Goal: Information Seeking & Learning: Learn about a topic

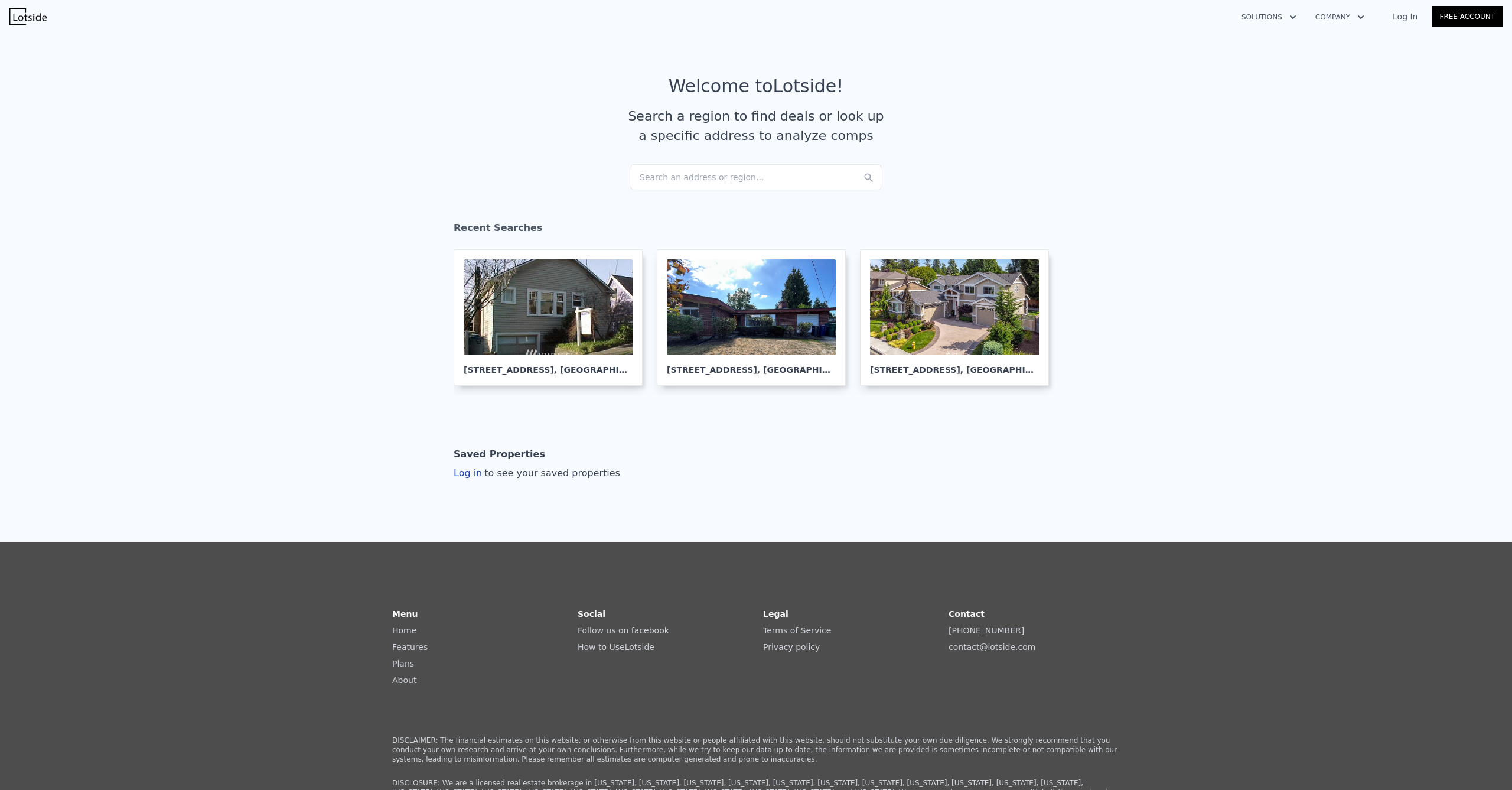
click at [680, 175] on div "Search an address or region..." at bounding box center [756, 177] width 253 height 26
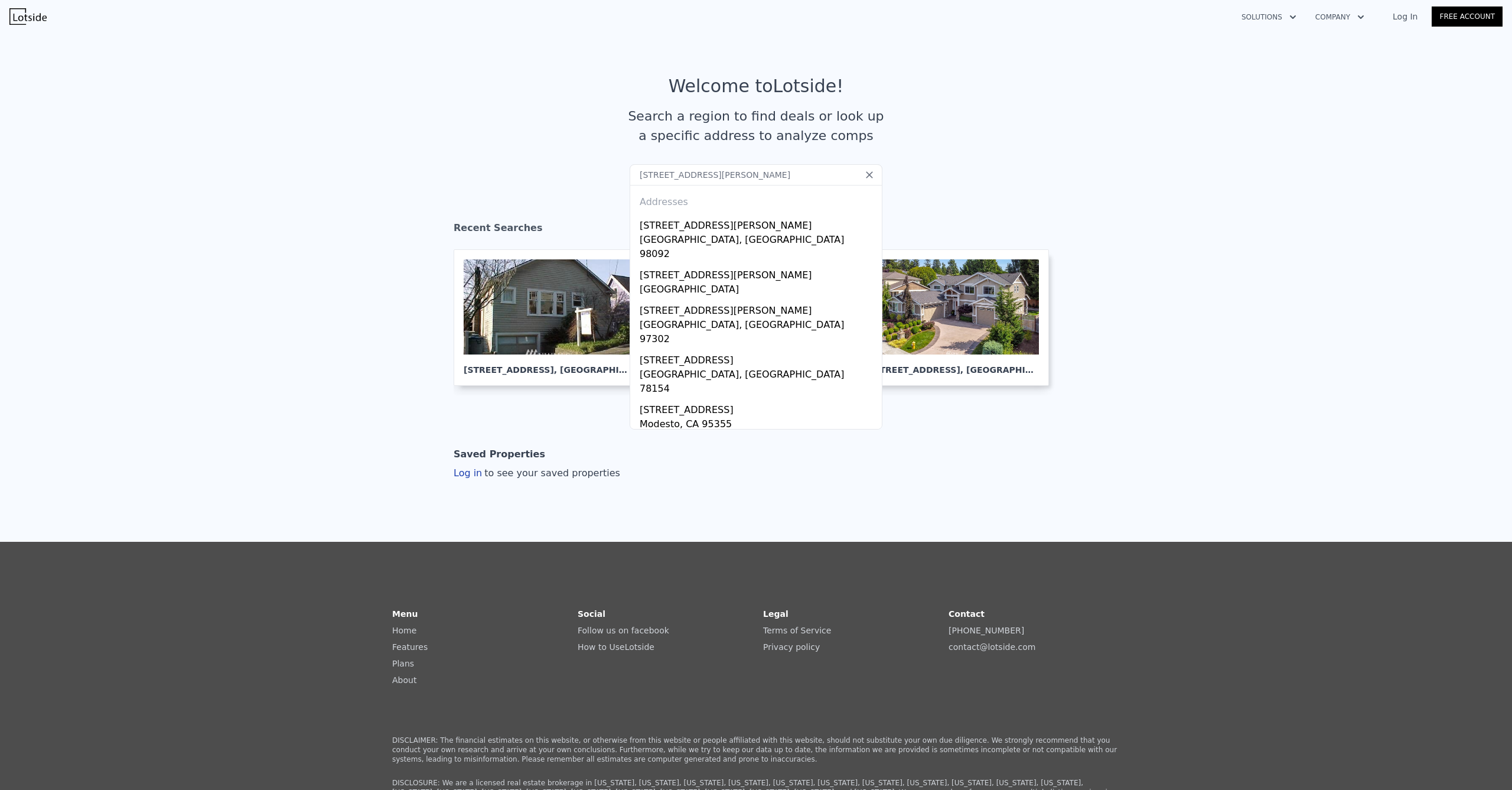
type input "[STREET_ADDRESS][PERSON_NAME]"
click at [713, 226] on div "[STREET_ADDRESS][PERSON_NAME]" at bounding box center [758, 223] width 238 height 19
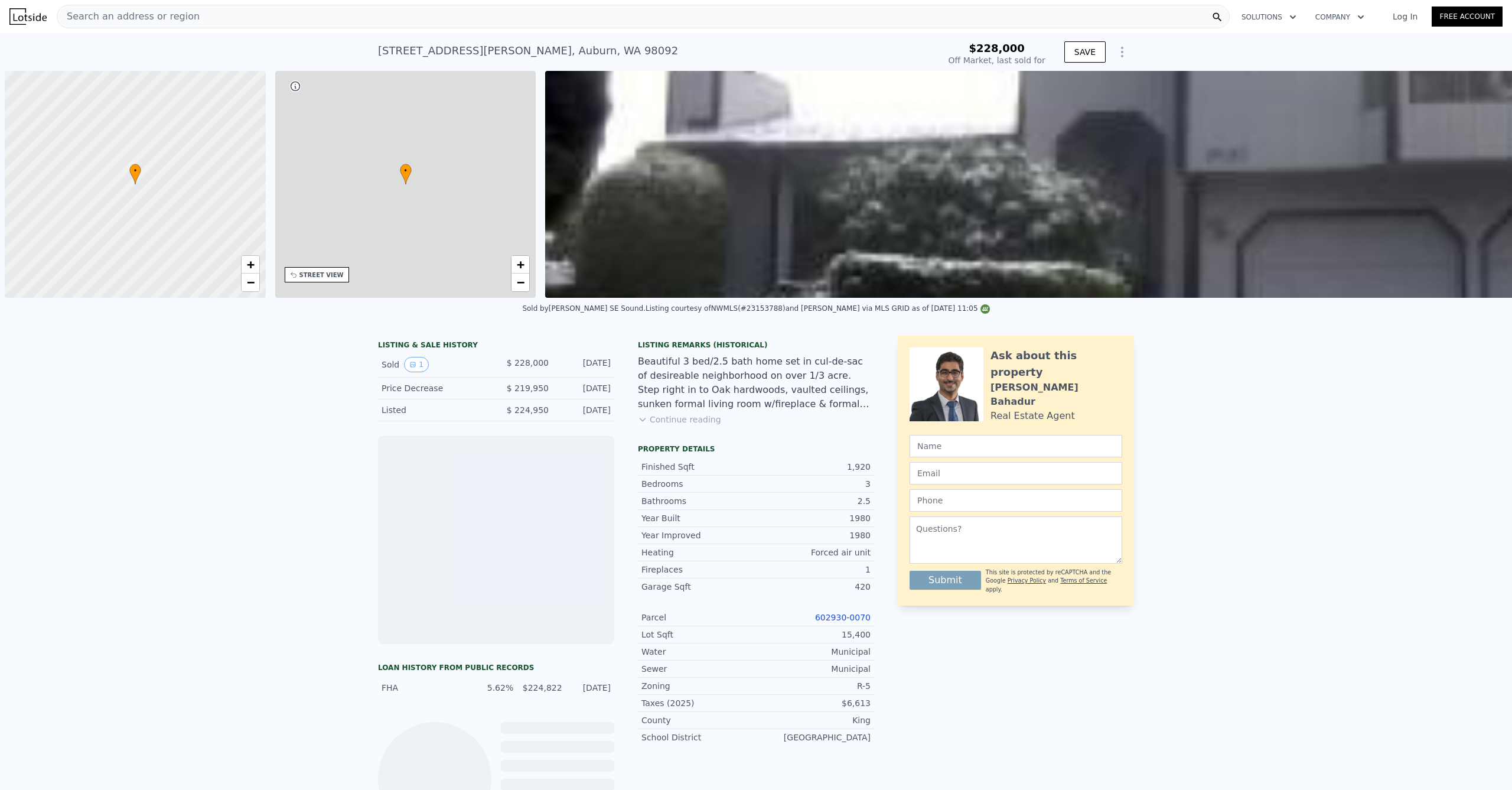
scroll to position [0, 5]
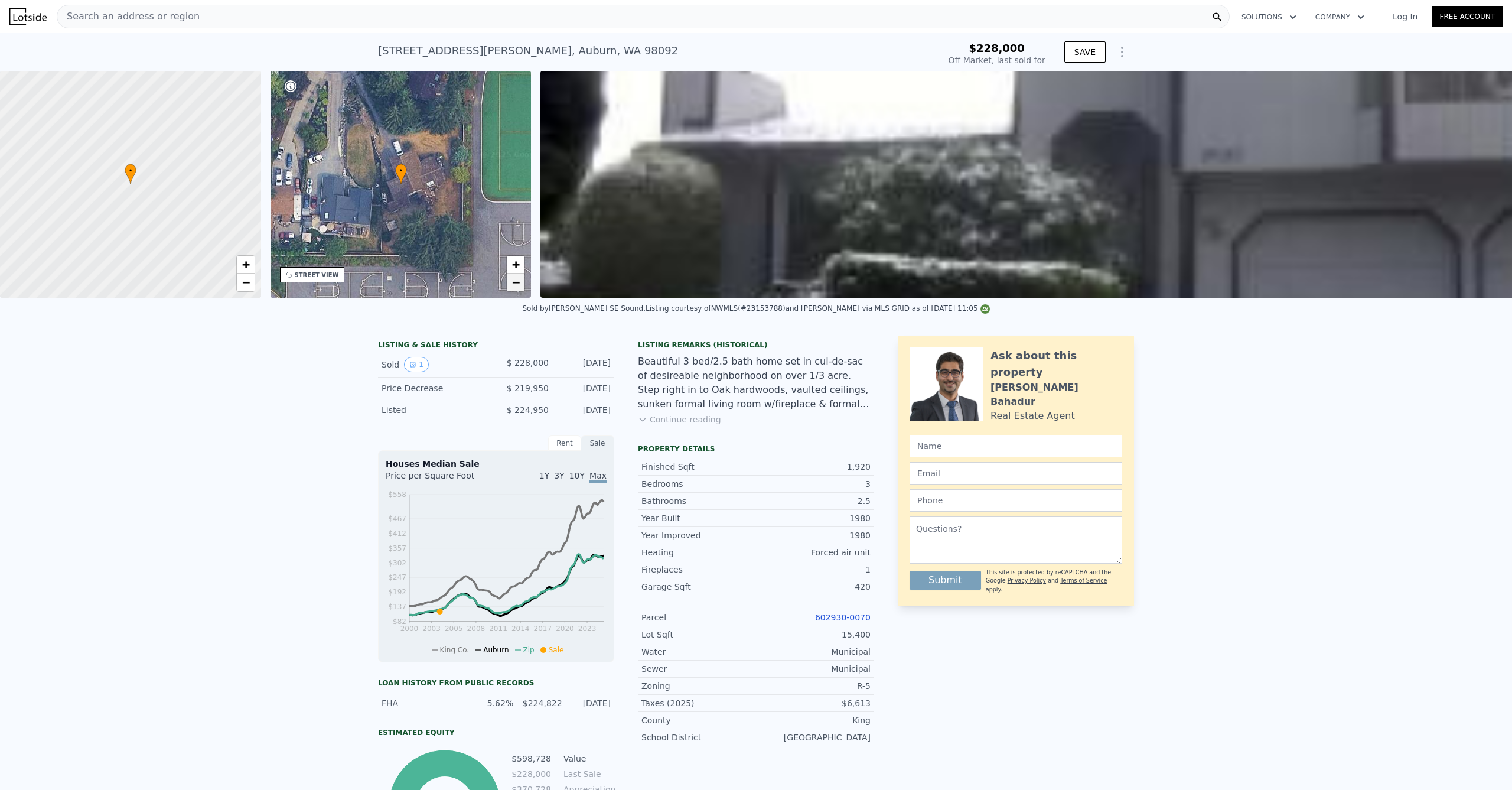
click at [522, 284] on link "−" at bounding box center [516, 282] width 17 height 17
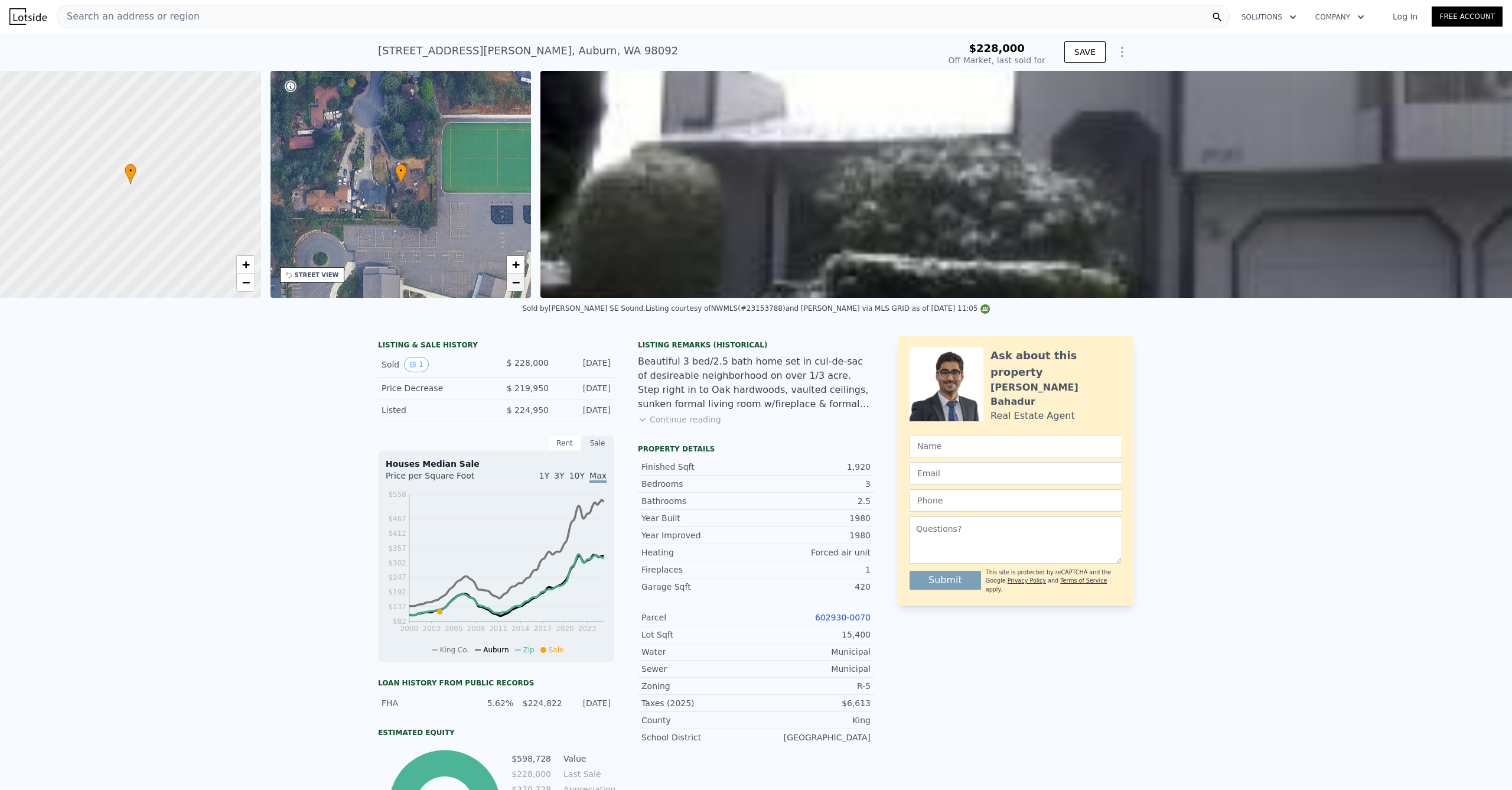
click at [521, 286] on link "−" at bounding box center [516, 282] width 17 height 17
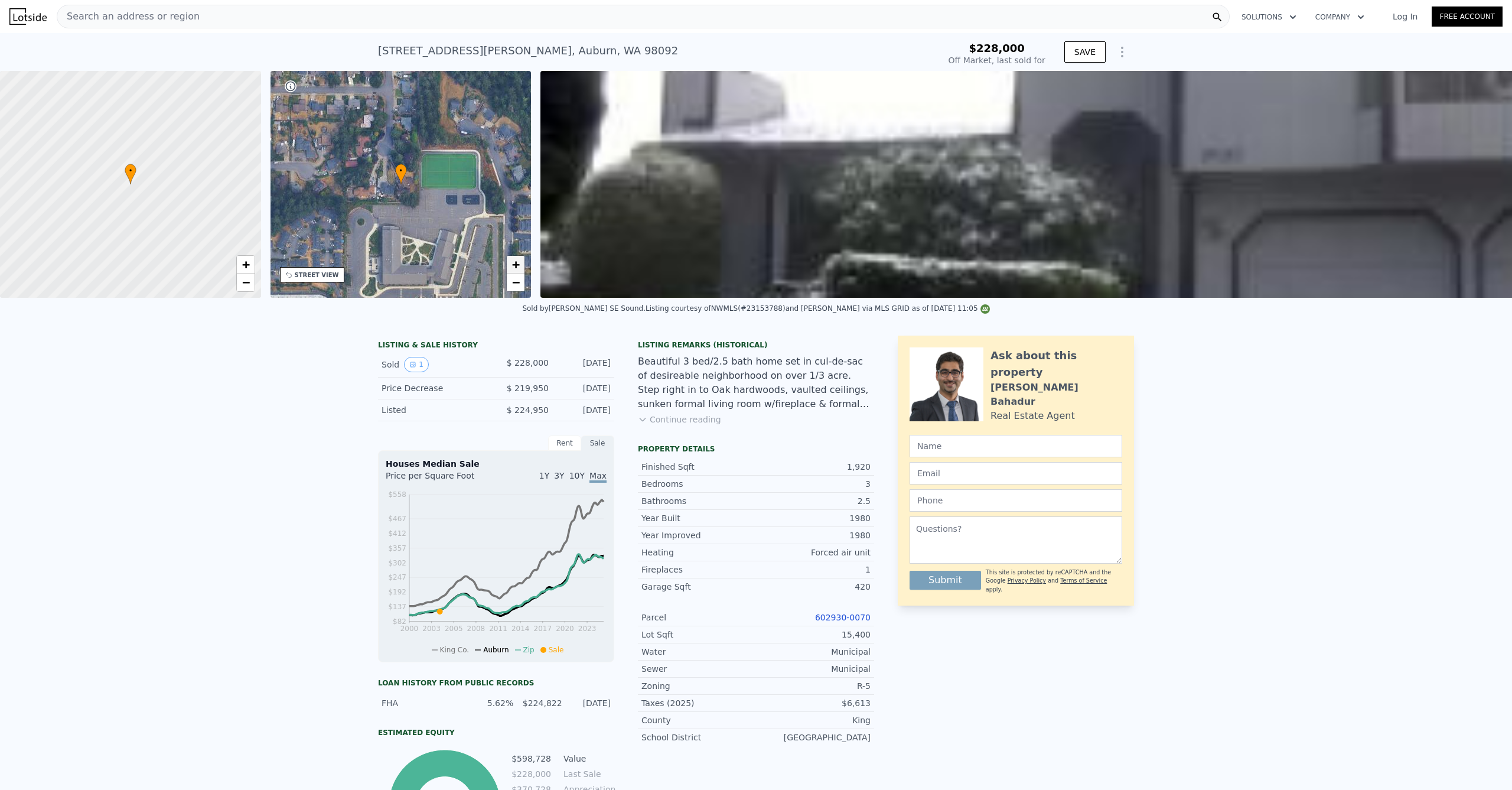
click at [514, 259] on span "+" at bounding box center [516, 264] width 7 height 15
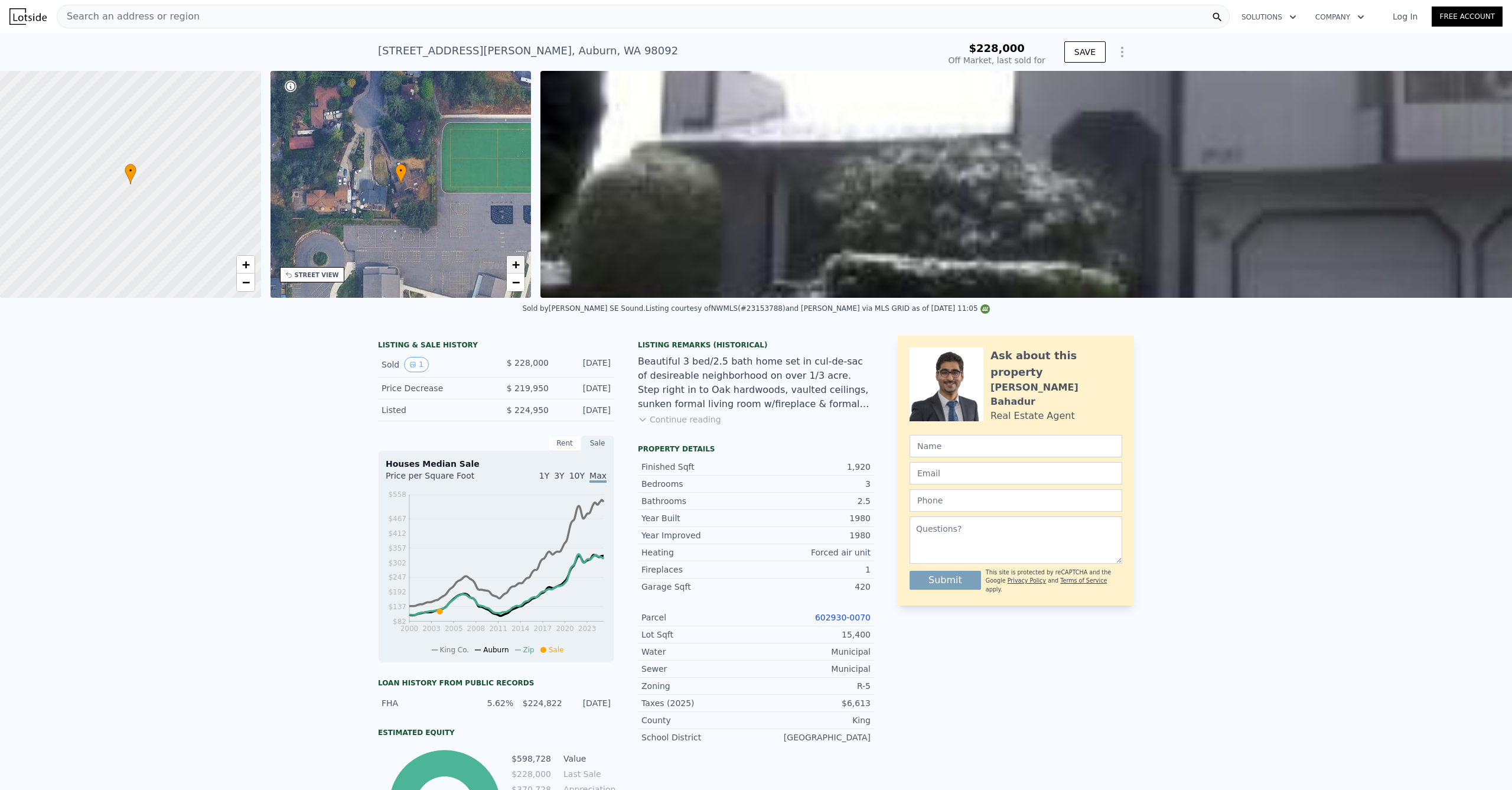
click at [513, 260] on span "+" at bounding box center [516, 264] width 7 height 15
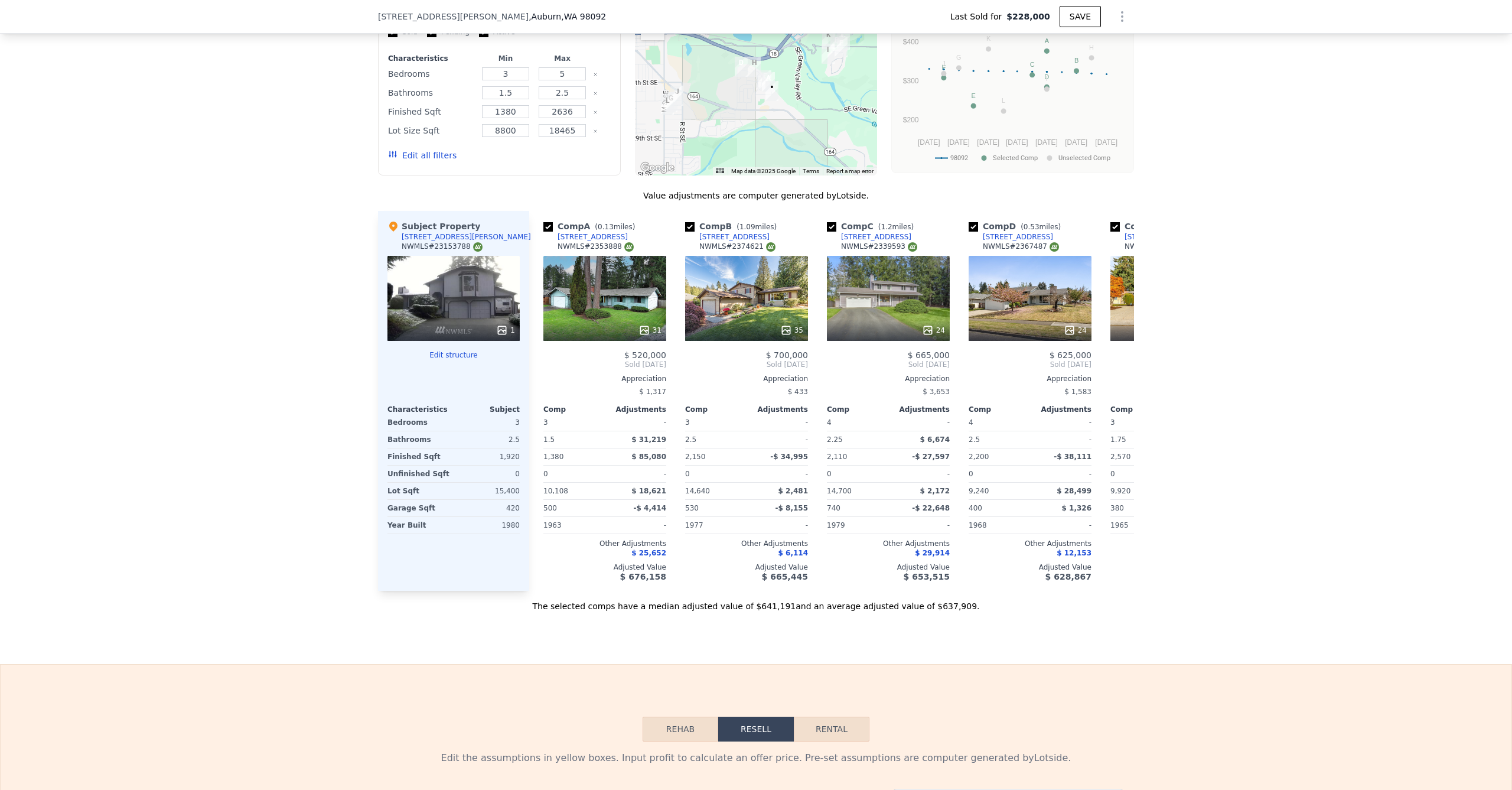
scroll to position [1053, 0]
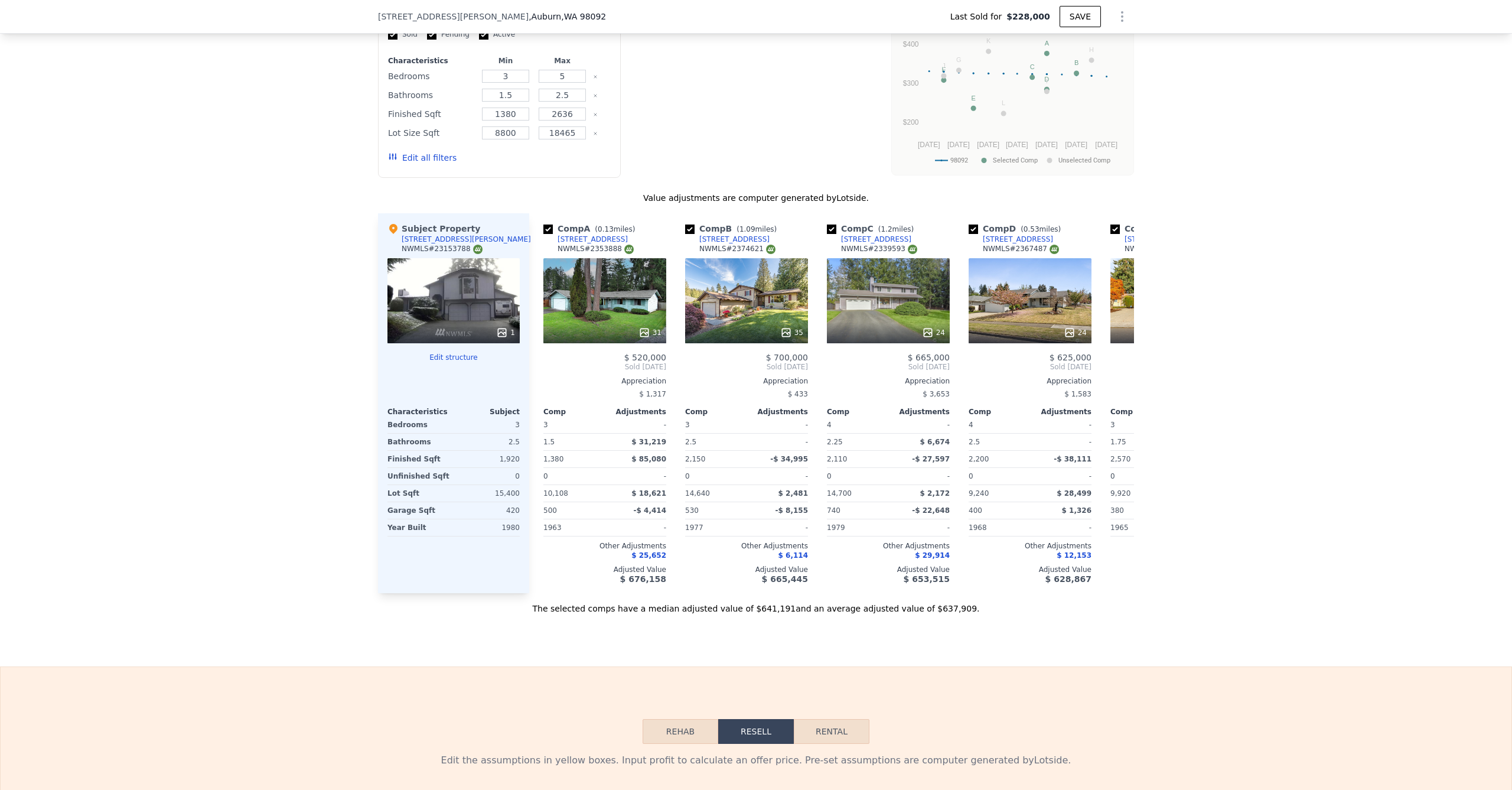
type input "$ 644,000"
type input "$ 351,809"
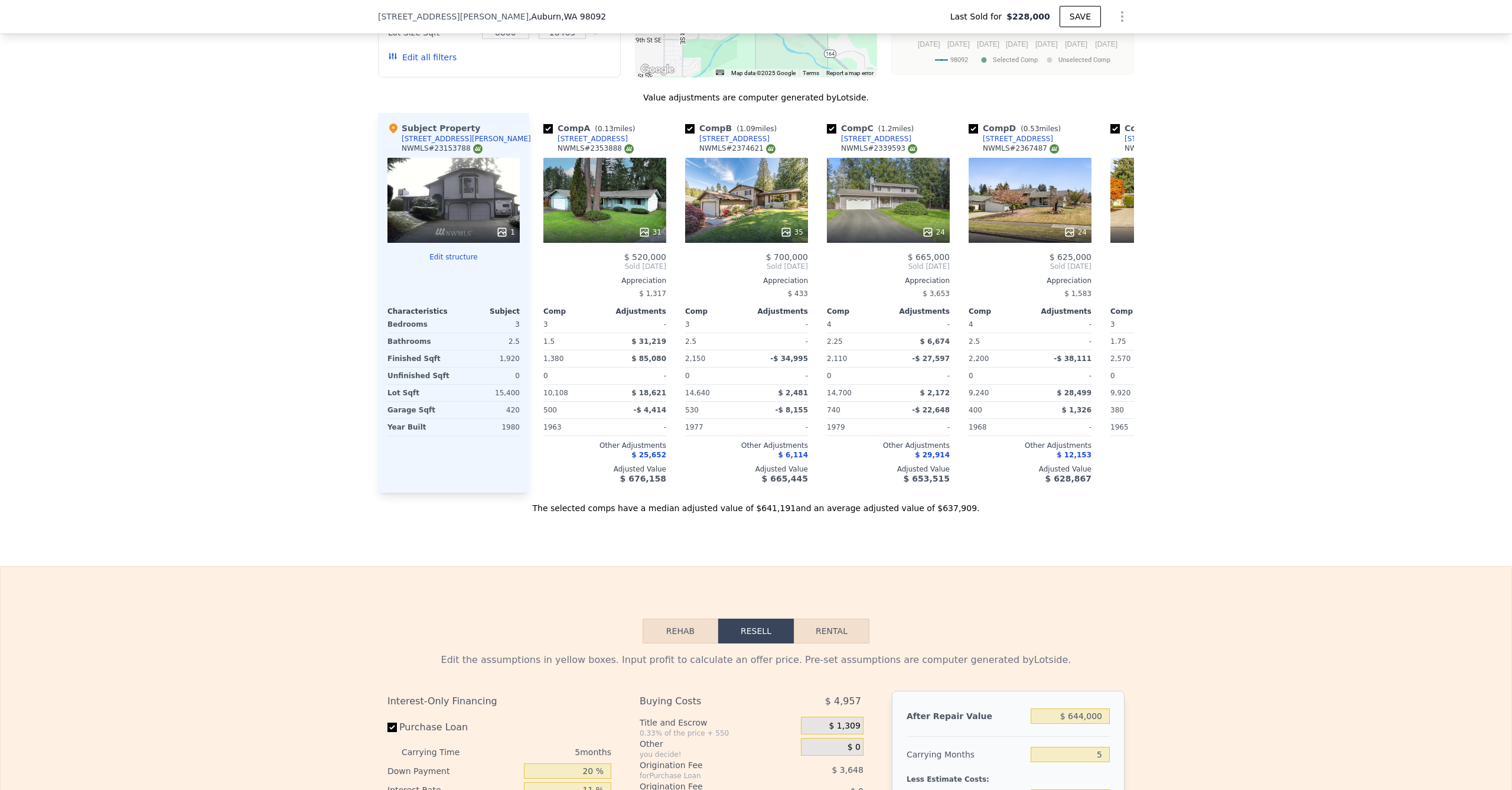
scroll to position [1130, 0]
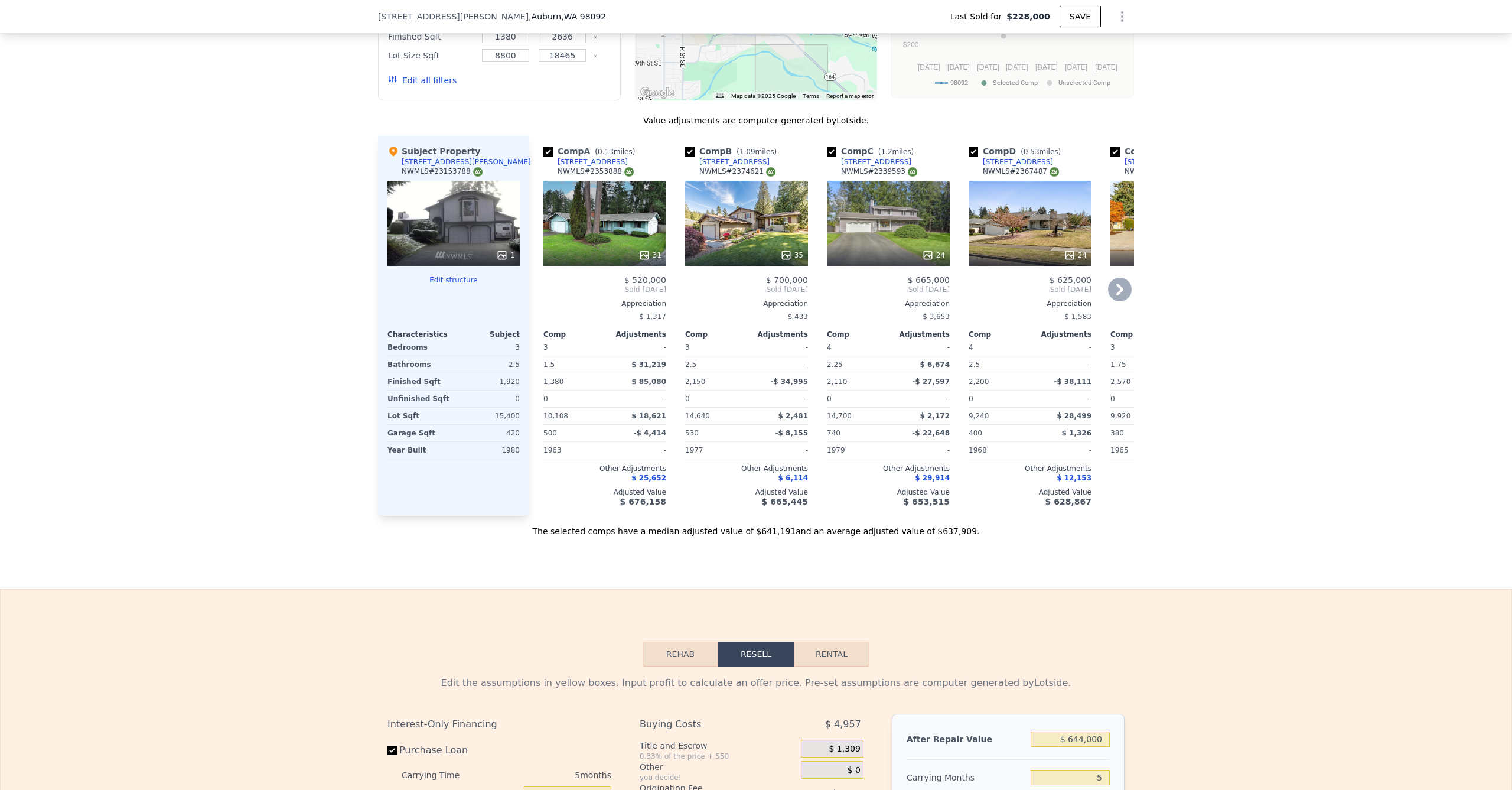
click at [716, 246] on div "35" at bounding box center [746, 223] width 123 height 85
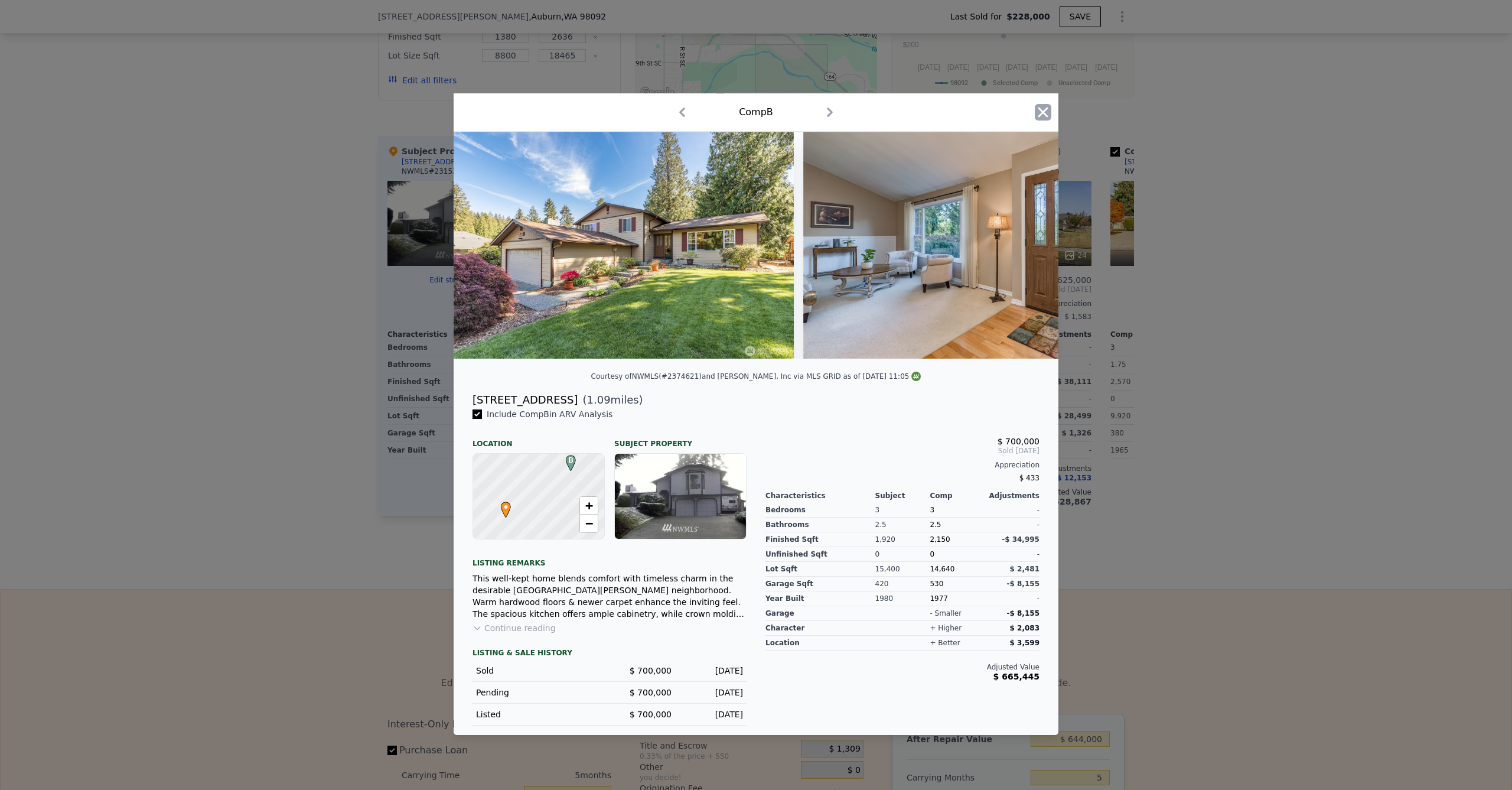
click at [1039, 108] on icon "button" at bounding box center [1043, 112] width 17 height 17
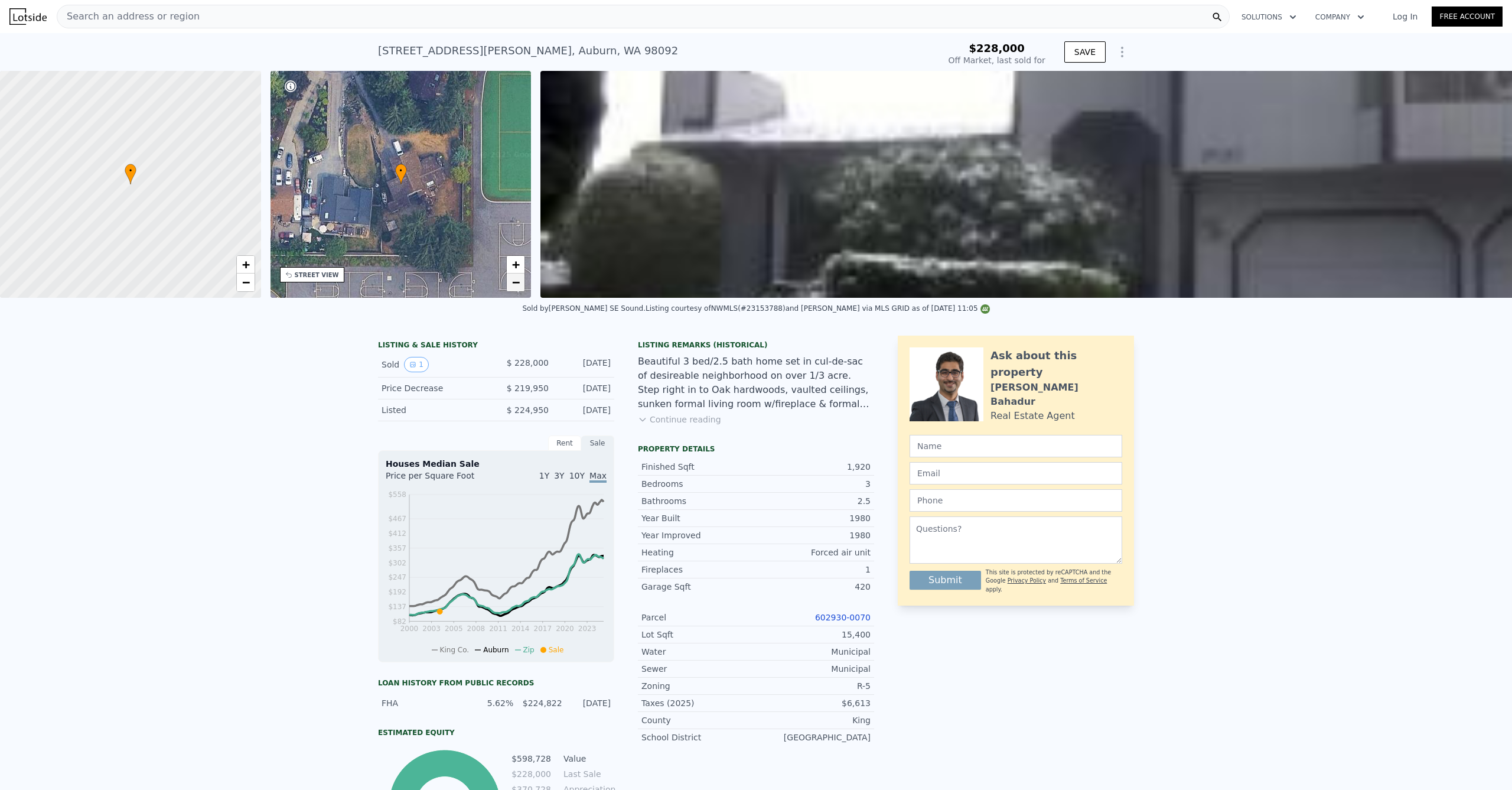
click at [518, 281] on span "−" at bounding box center [516, 282] width 7 height 15
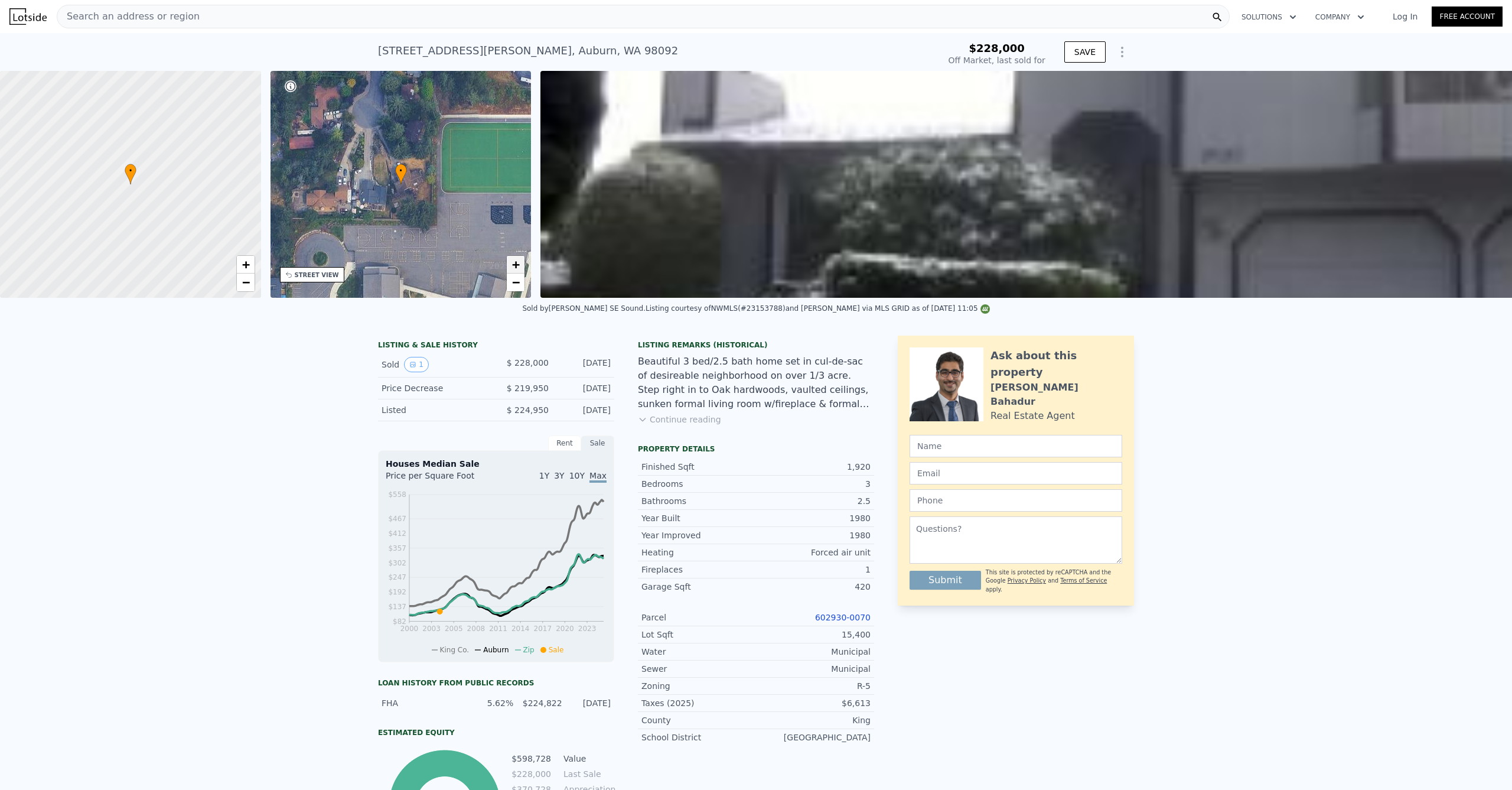
click at [515, 261] on span "+" at bounding box center [516, 264] width 7 height 15
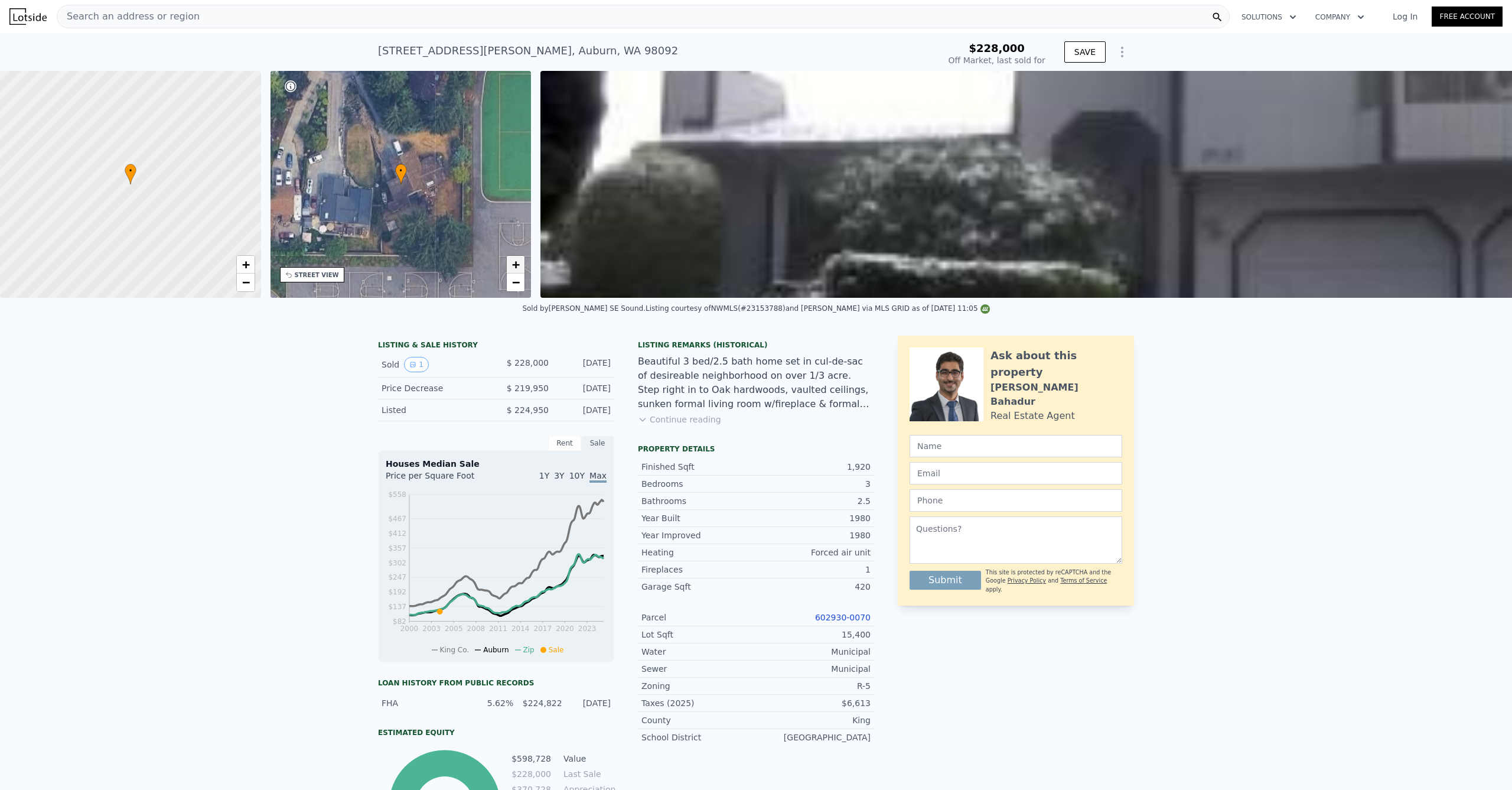
click at [511, 262] on link "+" at bounding box center [516, 264] width 17 height 17
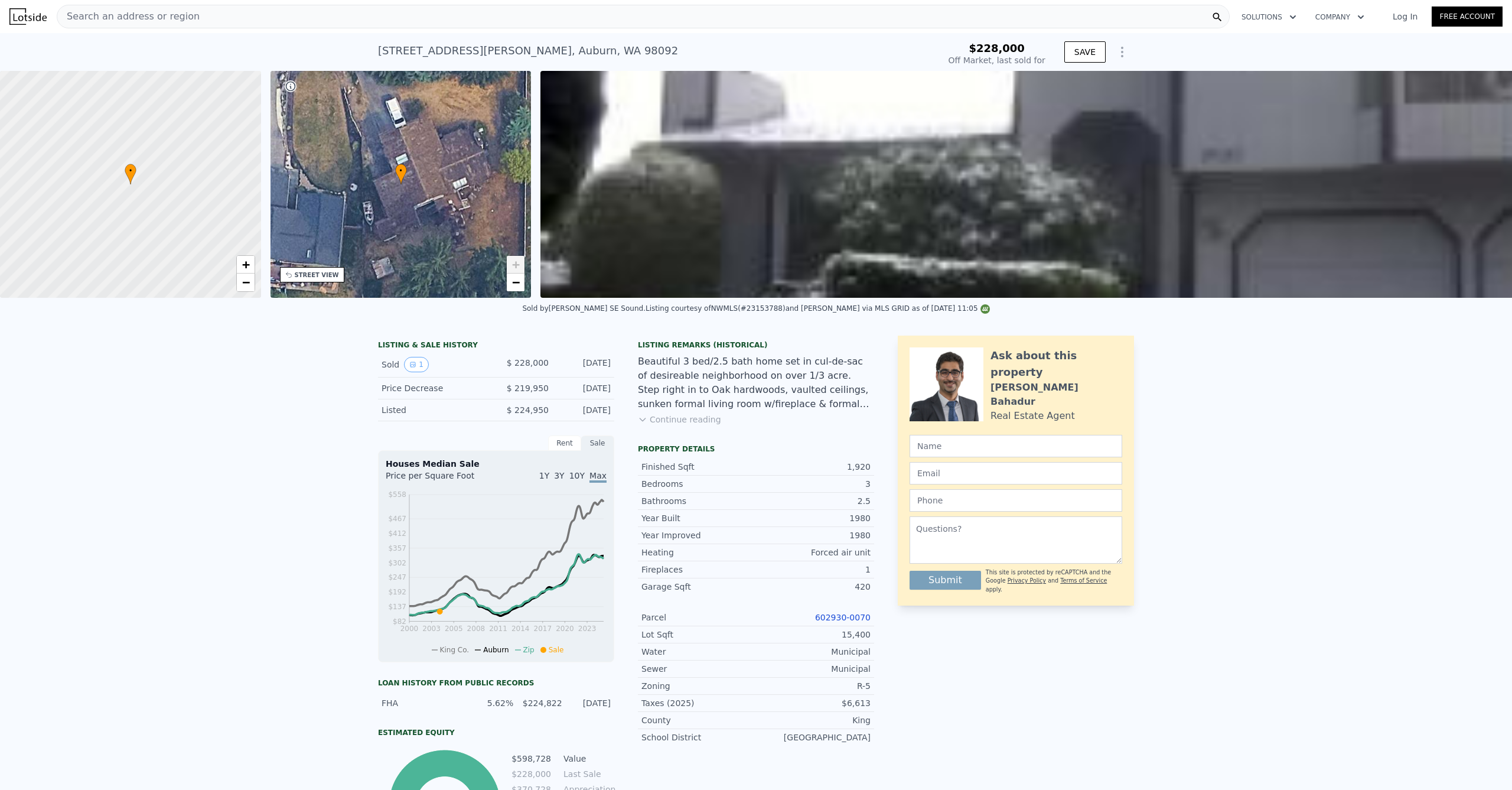
click at [510, 263] on link "+" at bounding box center [516, 264] width 17 height 17
click at [521, 285] on link "−" at bounding box center [516, 282] width 17 height 17
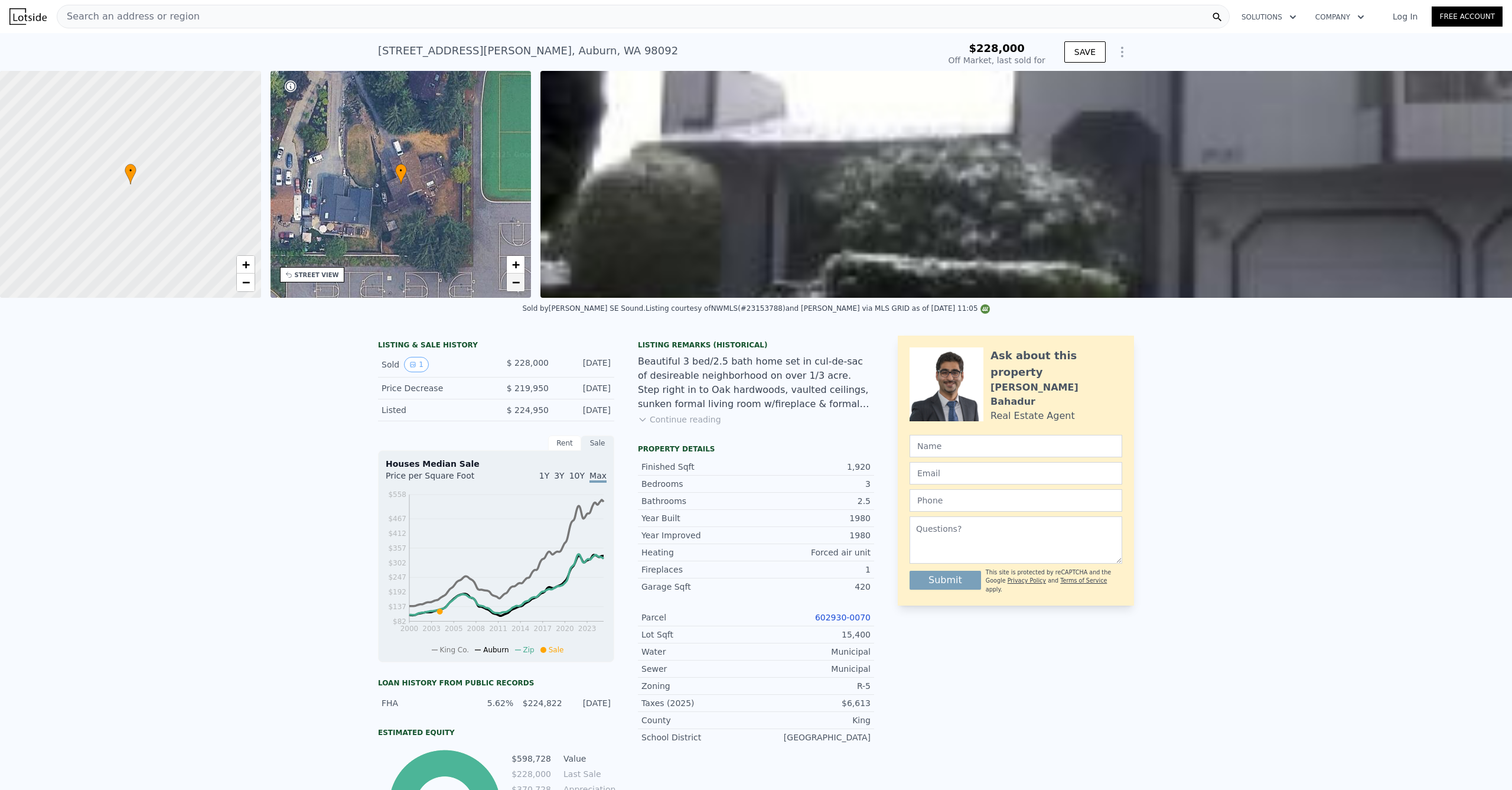
click at [521, 279] on link "−" at bounding box center [516, 282] width 17 height 17
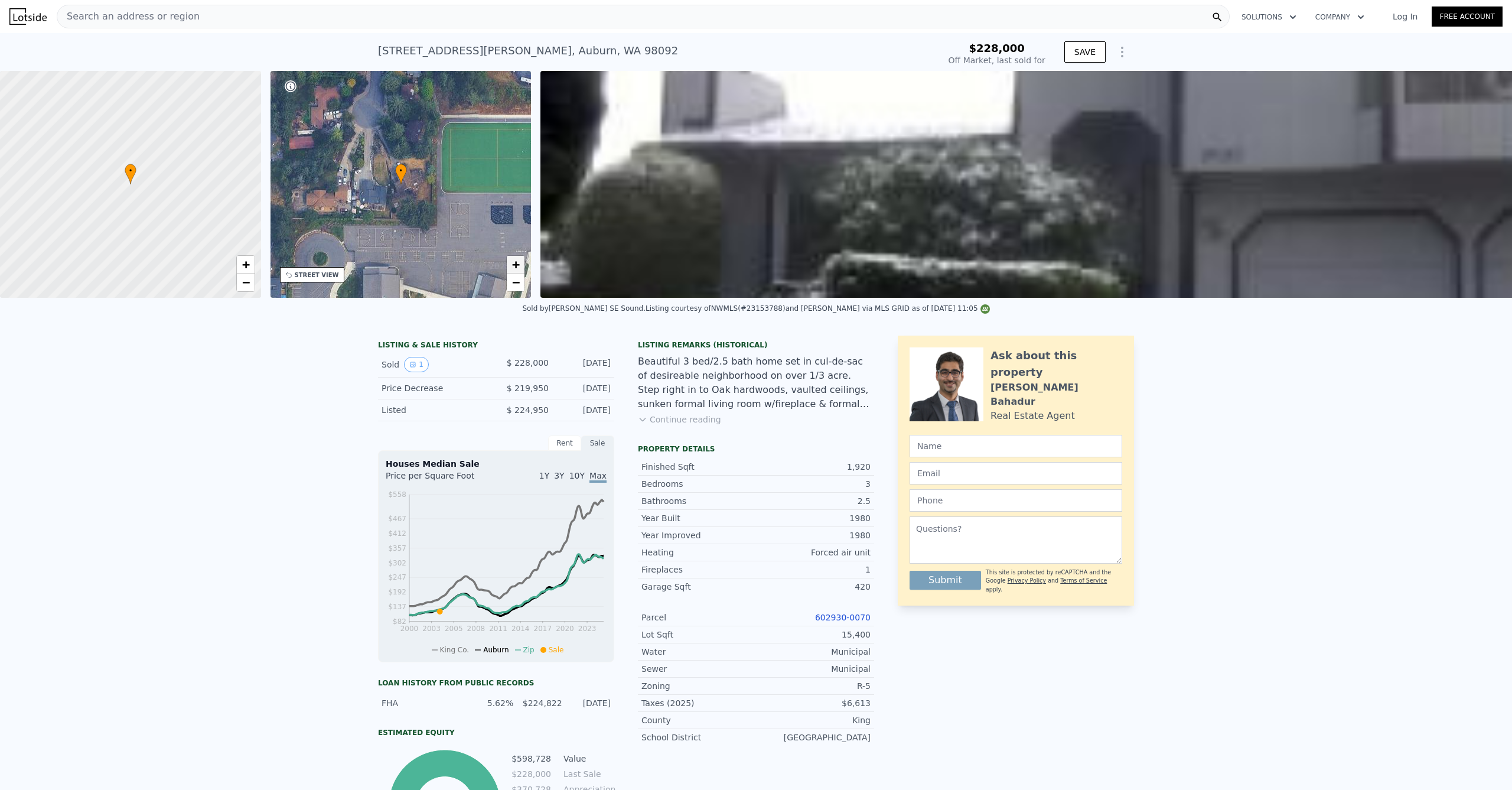
click at [521, 262] on link "+" at bounding box center [516, 264] width 17 height 17
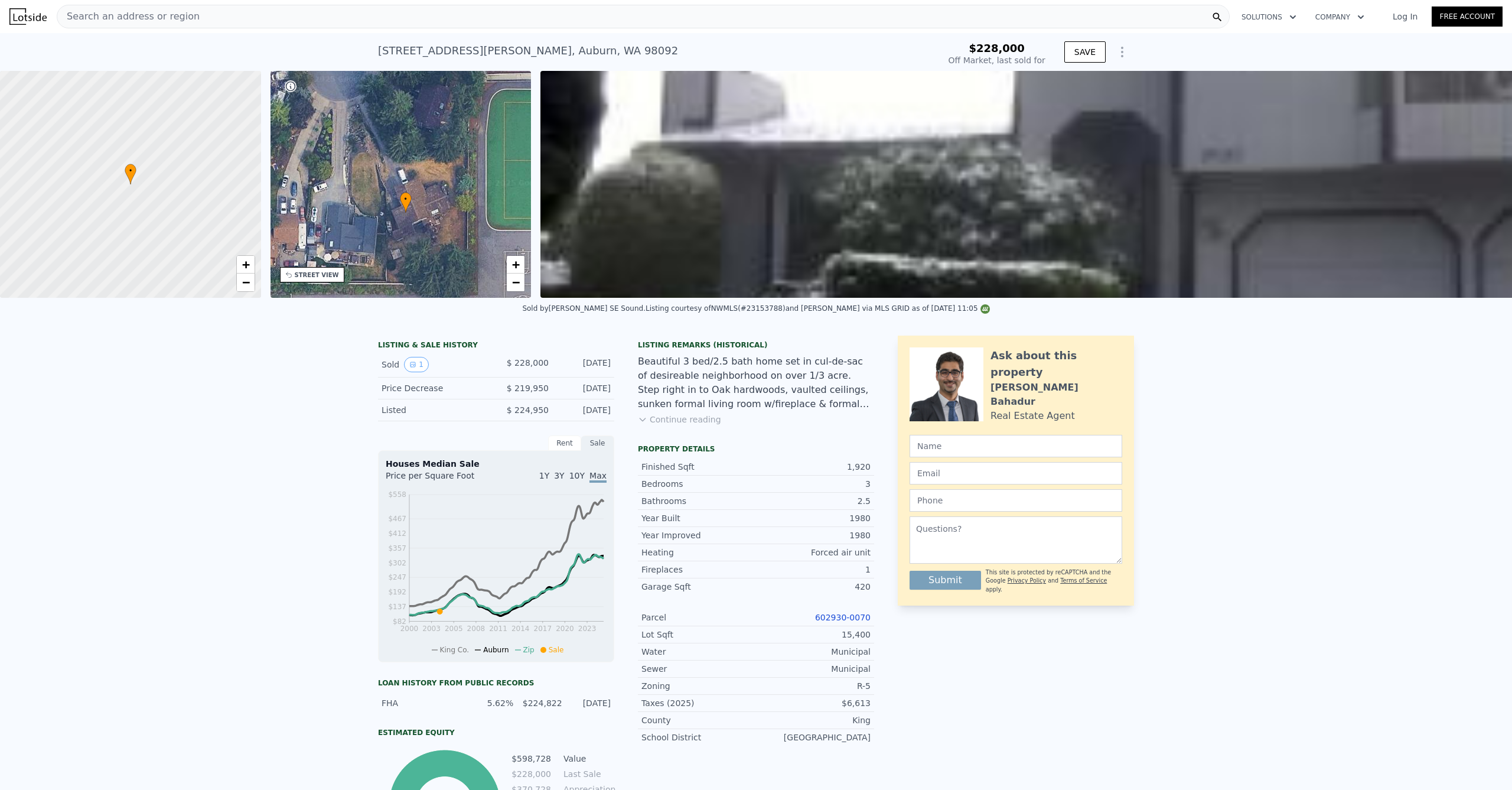
drag, startPoint x: 428, startPoint y: 216, endPoint x: 486, endPoint y: 254, distance: 69.3
click at [434, 244] on div "• + −" at bounding box center [401, 185] width 261 height 227
click at [515, 264] on span "+" at bounding box center [516, 264] width 7 height 15
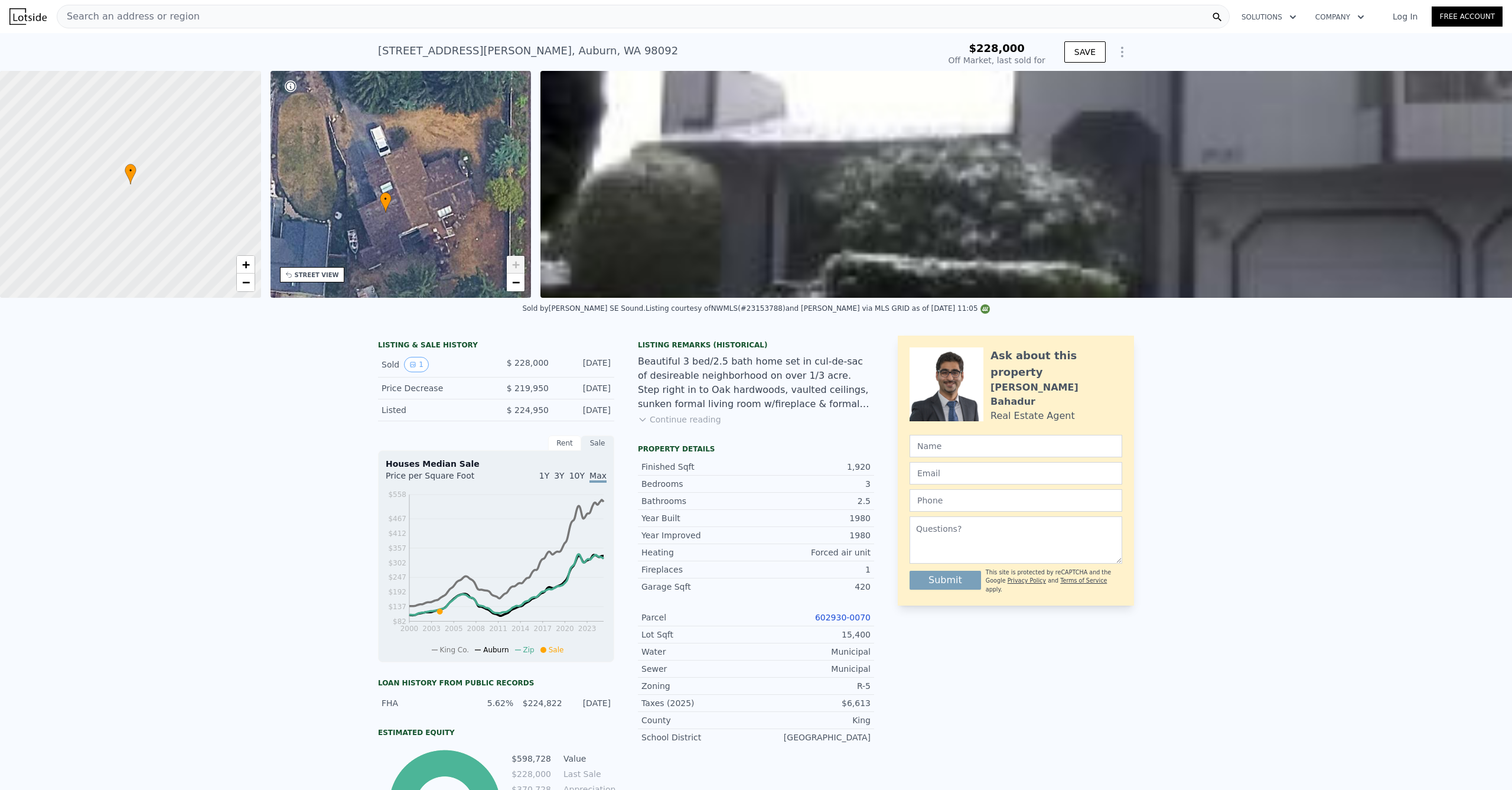
drag, startPoint x: 452, startPoint y: 243, endPoint x: 424, endPoint y: 206, distance: 46.4
click at [424, 206] on div "• + −" at bounding box center [401, 185] width 261 height 227
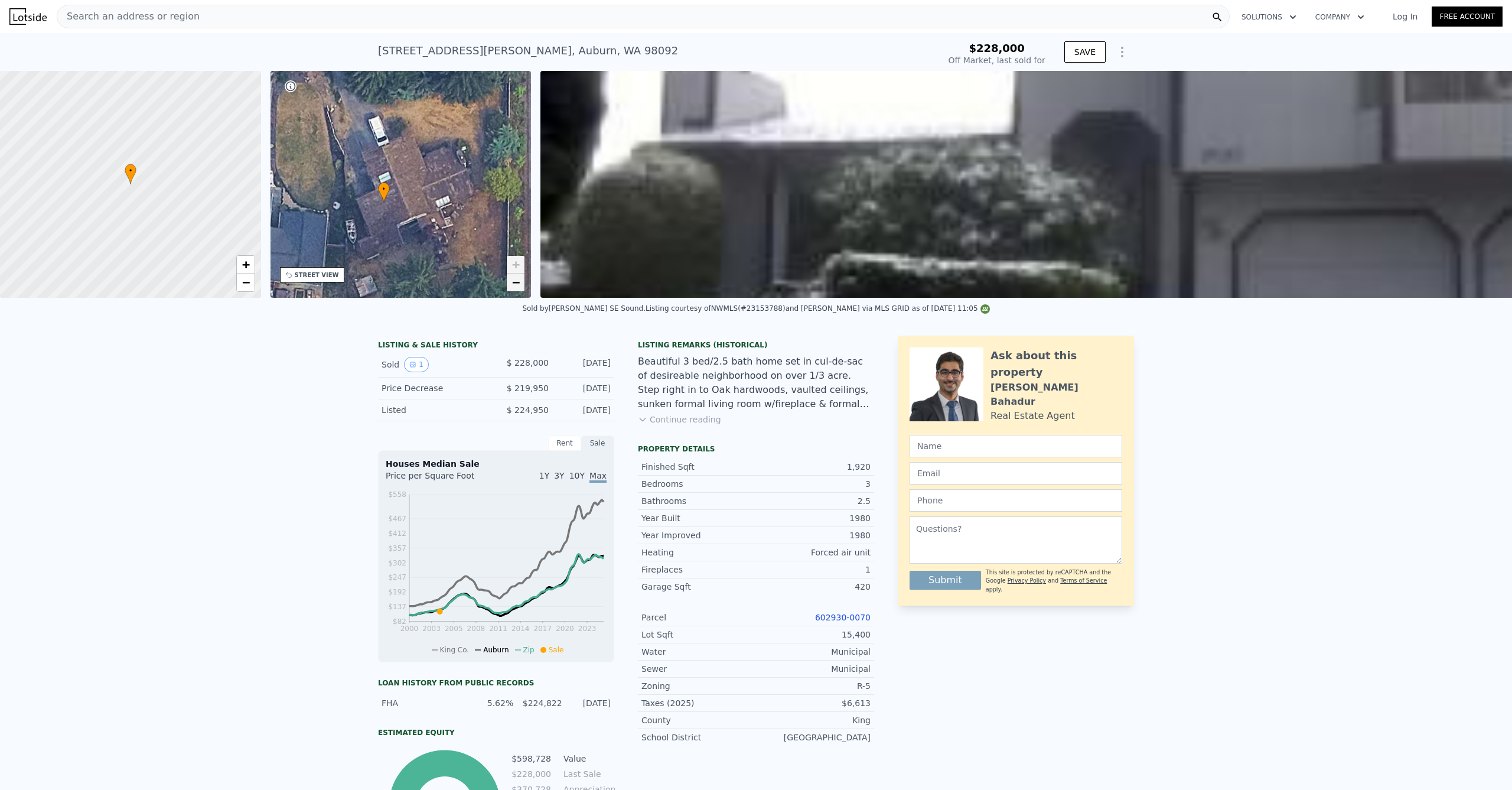
click at [511, 280] on link "−" at bounding box center [516, 282] width 17 height 17
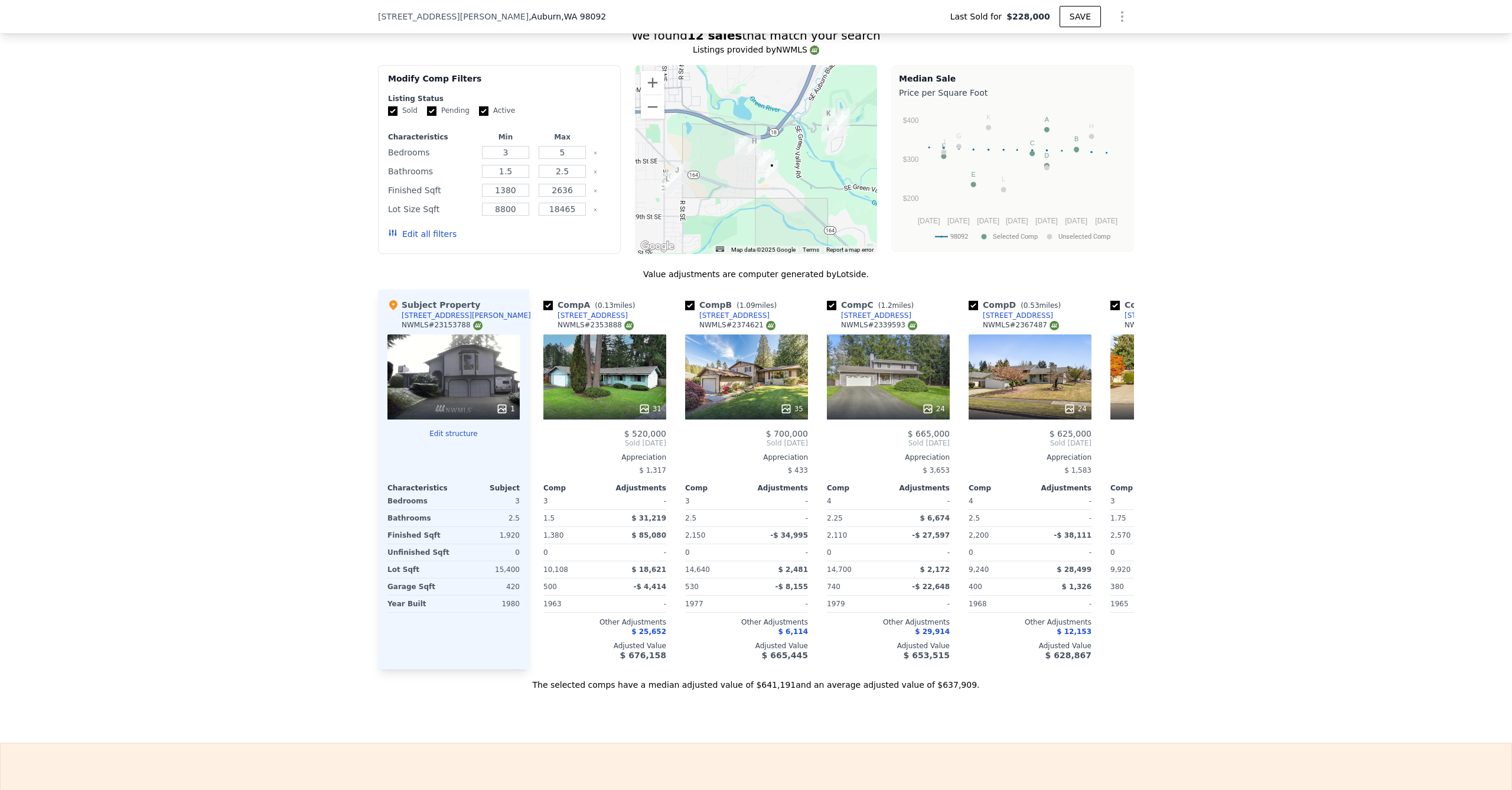
scroll to position [1000, 0]
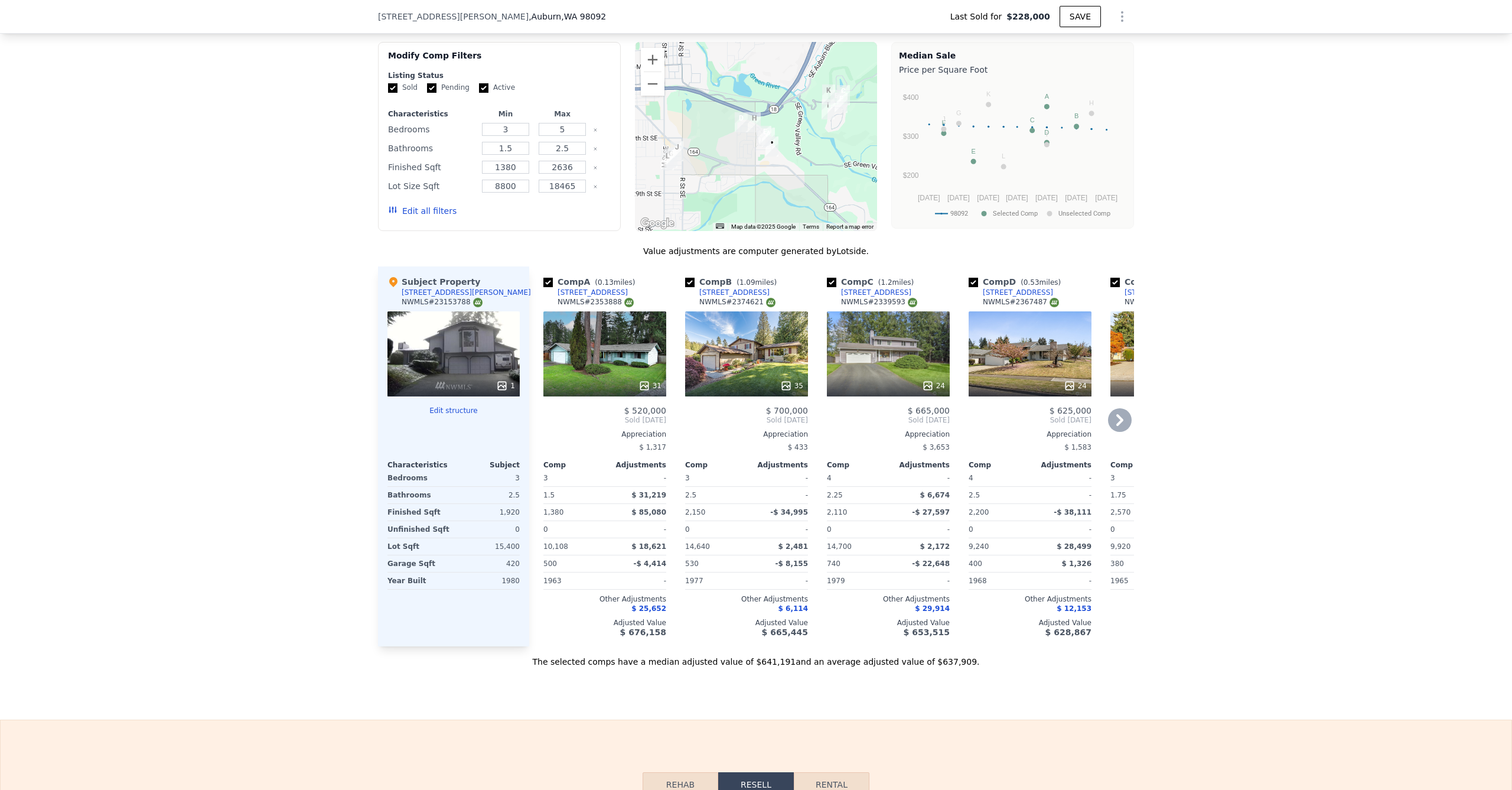
click at [1112, 431] on icon at bounding box center [1120, 420] width 24 height 24
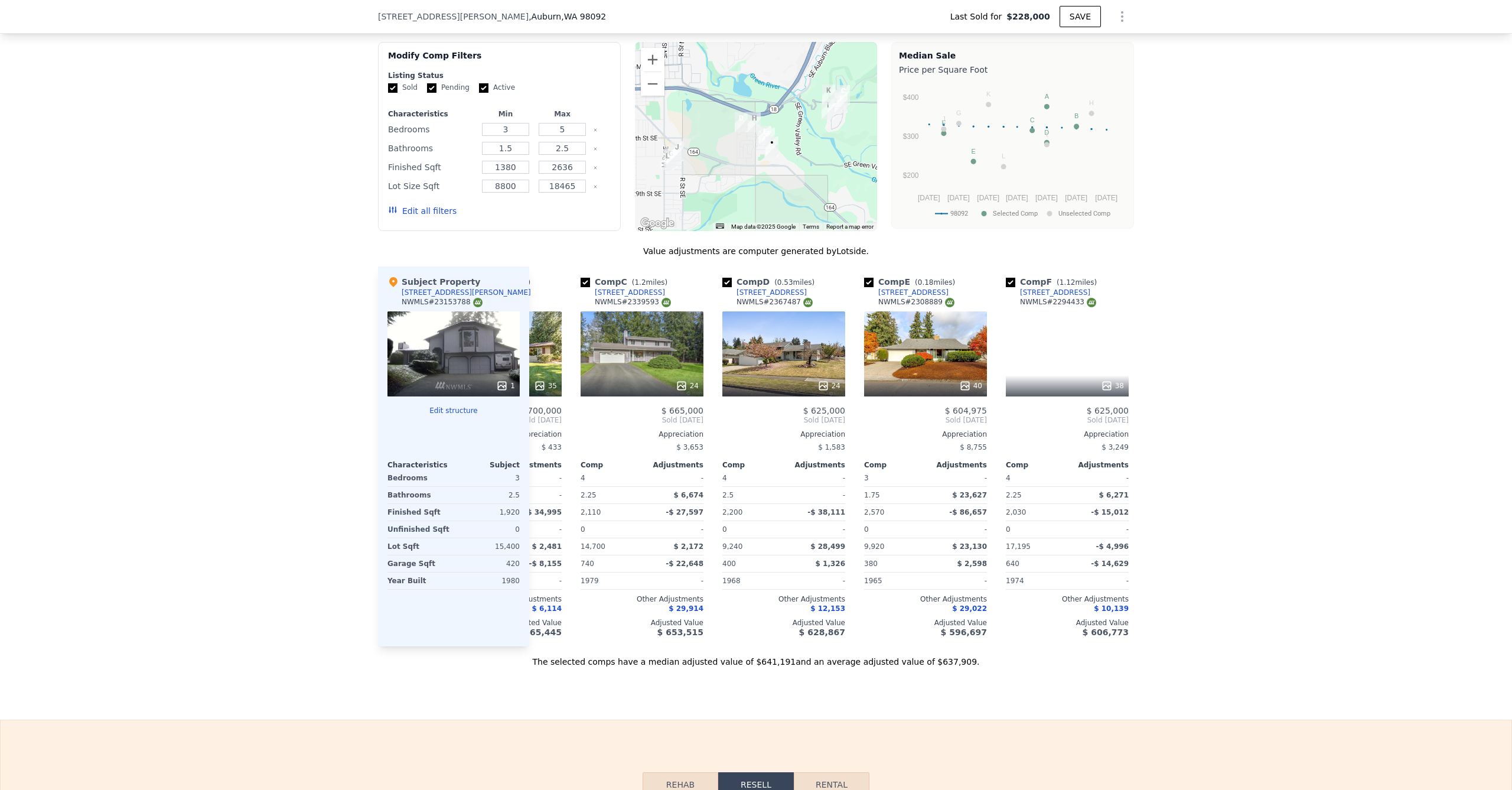
scroll to position [0, 284]
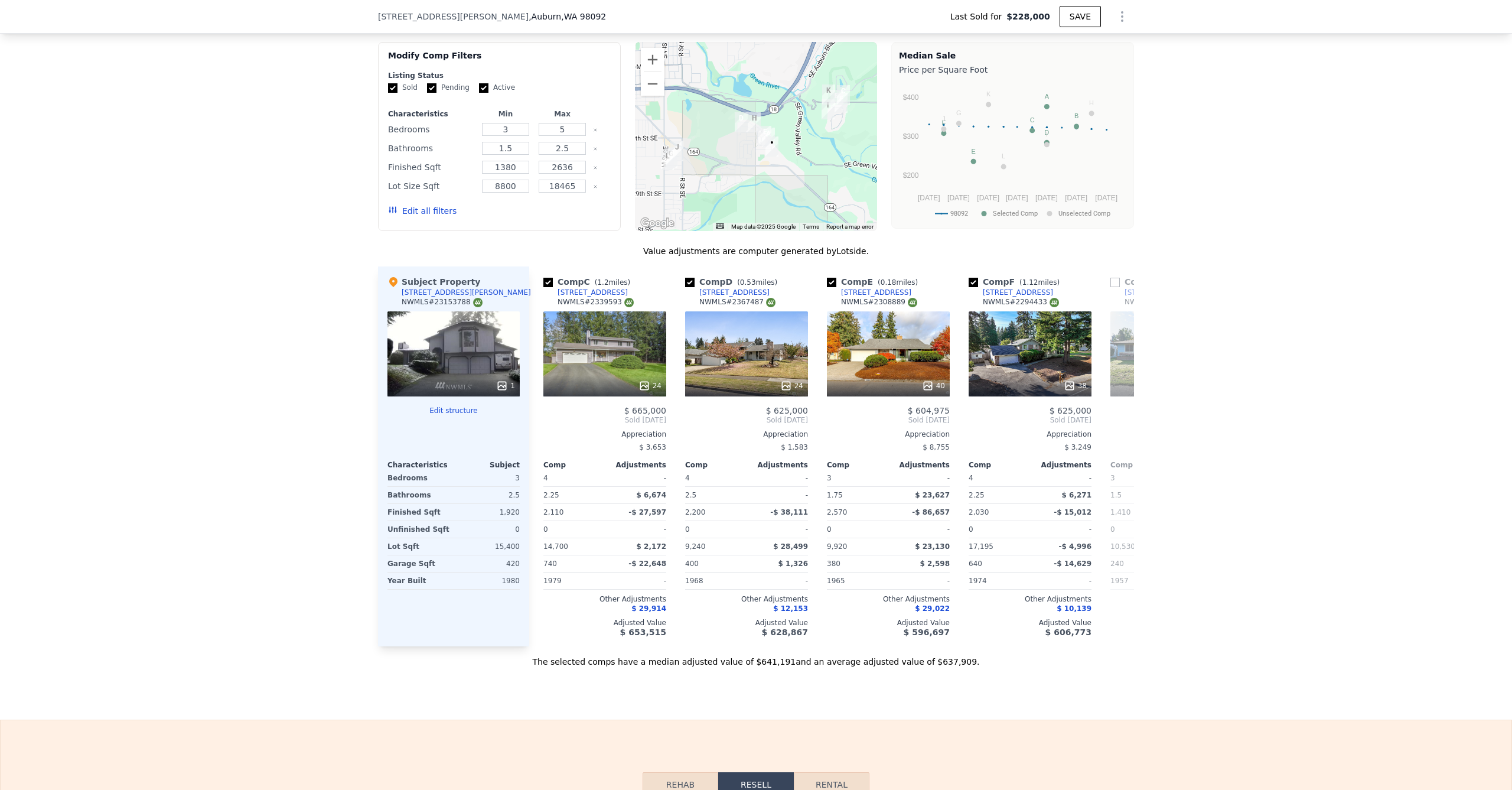
click at [523, 428] on div "Subject Property [STREET_ADDRESS] # 23153788 1 Edit structure Characteristics S…" at bounding box center [453, 456] width 152 height 380
click at [536, 426] on icon at bounding box center [544, 420] width 24 height 24
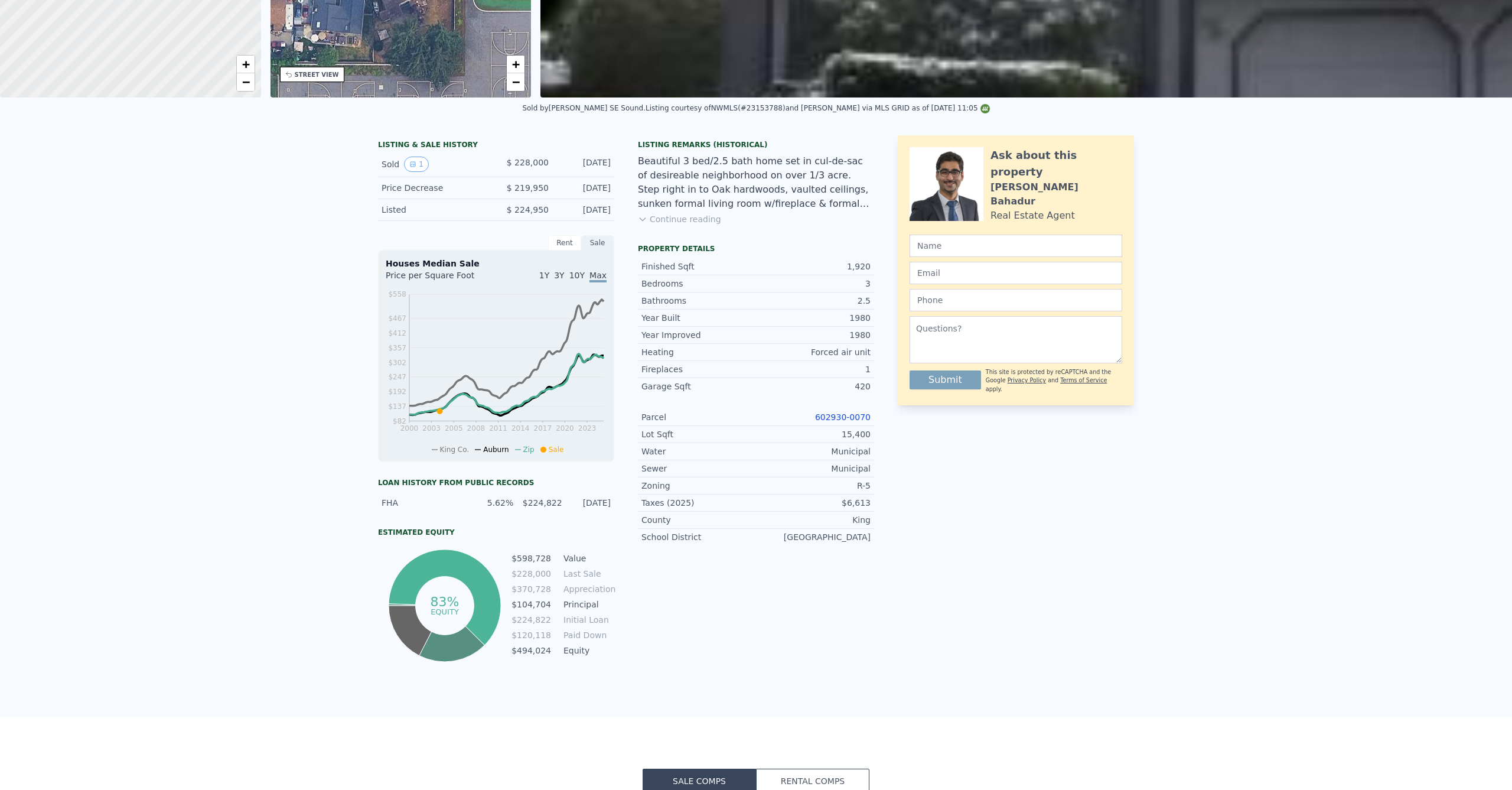
scroll to position [0, 0]
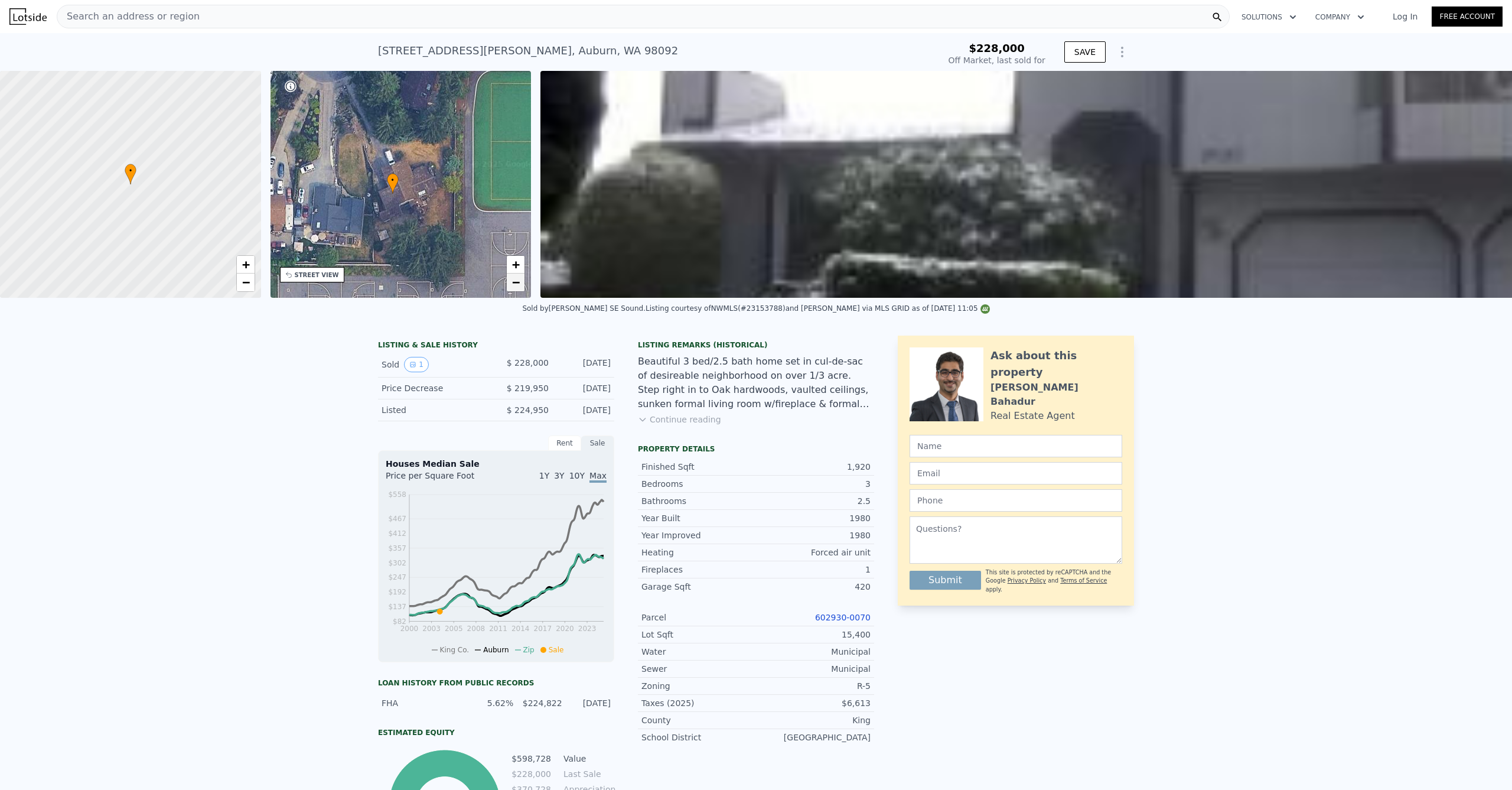
click at [521, 282] on link "−" at bounding box center [516, 282] width 17 height 17
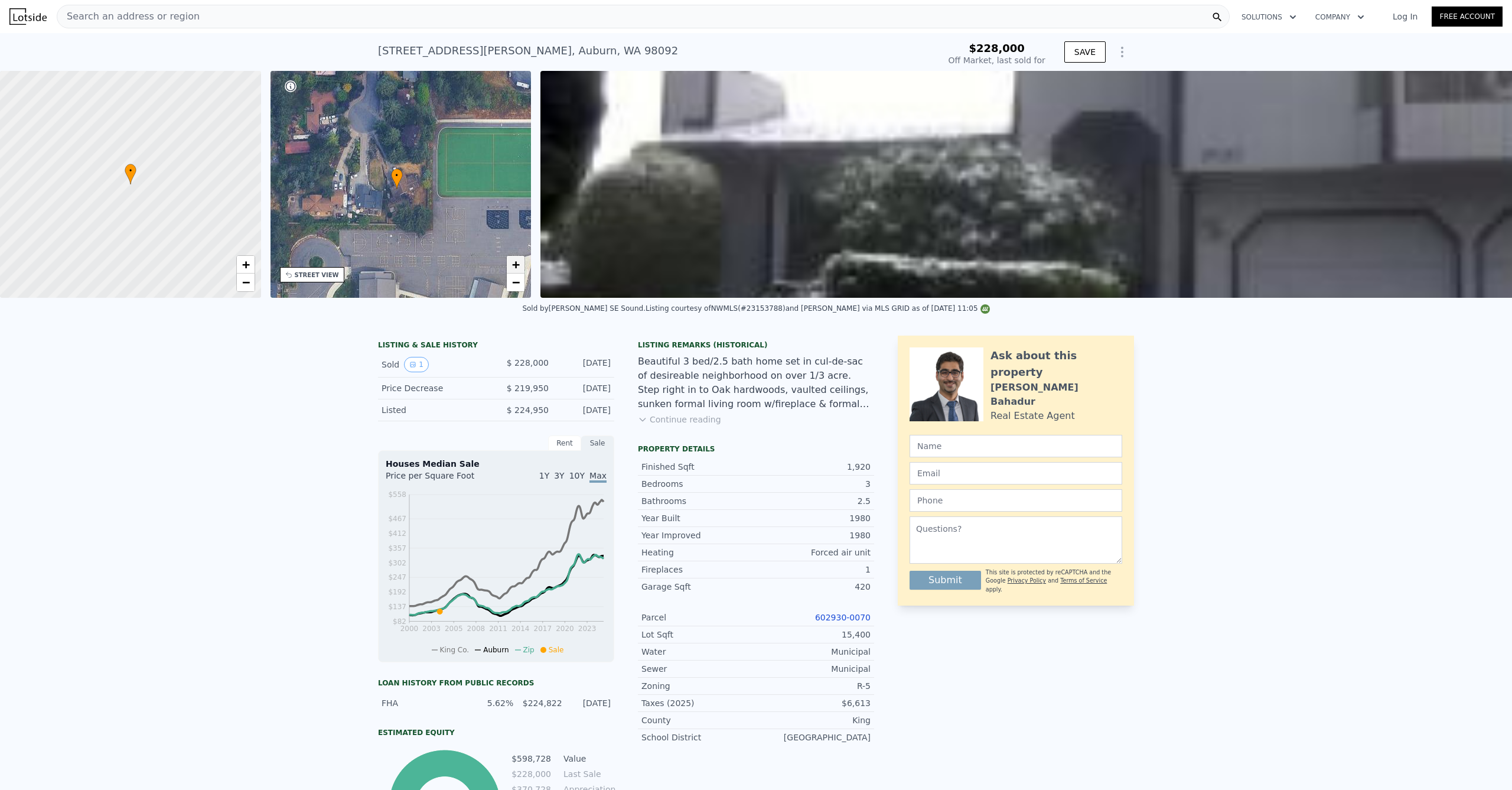
click at [515, 262] on span "+" at bounding box center [516, 264] width 7 height 15
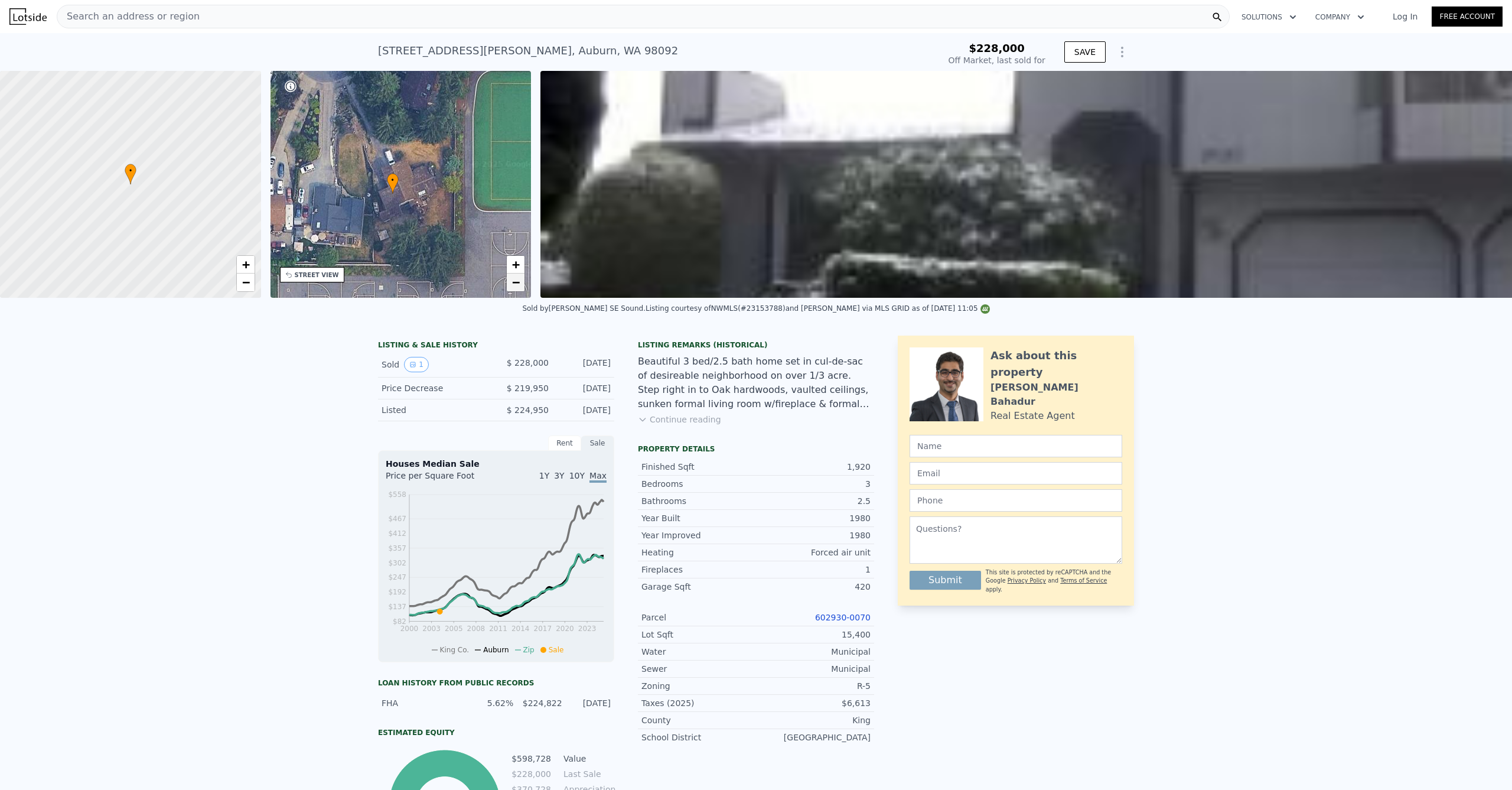
click at [519, 285] on span "−" at bounding box center [516, 282] width 7 height 15
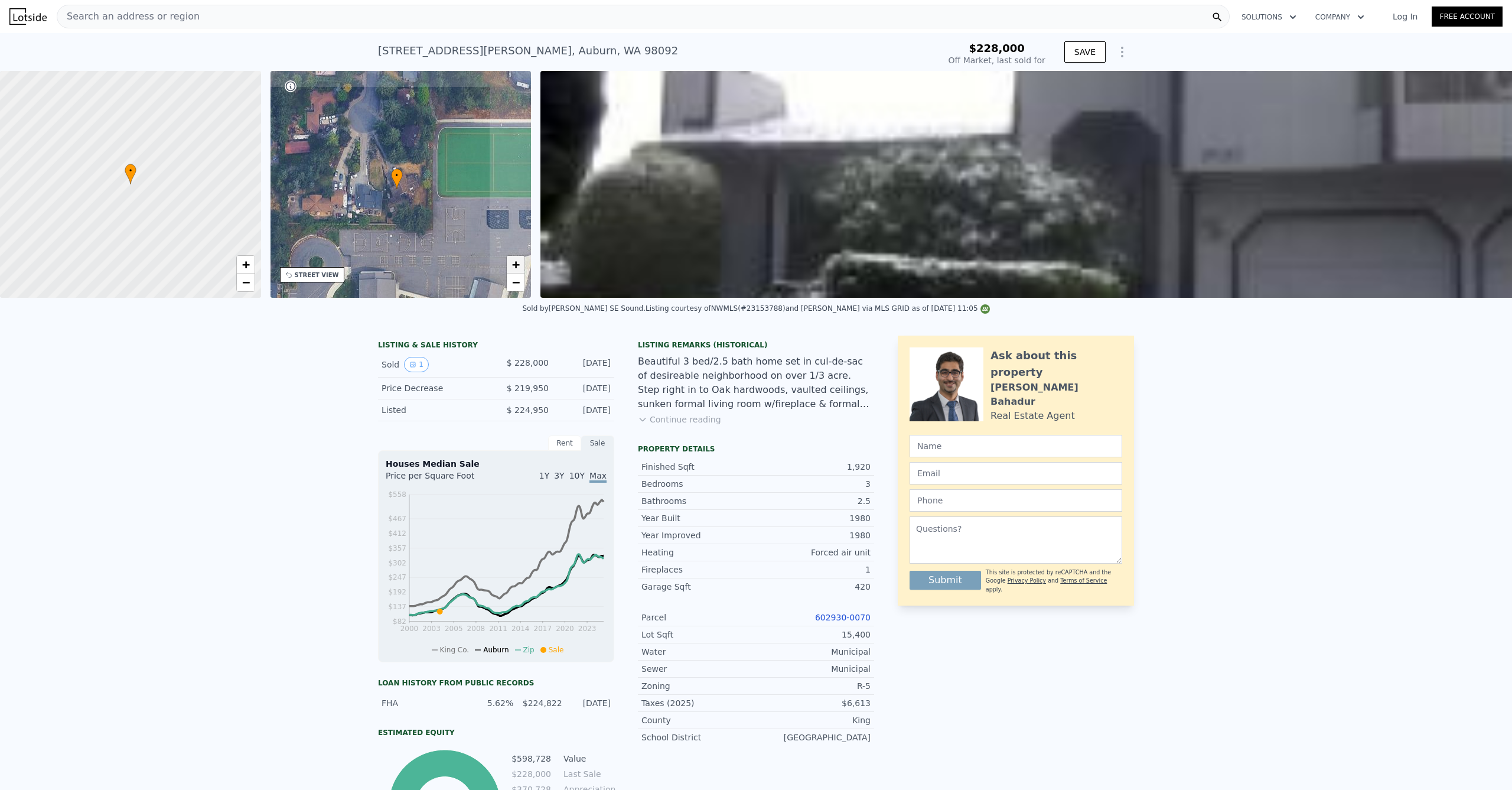
click at [518, 271] on span "+" at bounding box center [516, 264] width 7 height 15
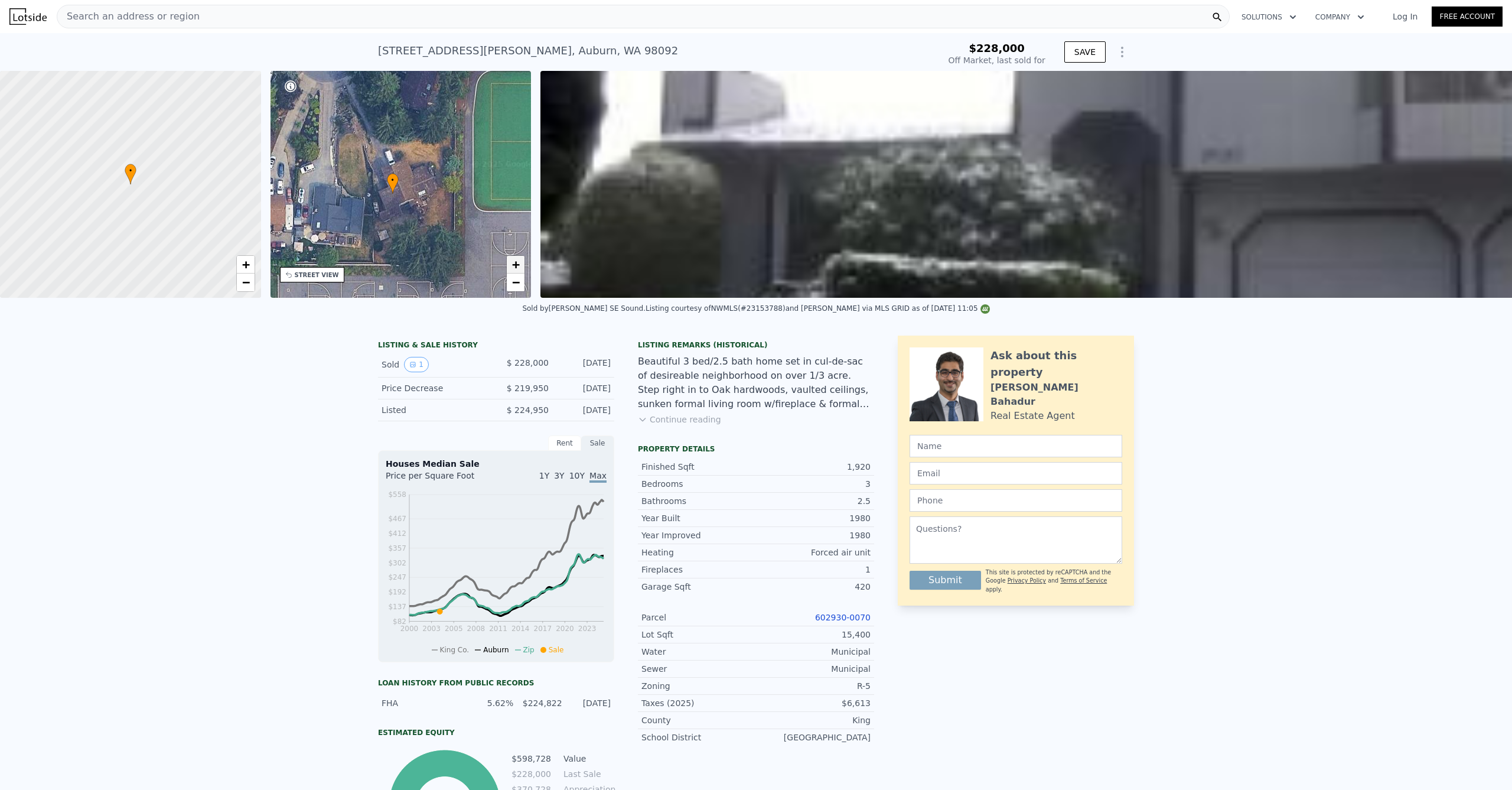
click at [512, 267] on span "+" at bounding box center [516, 264] width 7 height 15
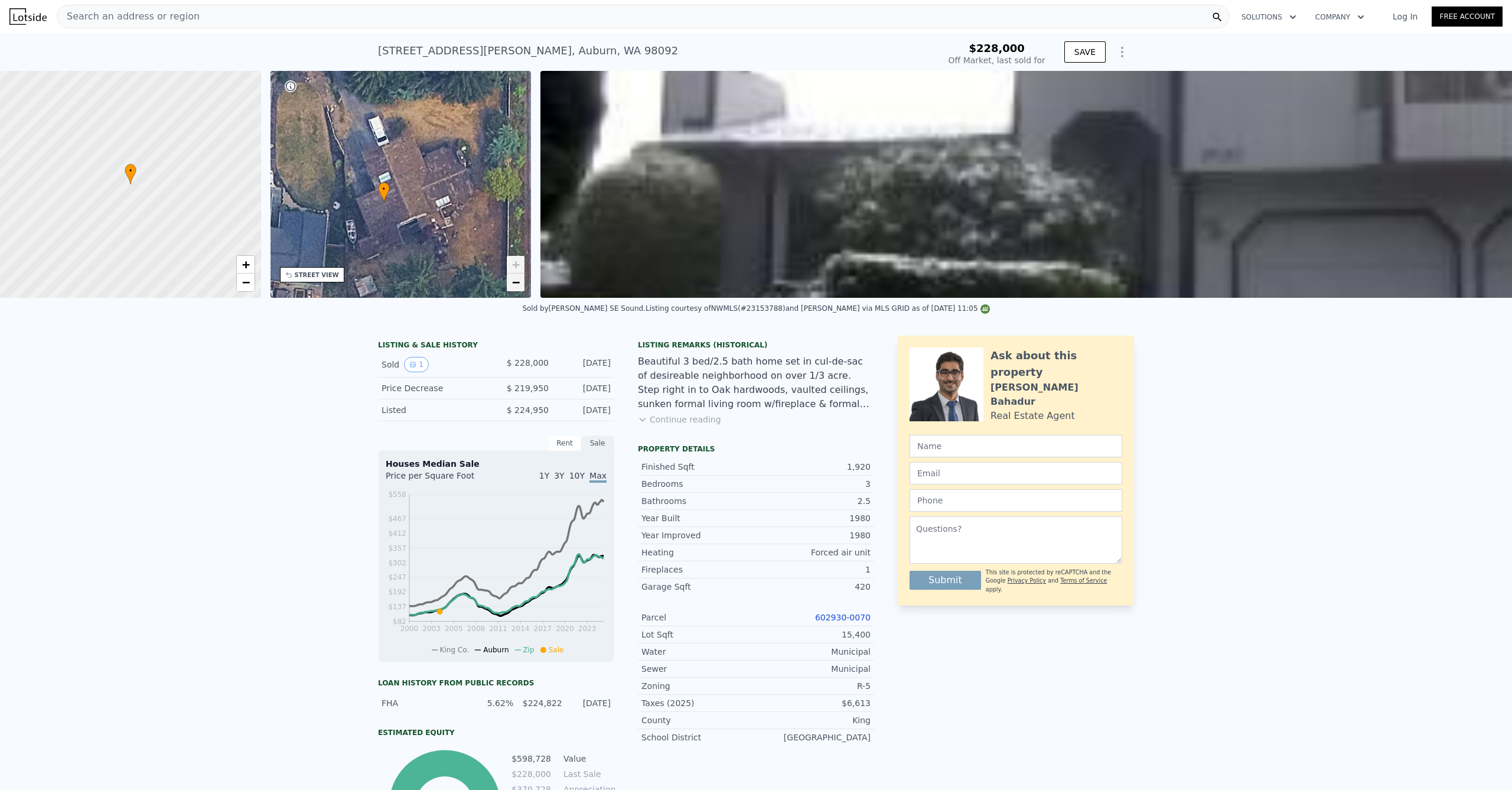
click at [515, 287] on span "−" at bounding box center [516, 282] width 7 height 15
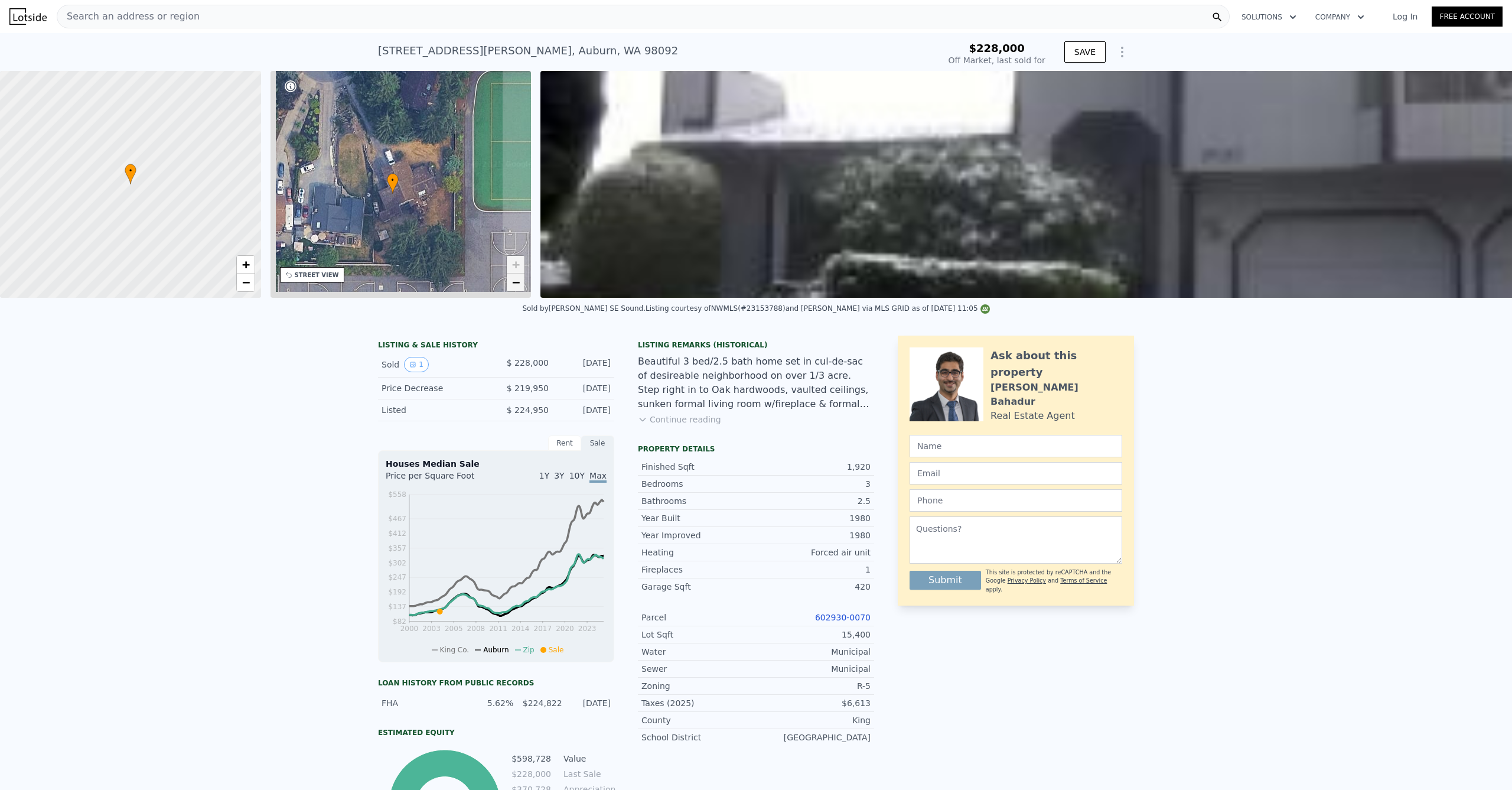
click at [515, 285] on span "−" at bounding box center [516, 282] width 7 height 15
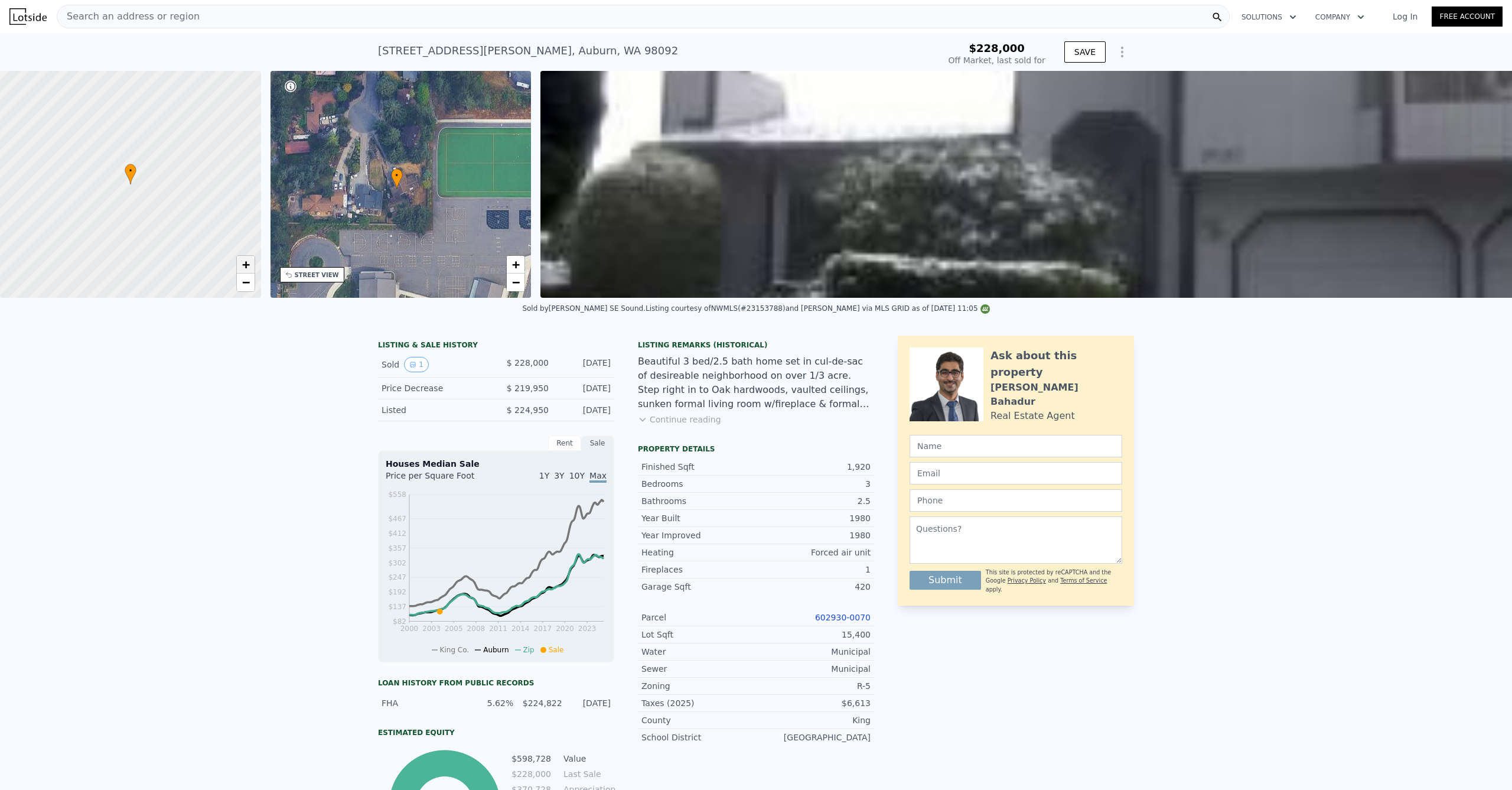
click at [246, 265] on span "+" at bounding box center [245, 264] width 7 height 15
click at [251, 264] on link "+" at bounding box center [246, 264] width 17 height 17
click at [251, 265] on link "+" at bounding box center [246, 264] width 17 height 17
click at [251, 266] on link "+" at bounding box center [246, 264] width 17 height 17
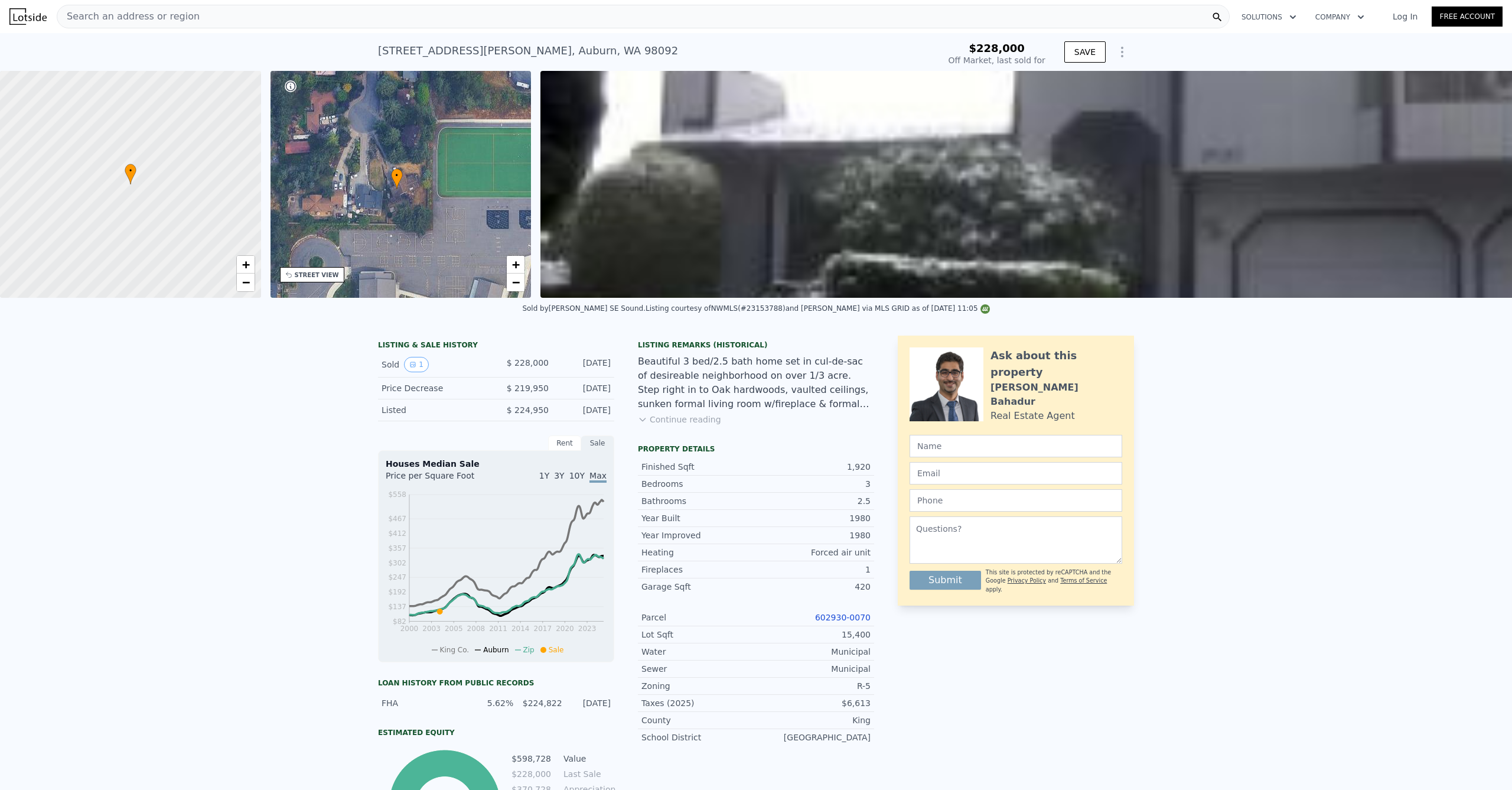
click at [254, 286] on div "+ −" at bounding box center [246, 273] width 19 height 37
click at [254, 278] on link "−" at bounding box center [246, 282] width 17 height 17
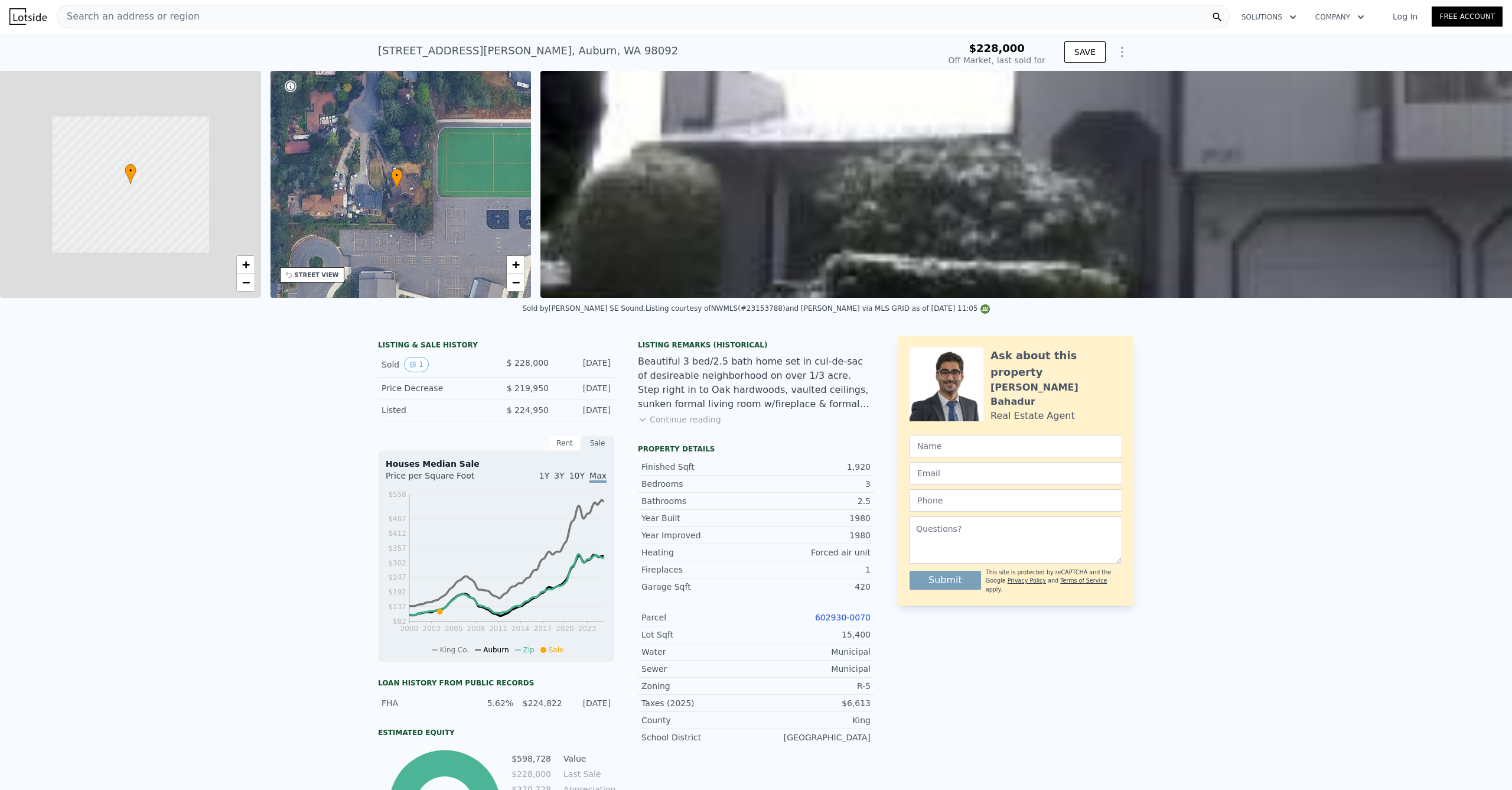
click at [254, 278] on div "+ −" at bounding box center [246, 273] width 19 height 37
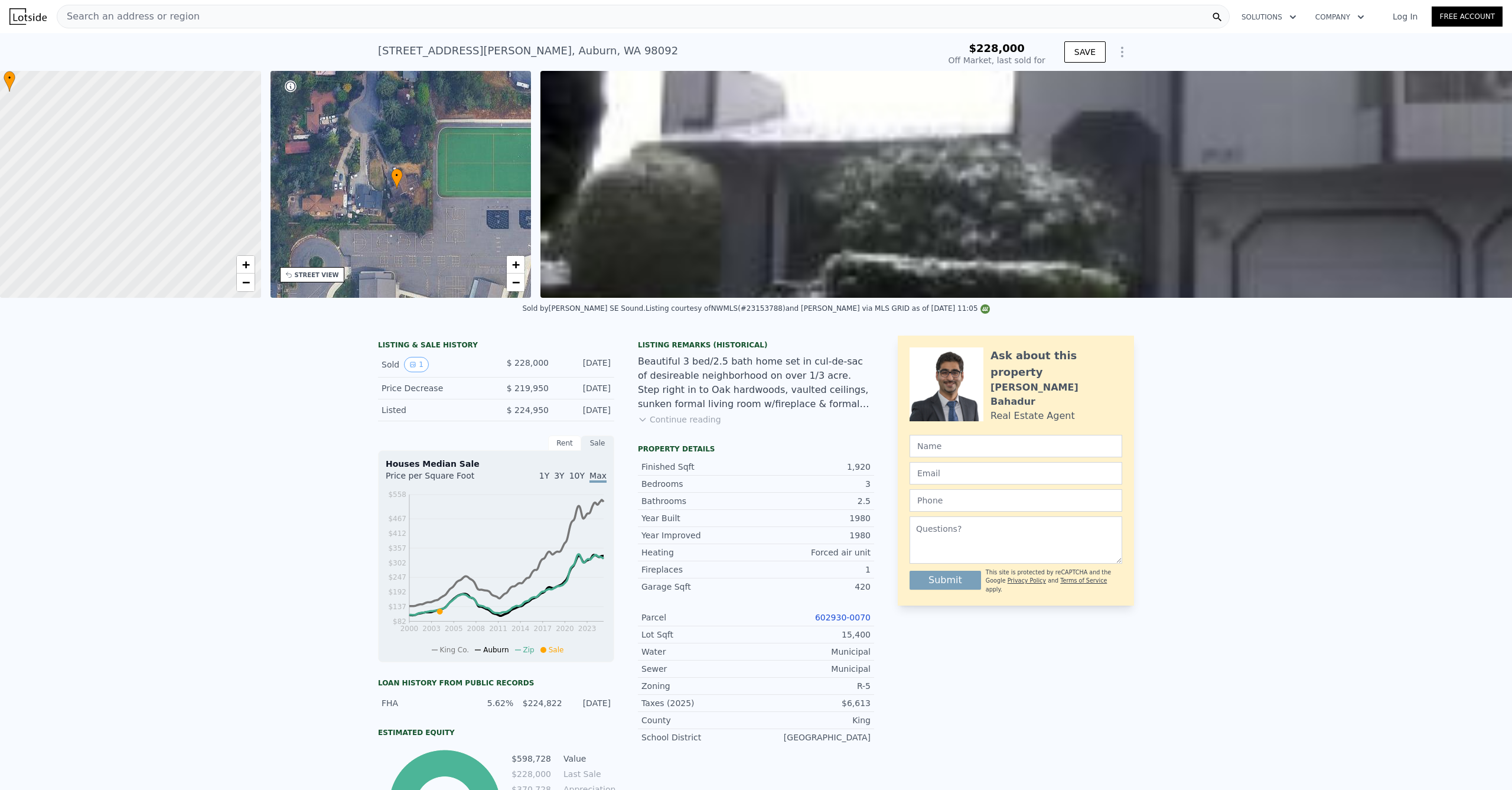
drag, startPoint x: 199, startPoint y: 229, endPoint x: 272, endPoint y: 276, distance: 86.8
click at [271, 274] on div "• + − • + − STREET VIEW Loading... SATELLITE VIEW" at bounding box center [756, 185] width 1512 height 227
drag, startPoint x: 213, startPoint y: 267, endPoint x: 245, endPoint y: 278, distance: 33.8
click at [245, 278] on div "• + −" at bounding box center [130, 185] width 261 height 227
click at [251, 269] on link "+" at bounding box center [246, 264] width 17 height 17
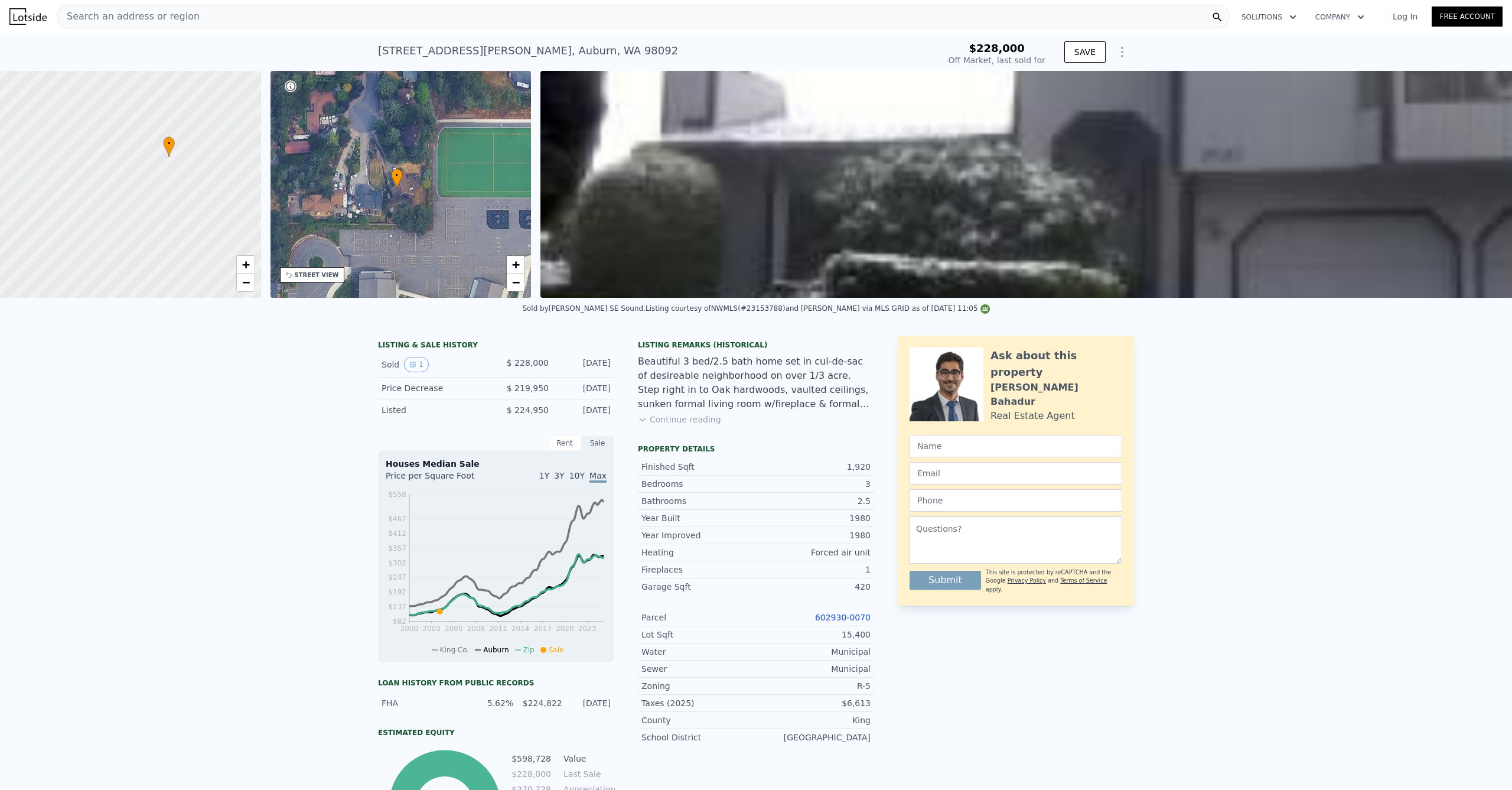
scroll to position [23, 0]
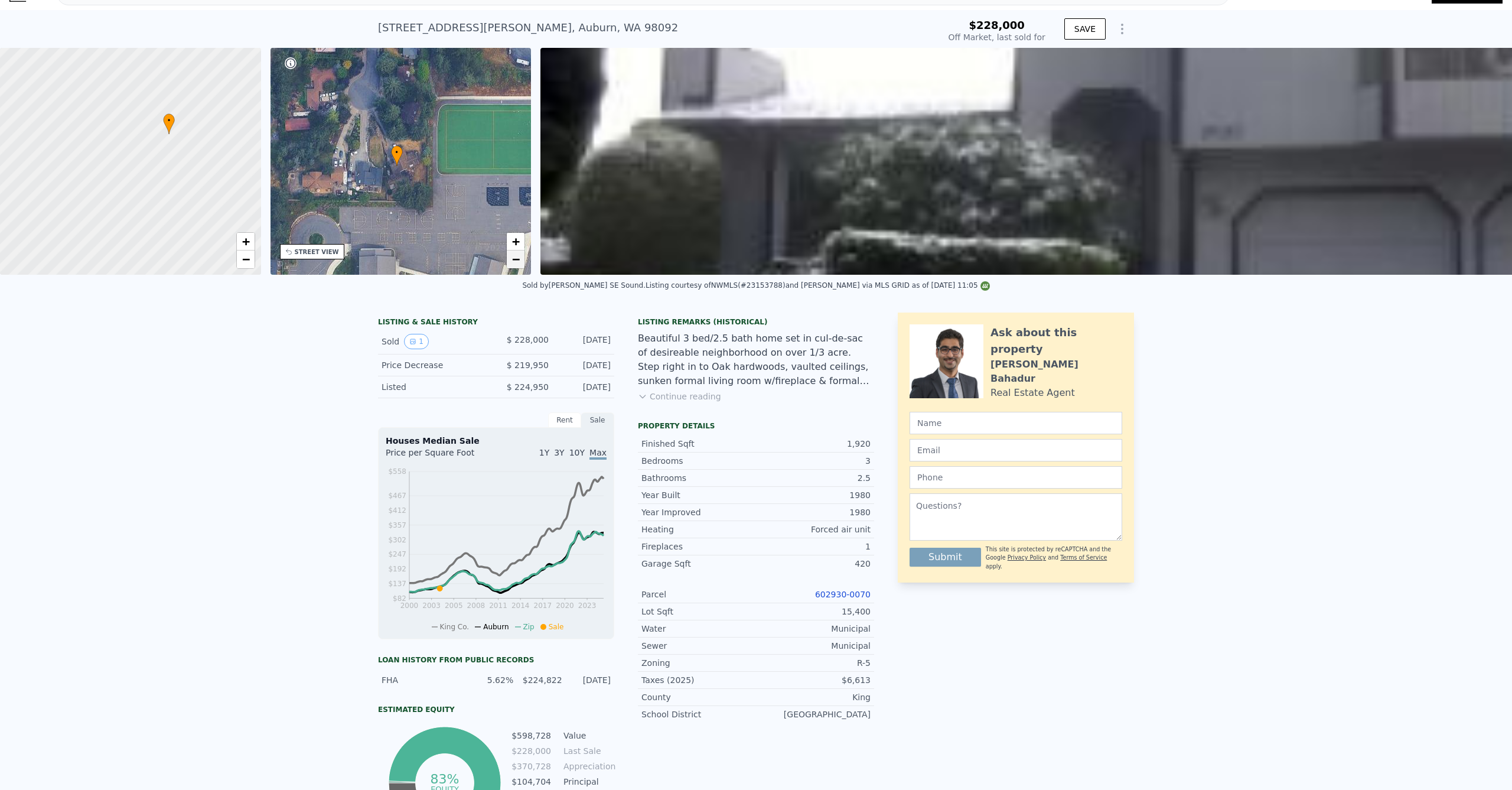
click at [521, 262] on link "−" at bounding box center [516, 259] width 17 height 17
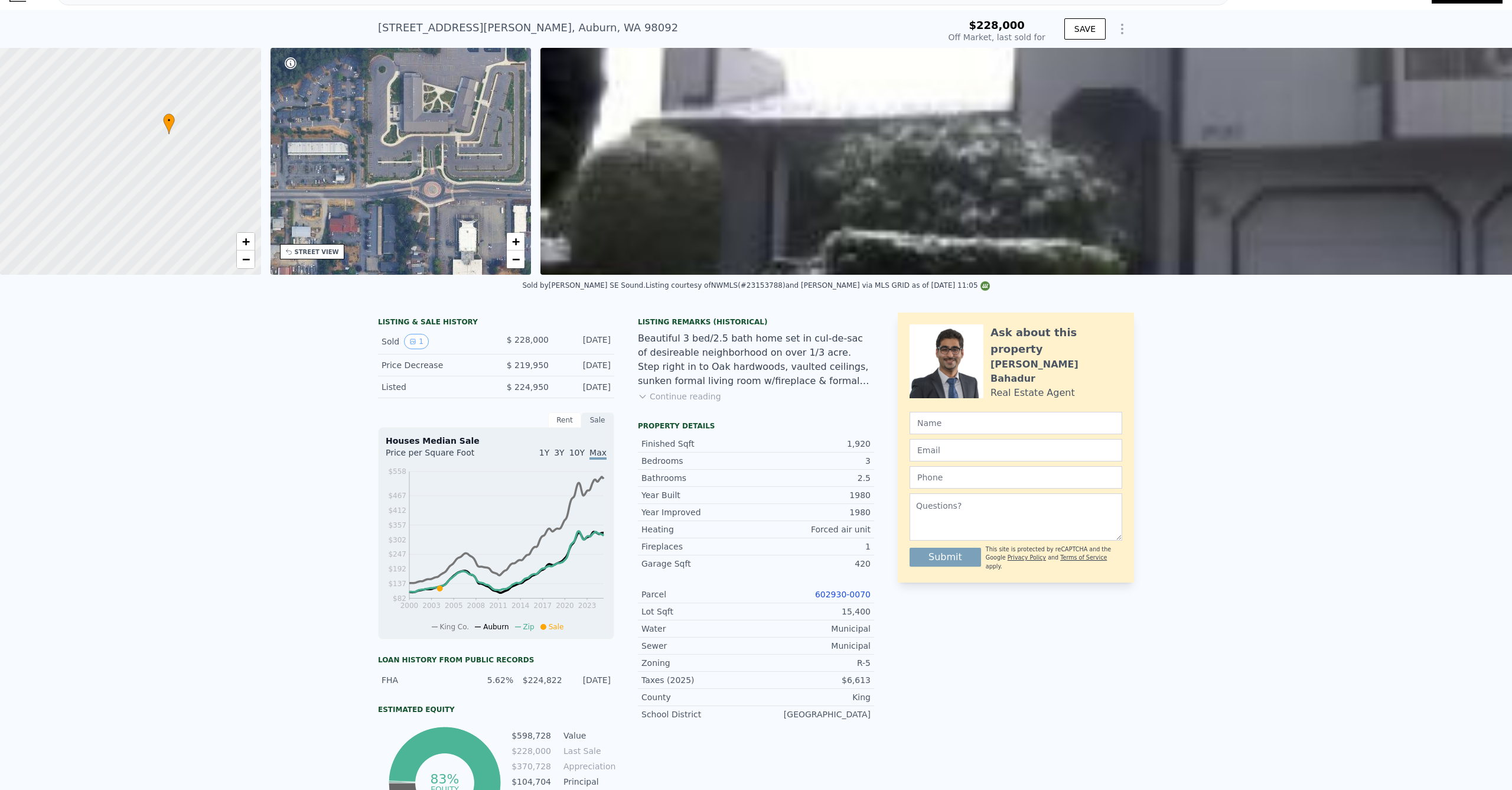
drag, startPoint x: 446, startPoint y: 218, endPoint x: 488, endPoint y: 123, distance: 103.9
click at [488, 123] on div "• + −" at bounding box center [401, 161] width 261 height 227
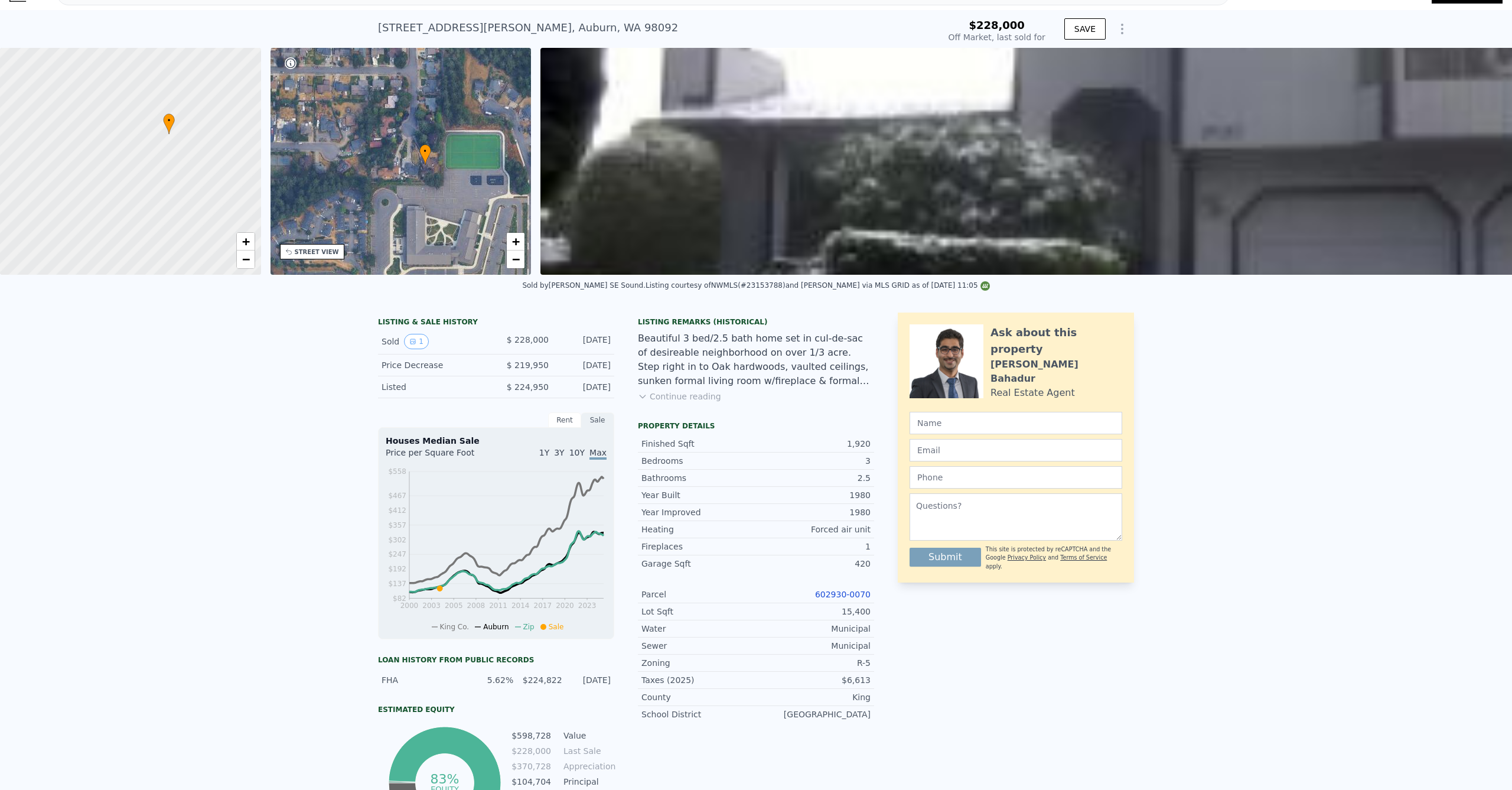
drag, startPoint x: 471, startPoint y: 170, endPoint x: 466, endPoint y: 279, distance: 109.1
click at [466, 274] on div "• + − • + − STREET VIEW Loading... SATELLITE VIEW" at bounding box center [756, 161] width 1512 height 227
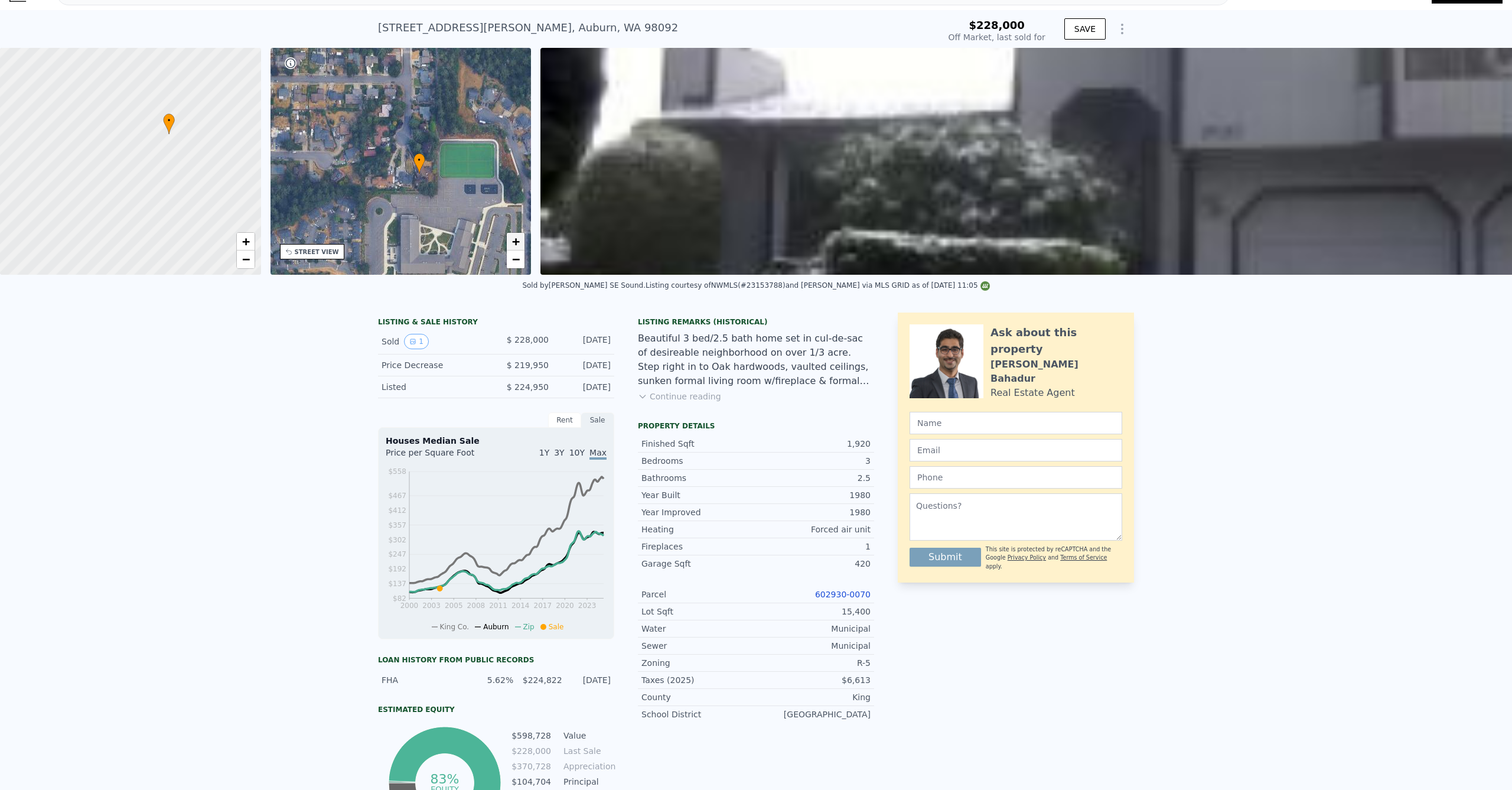
click at [521, 237] on link "+" at bounding box center [516, 241] width 17 height 17
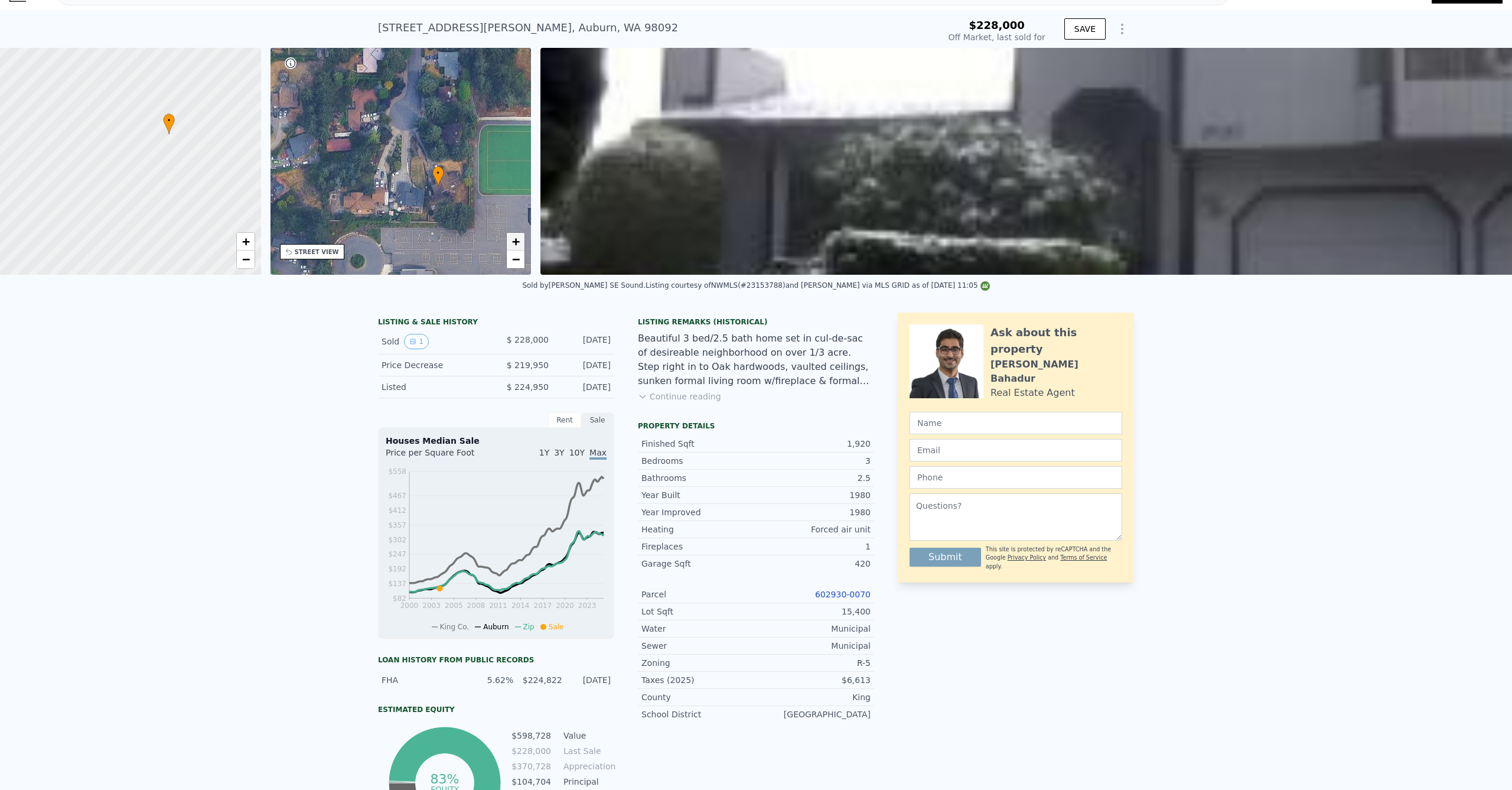
click at [518, 241] on span "+" at bounding box center [516, 241] width 7 height 15
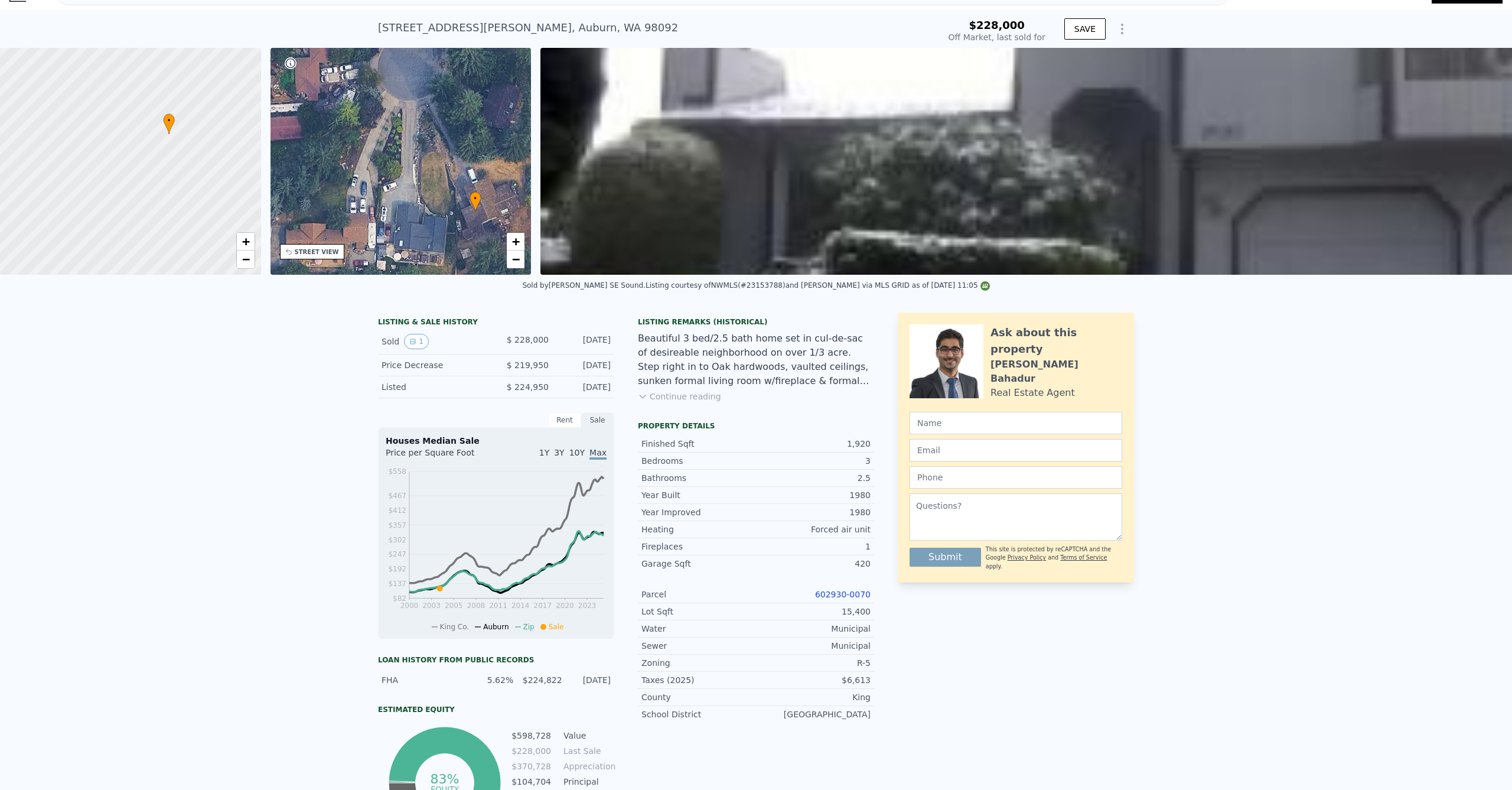
drag, startPoint x: 420, startPoint y: 216, endPoint x: 409, endPoint y: 208, distance: 13.6
click at [410, 208] on div "• + −" at bounding box center [401, 161] width 261 height 227
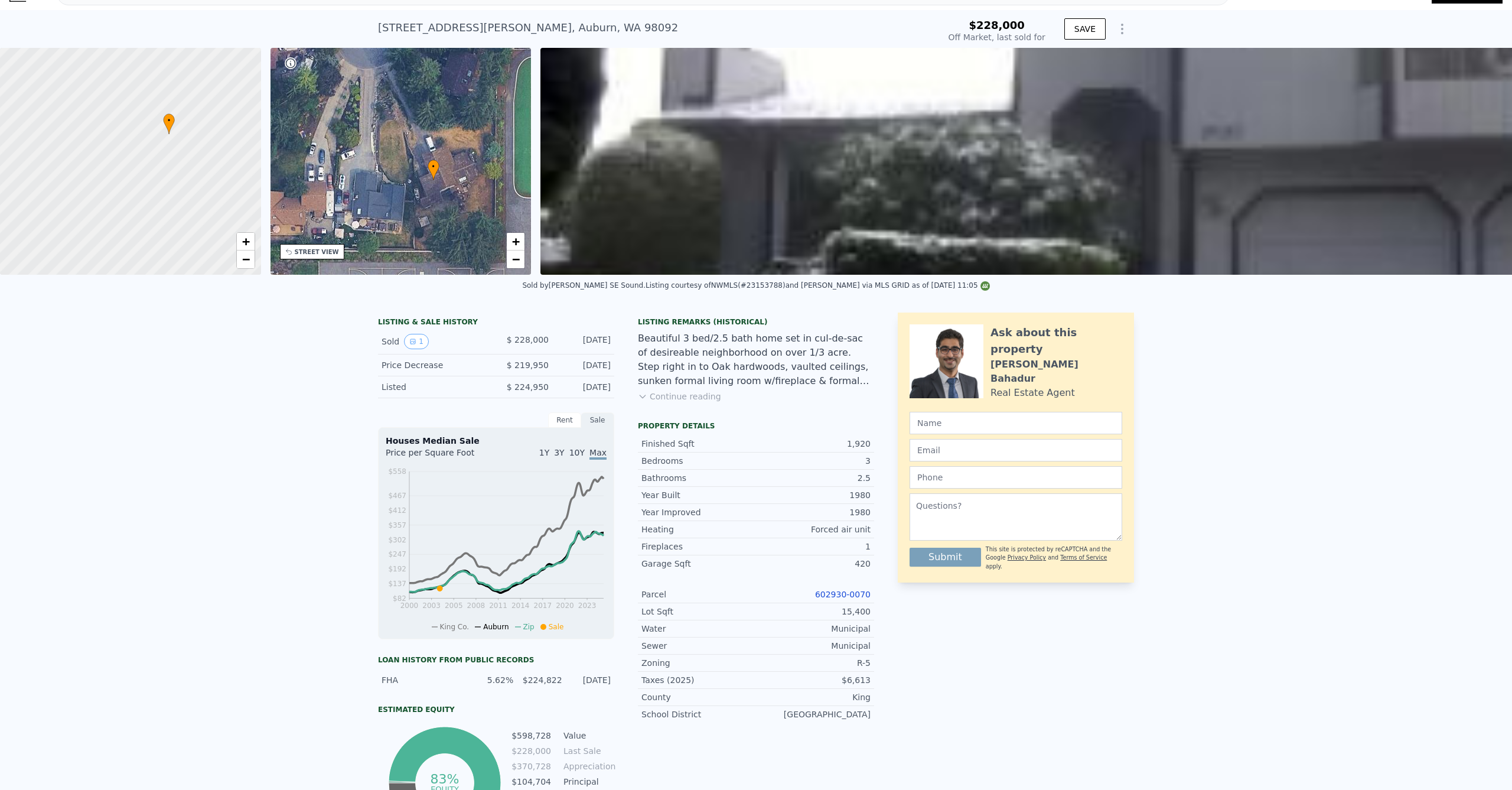
click at [247, 269] on div at bounding box center [130, 161] width 313 height 272
click at [510, 264] on link "−" at bounding box center [516, 259] width 17 height 17
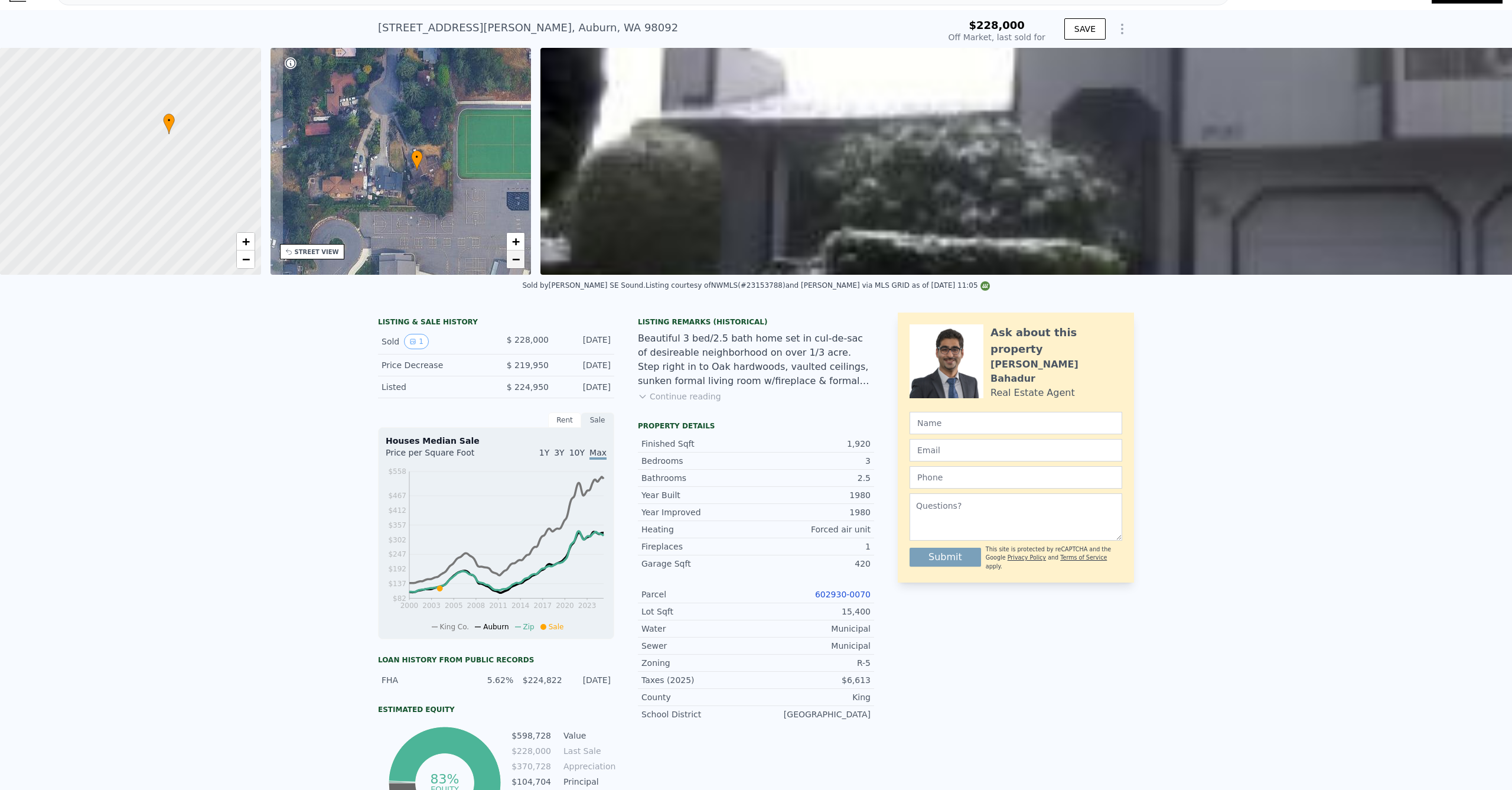
click at [510, 263] on link "−" at bounding box center [516, 259] width 17 height 17
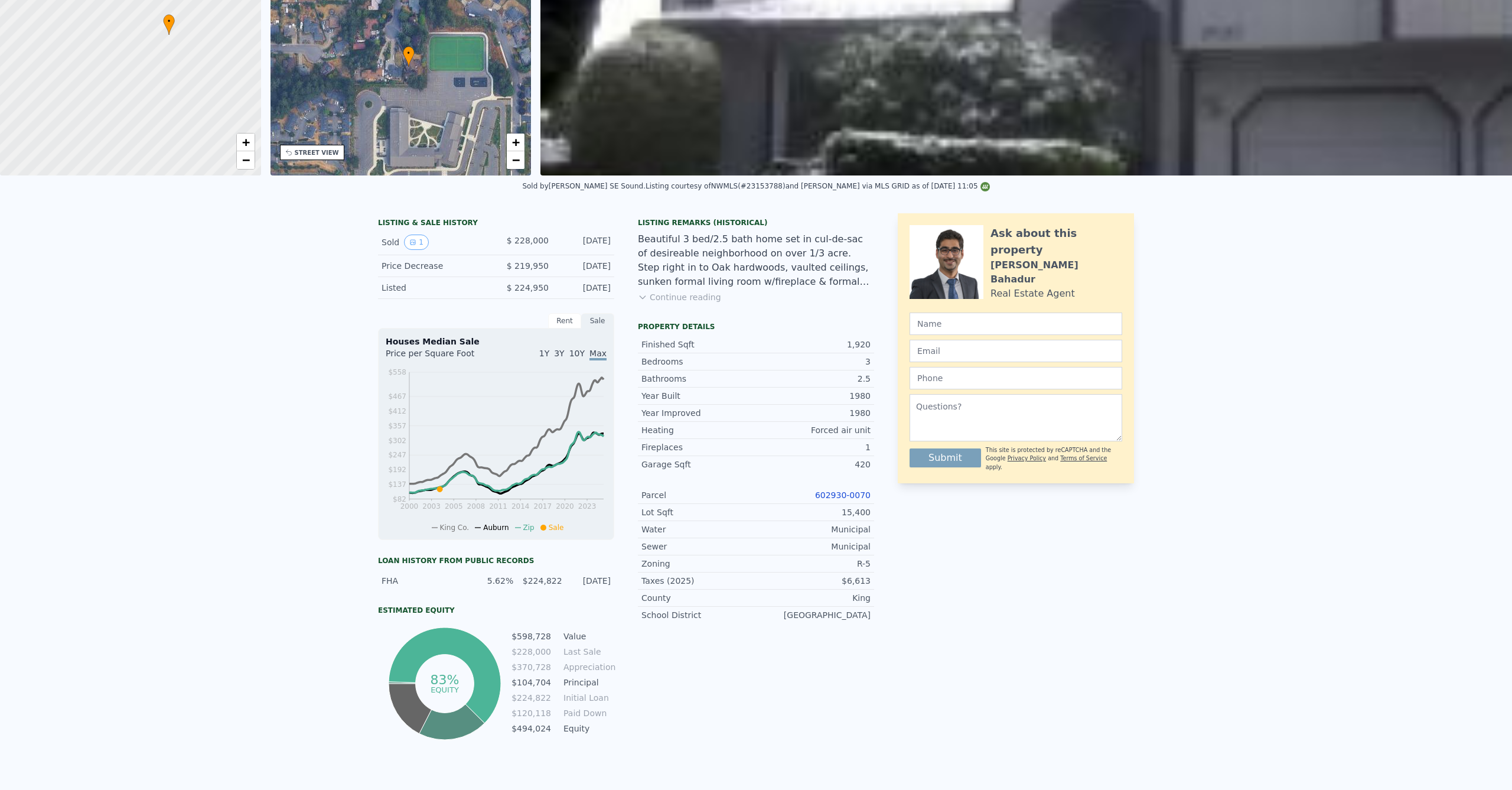
scroll to position [0, 0]
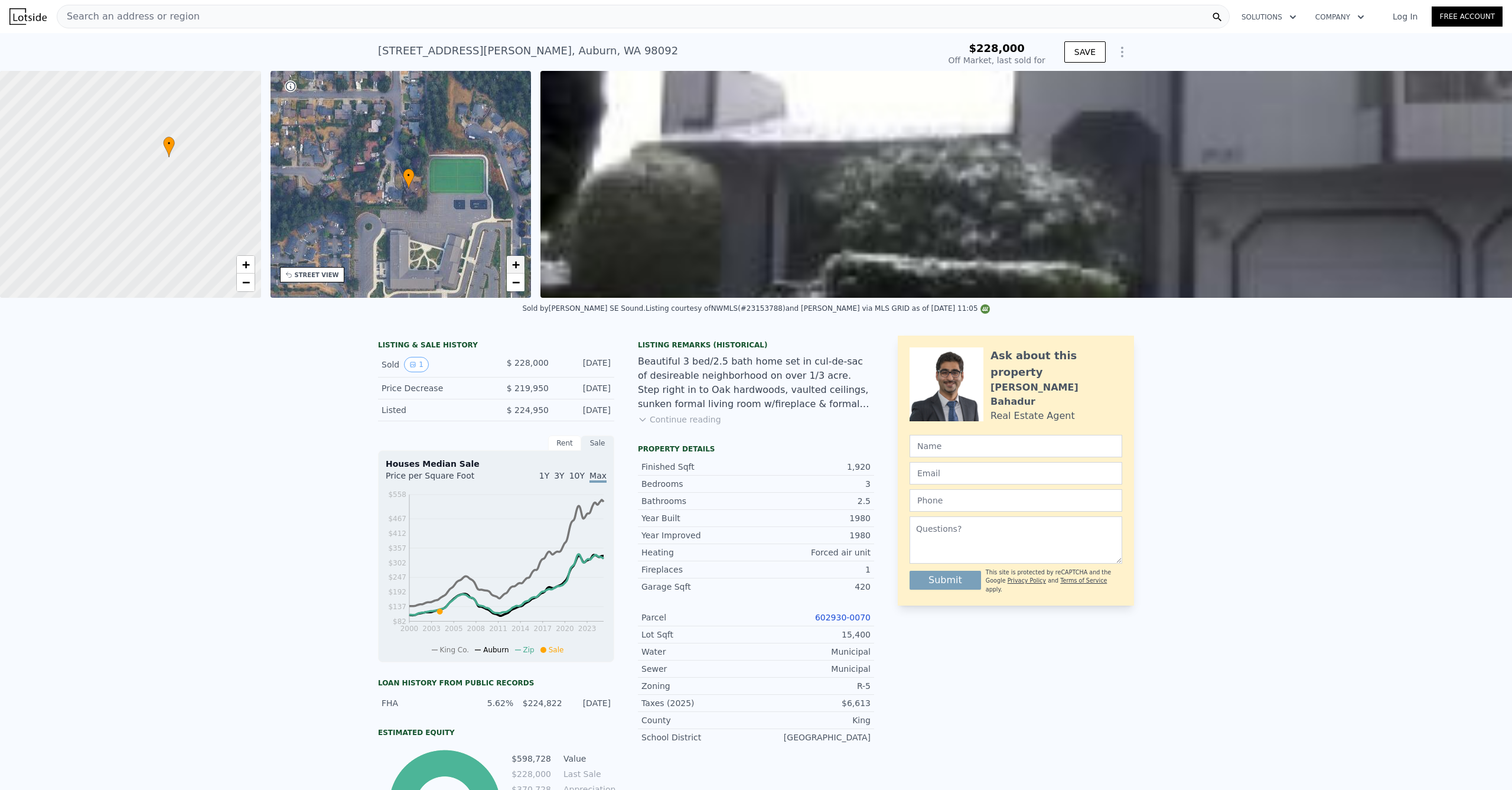
click at [518, 263] on span "+" at bounding box center [516, 264] width 7 height 15
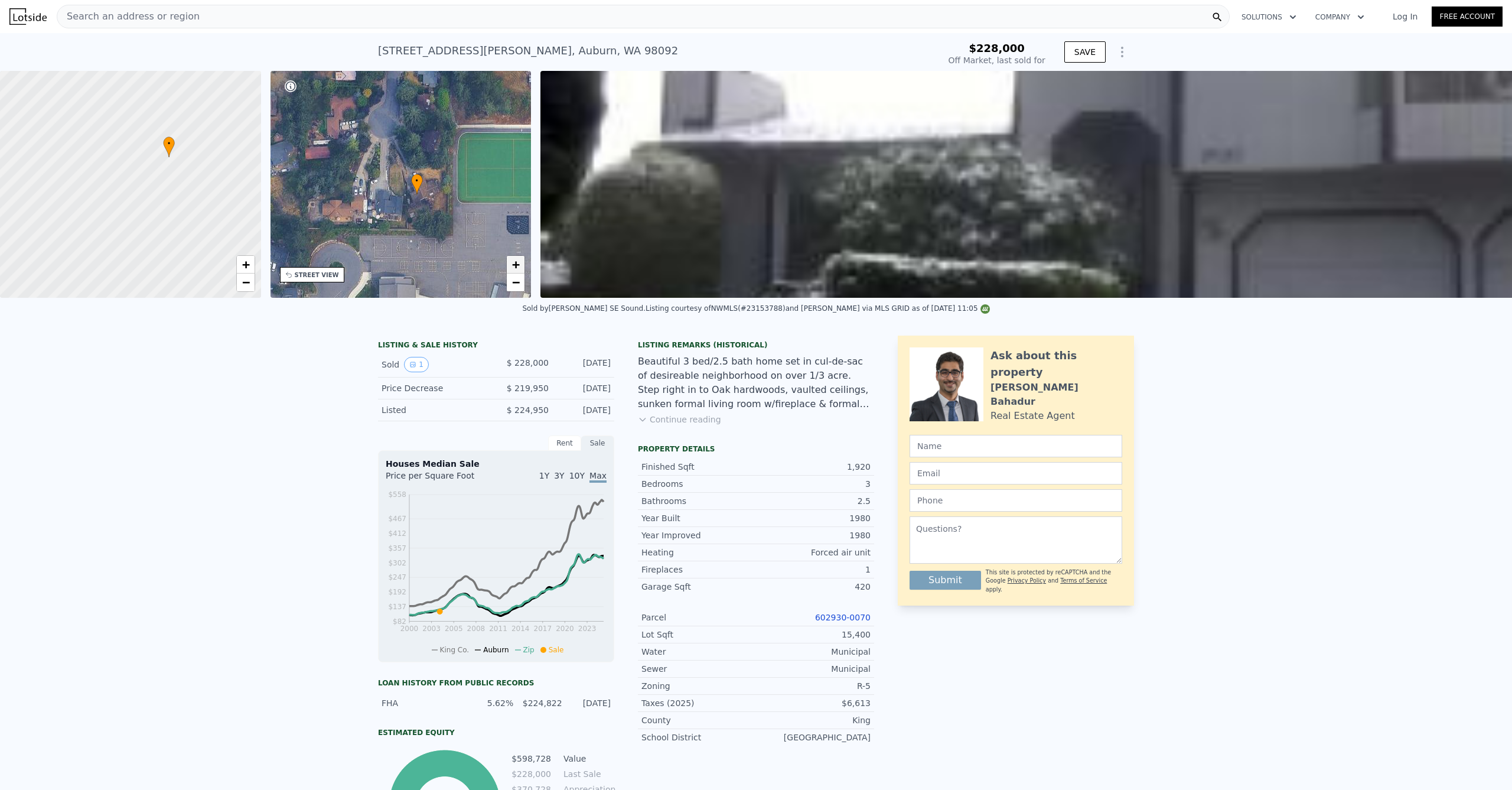
click at [518, 263] on span "+" at bounding box center [516, 264] width 7 height 15
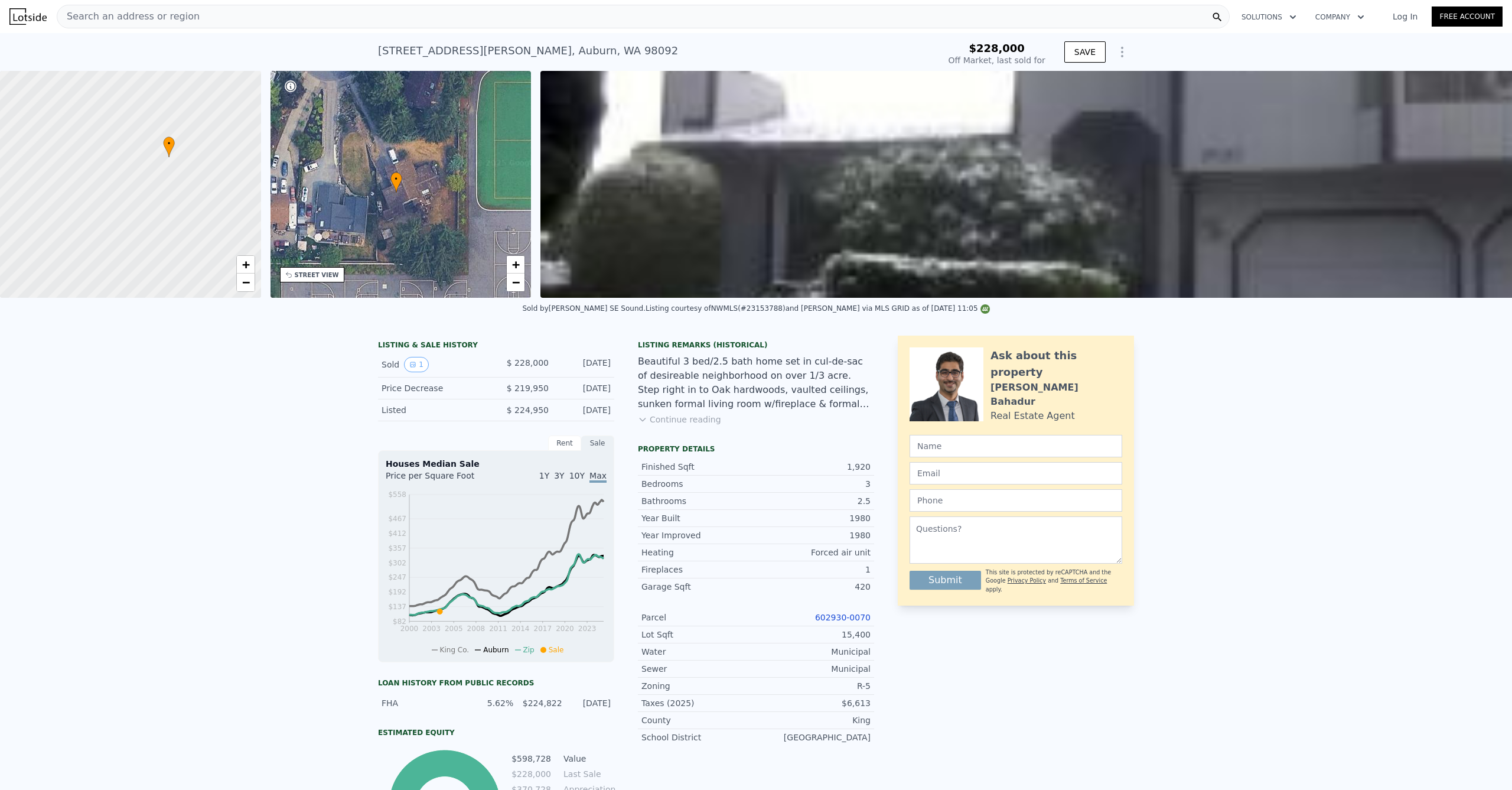
drag, startPoint x: 473, startPoint y: 265, endPoint x: 436, endPoint y: 253, distance: 38.9
click at [436, 253] on div "• + −" at bounding box center [401, 185] width 261 height 227
click at [511, 284] on link "−" at bounding box center [516, 282] width 17 height 17
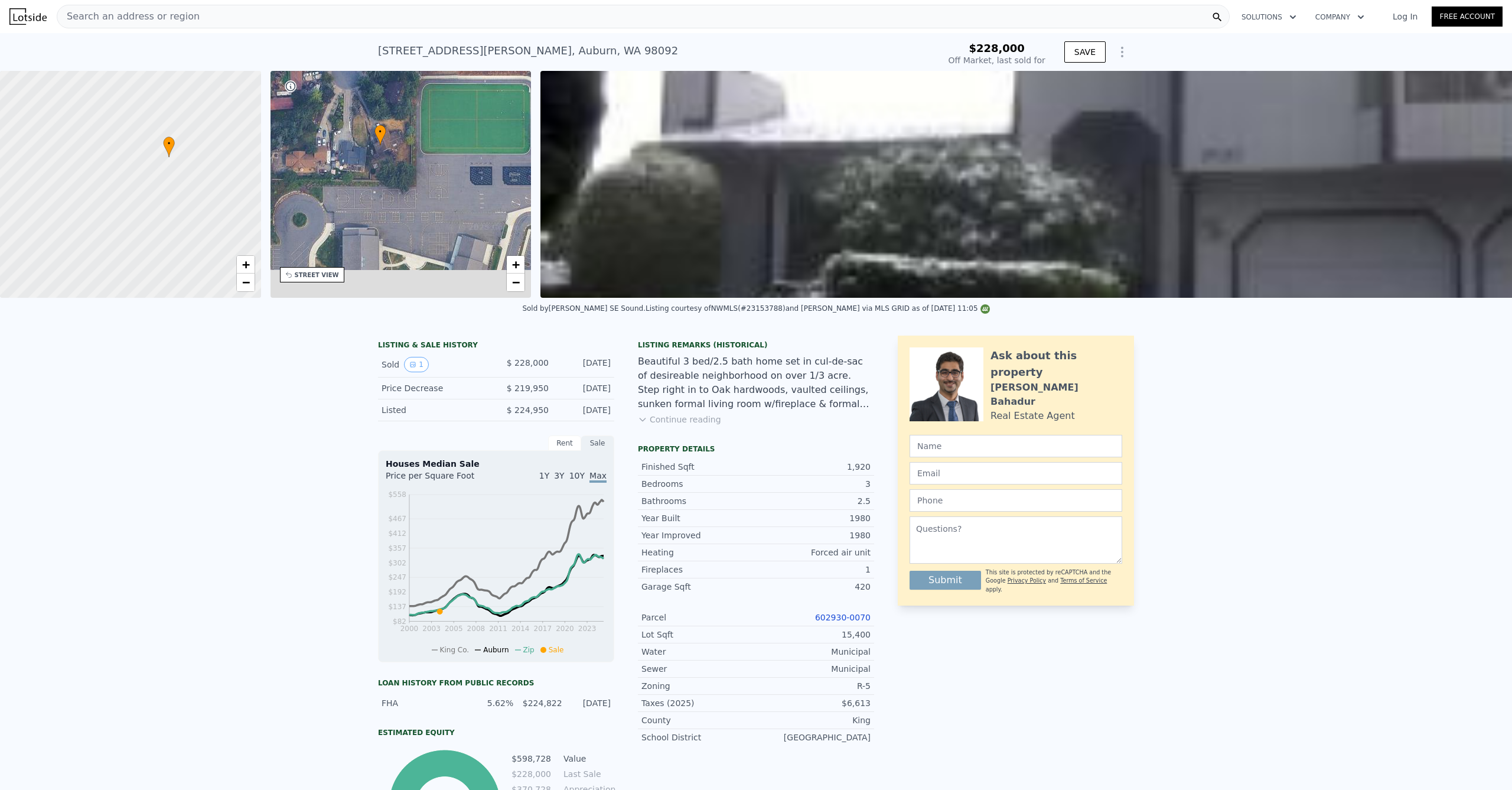
click at [431, 216] on div "• + −" at bounding box center [401, 185] width 261 height 227
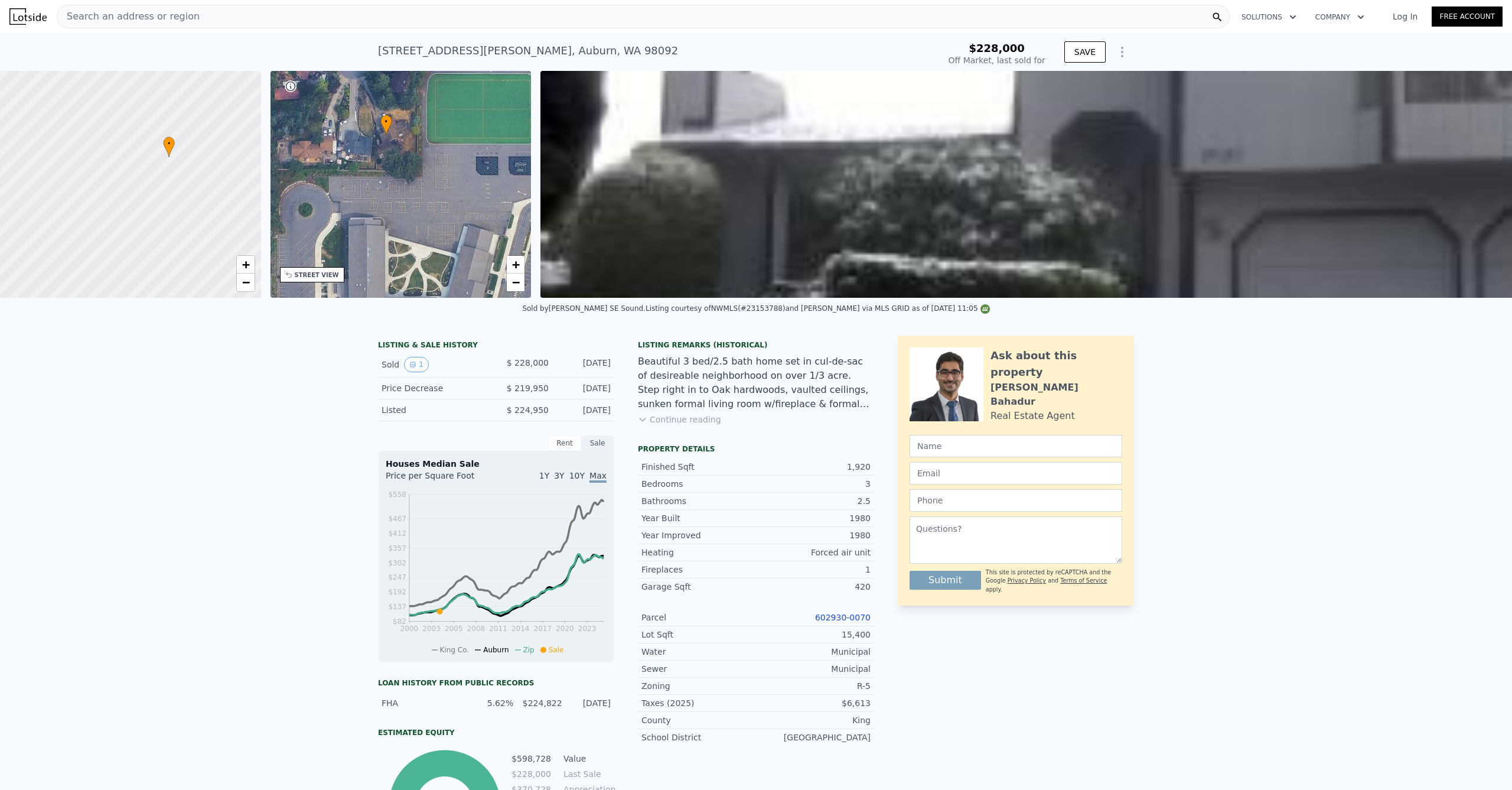
drag, startPoint x: 443, startPoint y: 234, endPoint x: 486, endPoint y: 239, distance: 43.3
click at [486, 238] on div "• + −" at bounding box center [401, 185] width 261 height 227
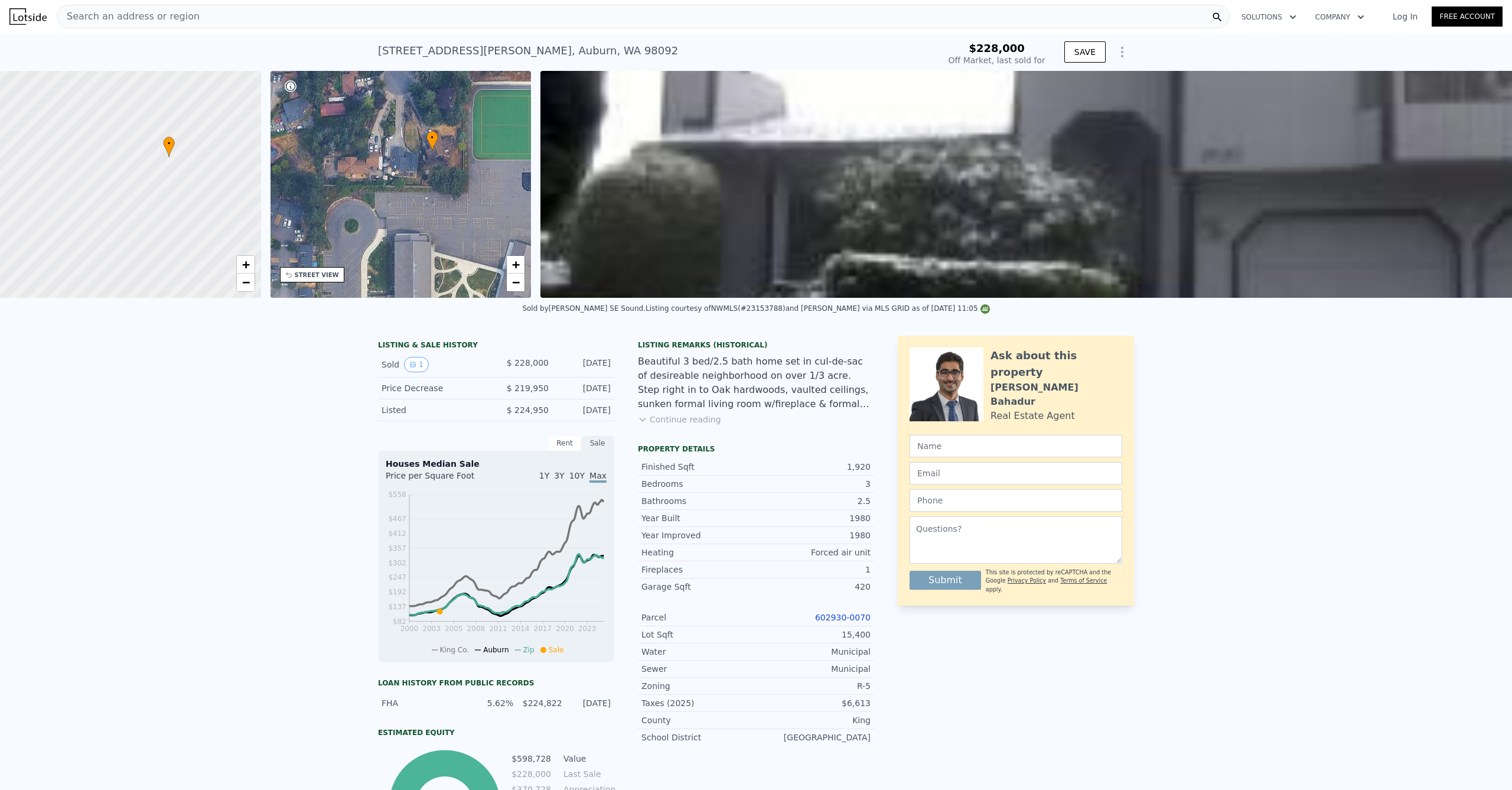
drag, startPoint x: 484, startPoint y: 253, endPoint x: 485, endPoint y: 276, distance: 23.0
click at [486, 277] on div "• + −" at bounding box center [401, 185] width 261 height 227
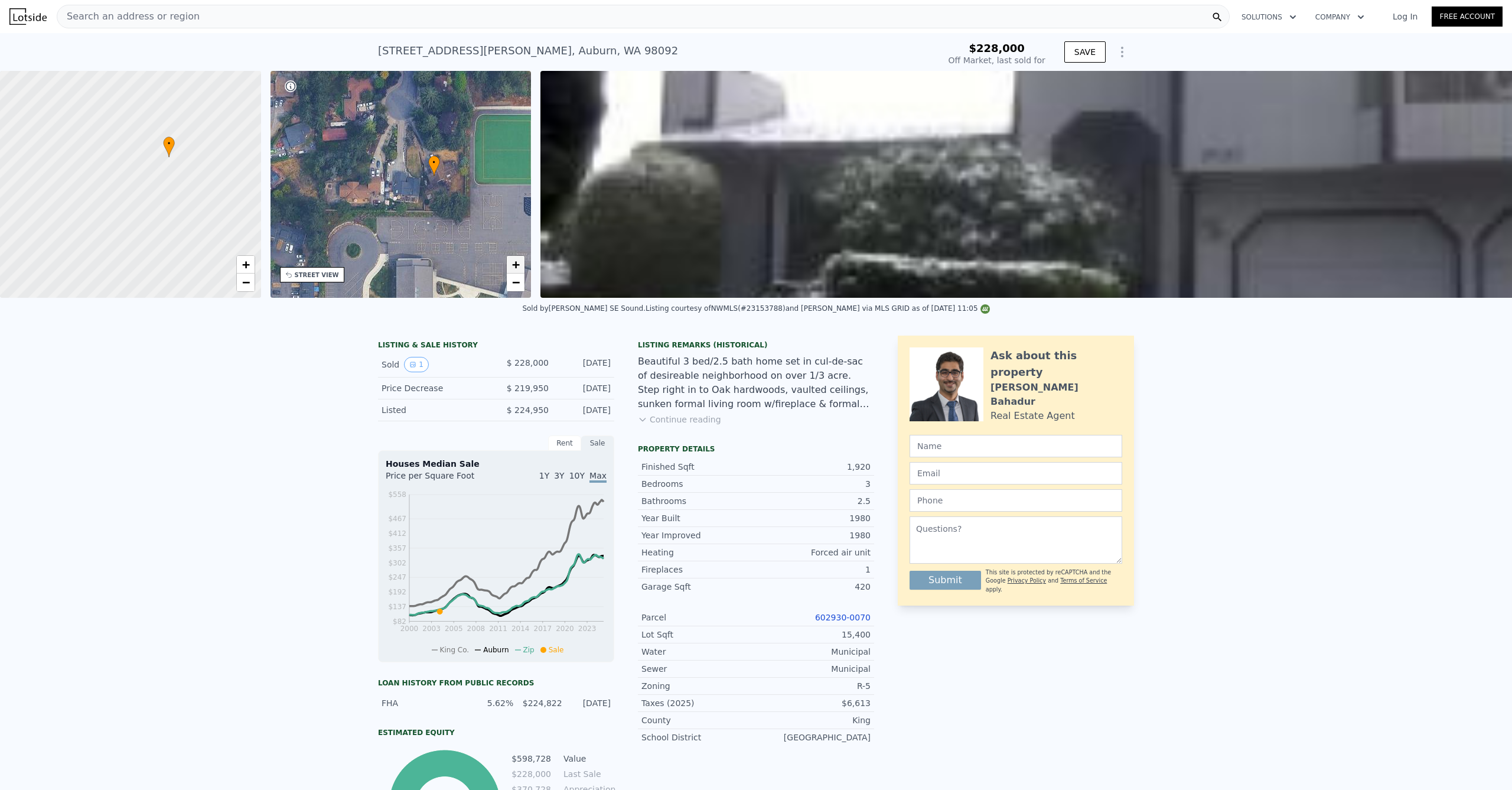
click at [522, 268] on link "+" at bounding box center [516, 264] width 17 height 17
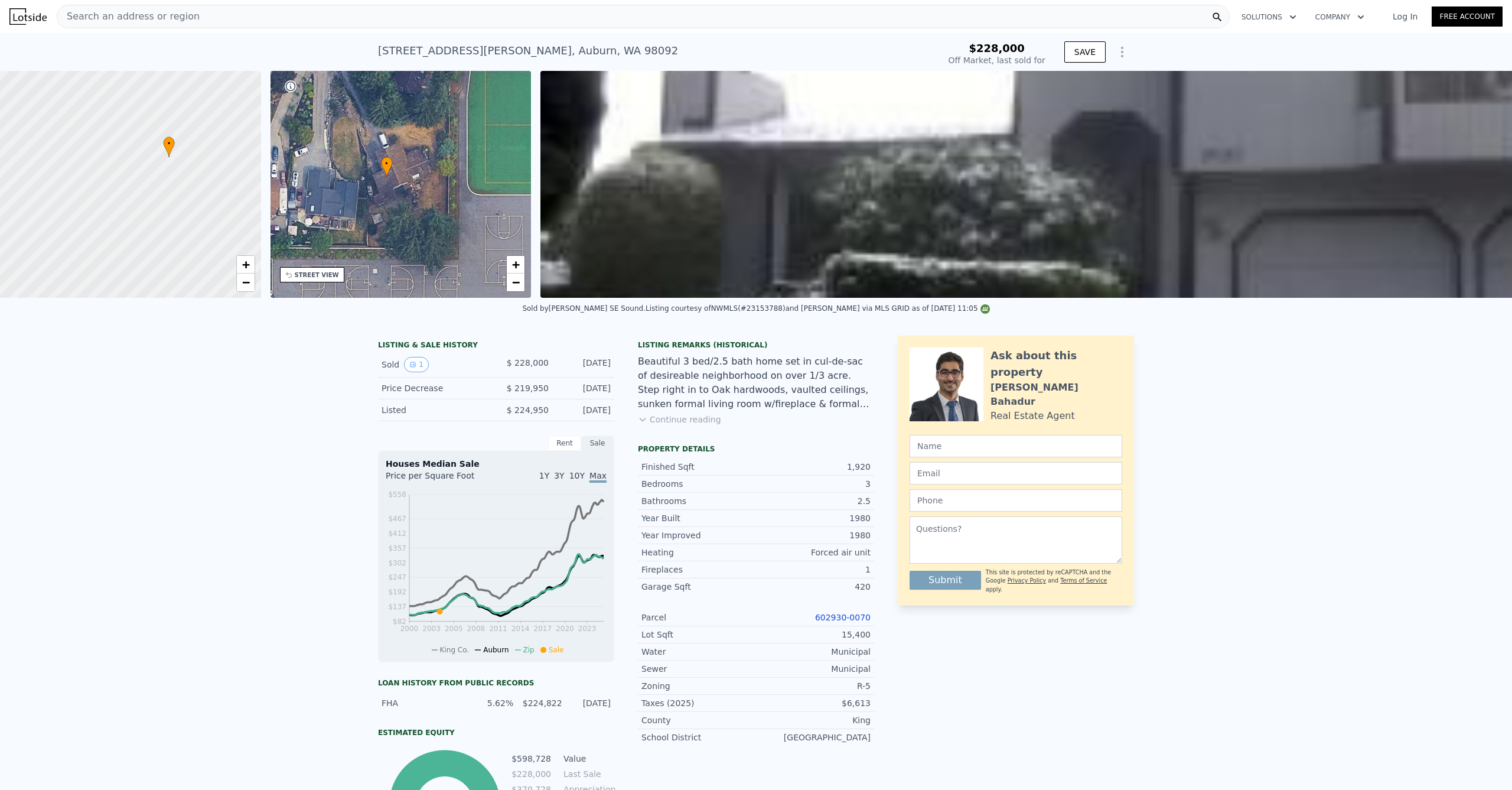
drag, startPoint x: 465, startPoint y: 254, endPoint x: 414, endPoint y: 262, distance: 51.6
click at [414, 262] on div "• + −" at bounding box center [401, 185] width 261 height 227
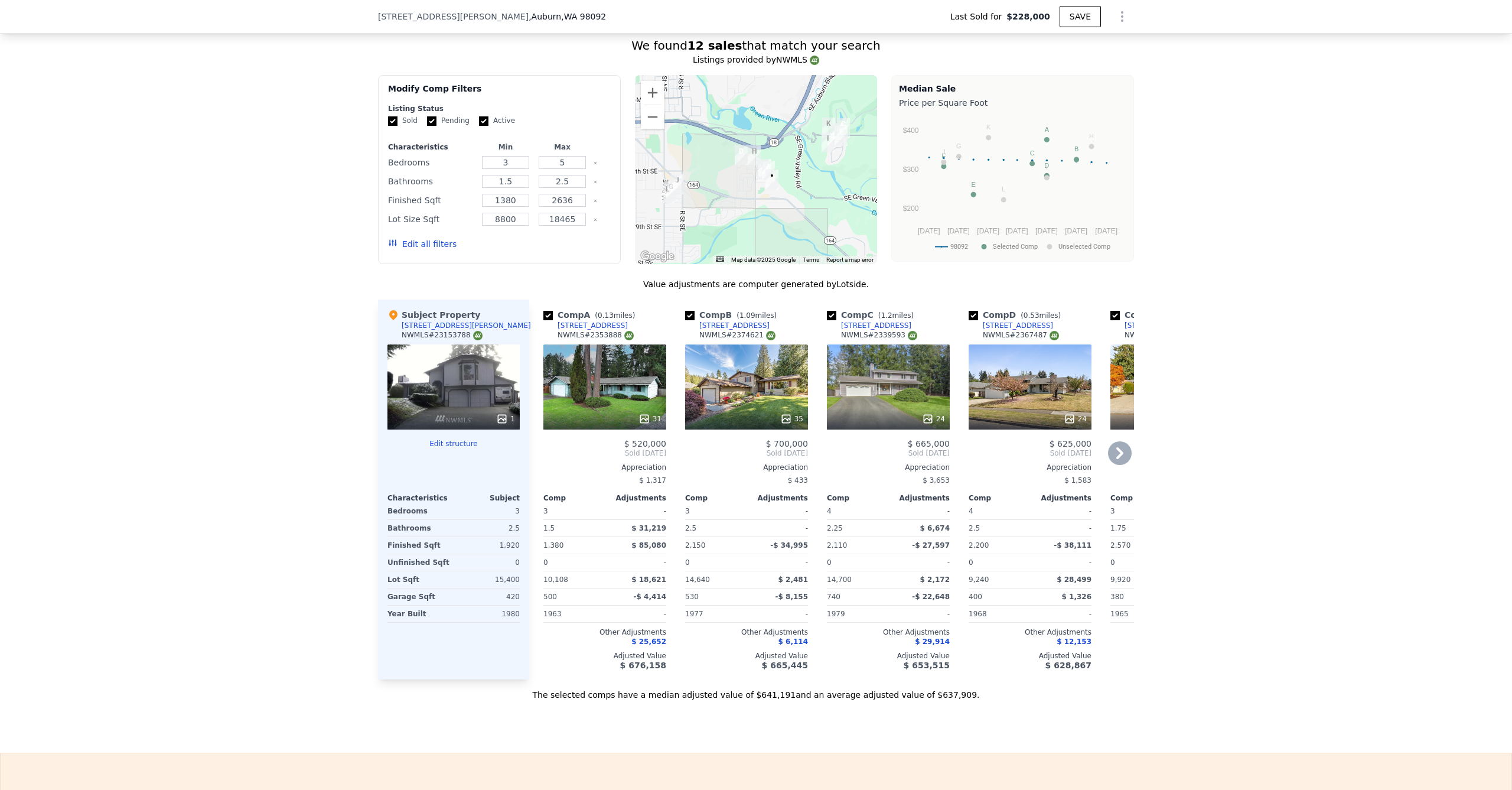
scroll to position [990, 0]
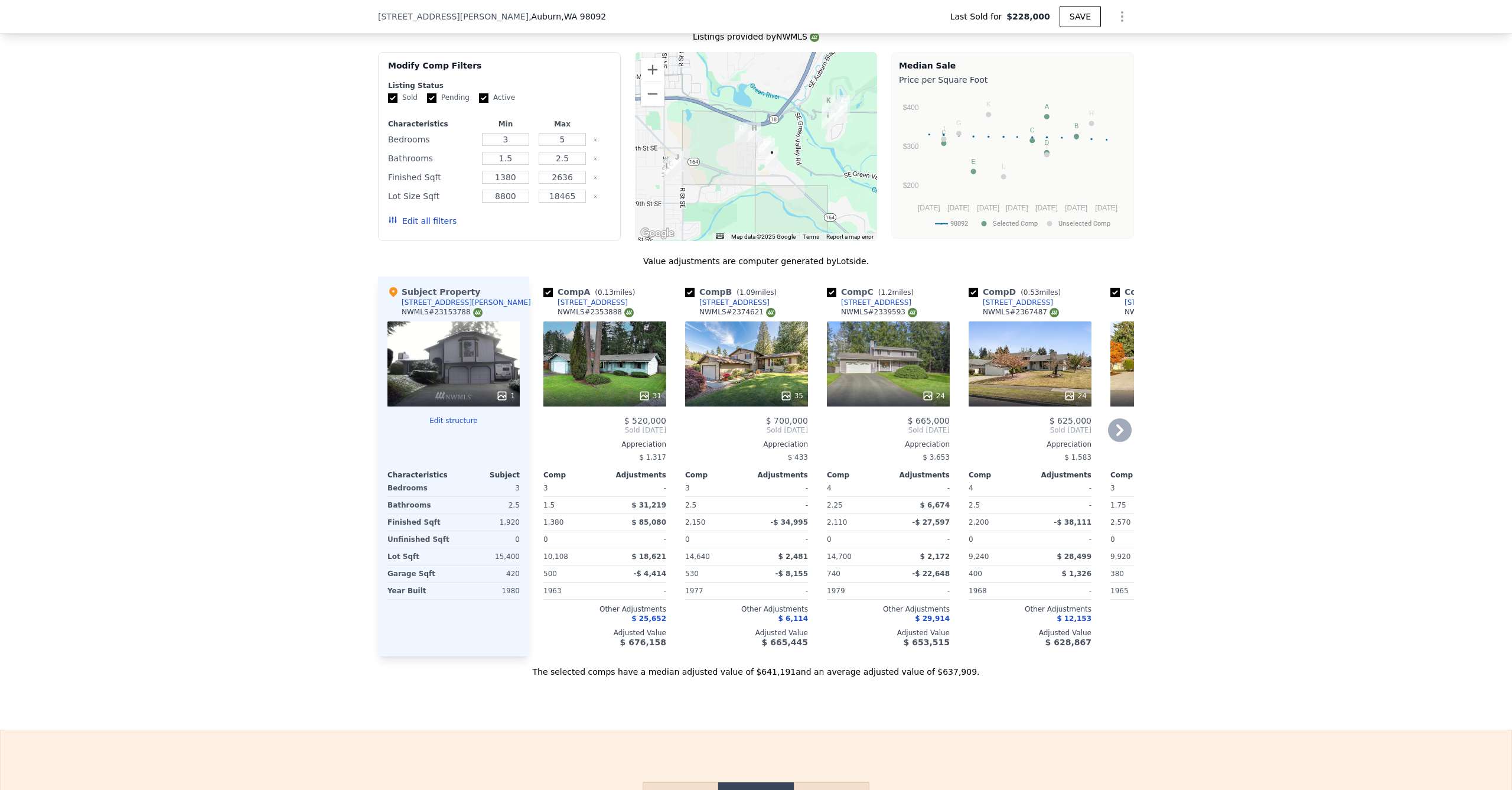
click at [1110, 436] on icon at bounding box center [1120, 430] width 24 height 24
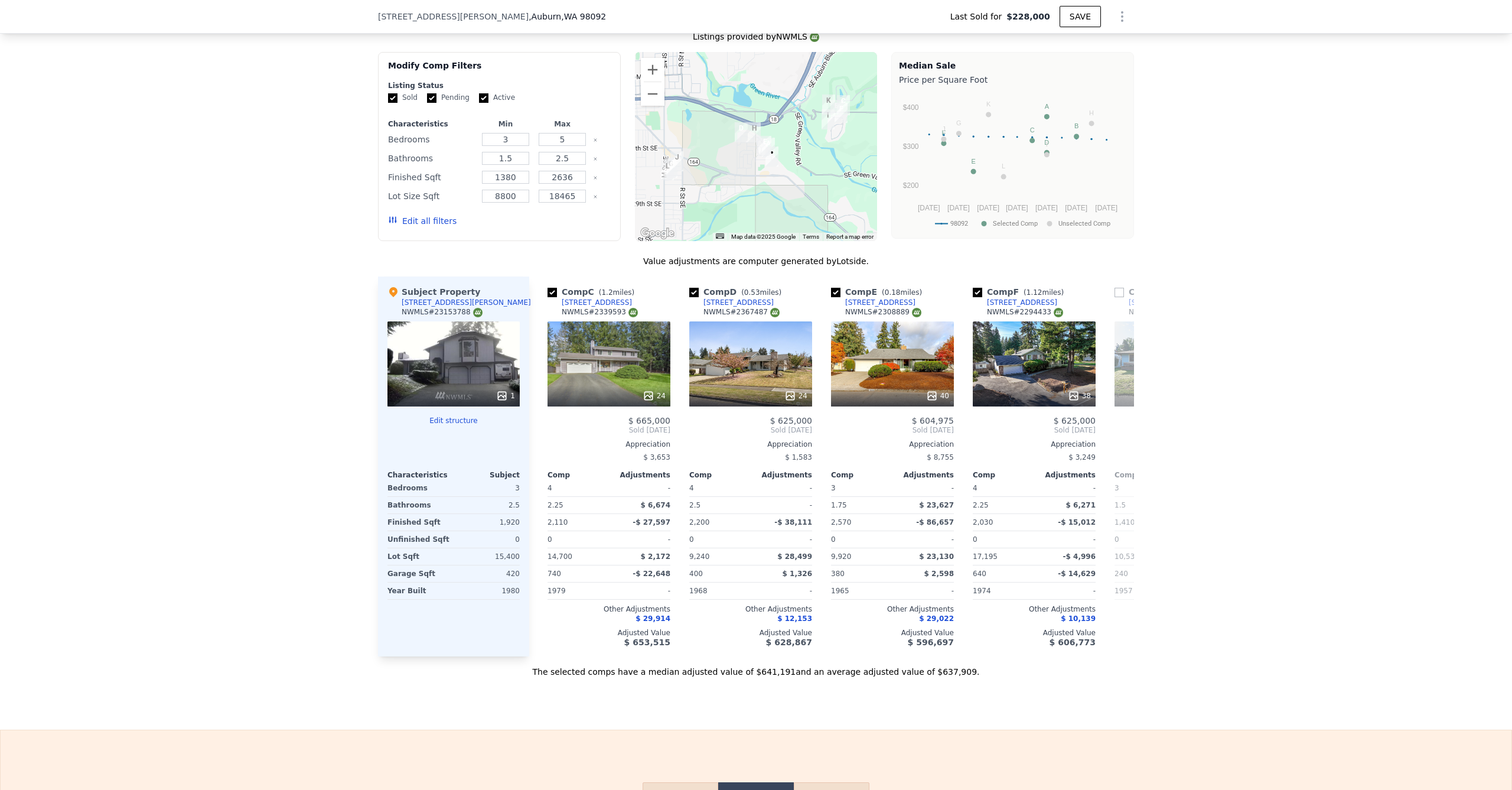
scroll to position [0, 284]
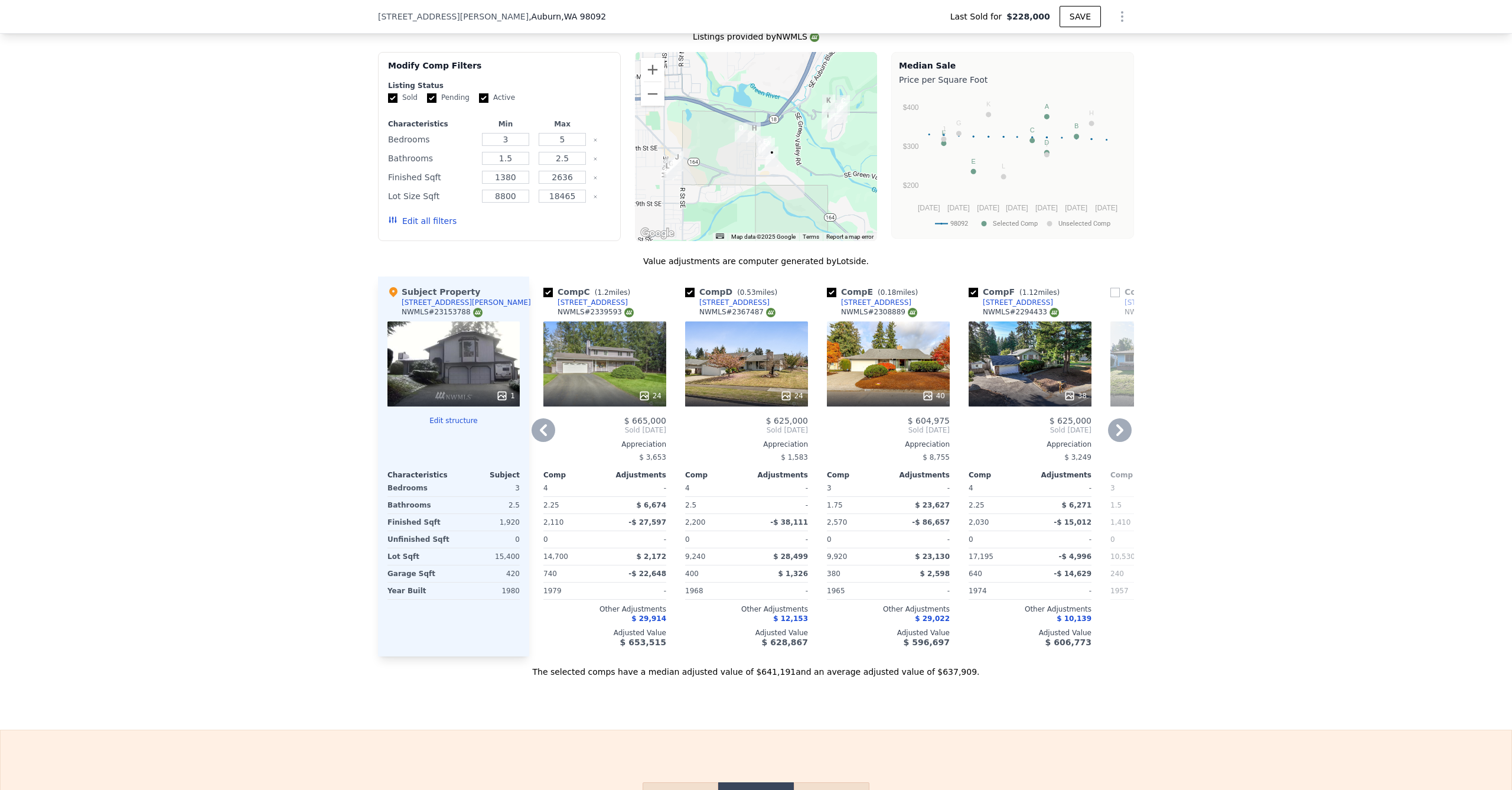
click at [541, 441] on icon at bounding box center [544, 430] width 24 height 24
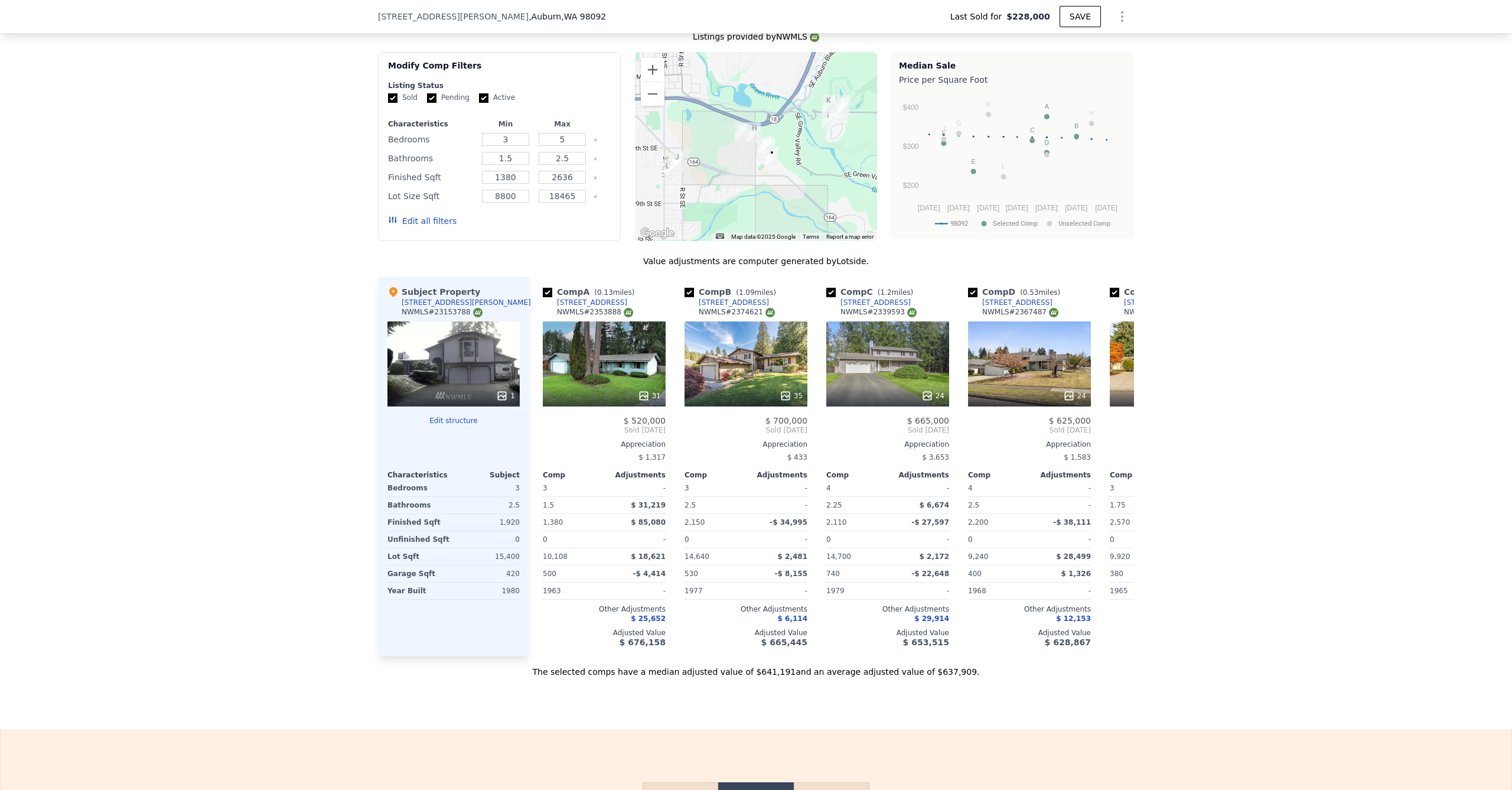
scroll to position [0, 0]
click at [1124, 442] on icon at bounding box center [1120, 430] width 24 height 24
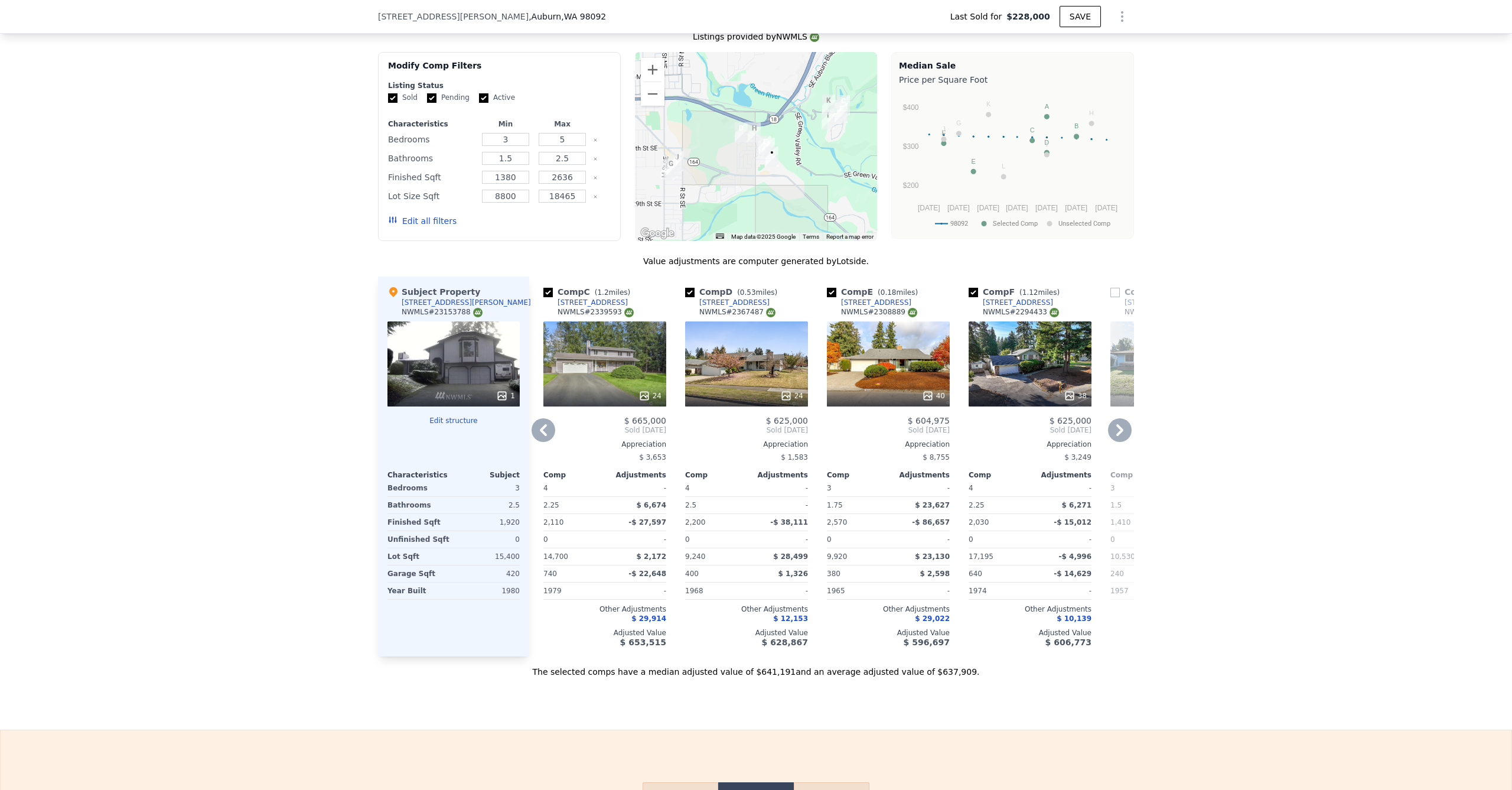
click at [1108, 442] on icon at bounding box center [1120, 430] width 24 height 24
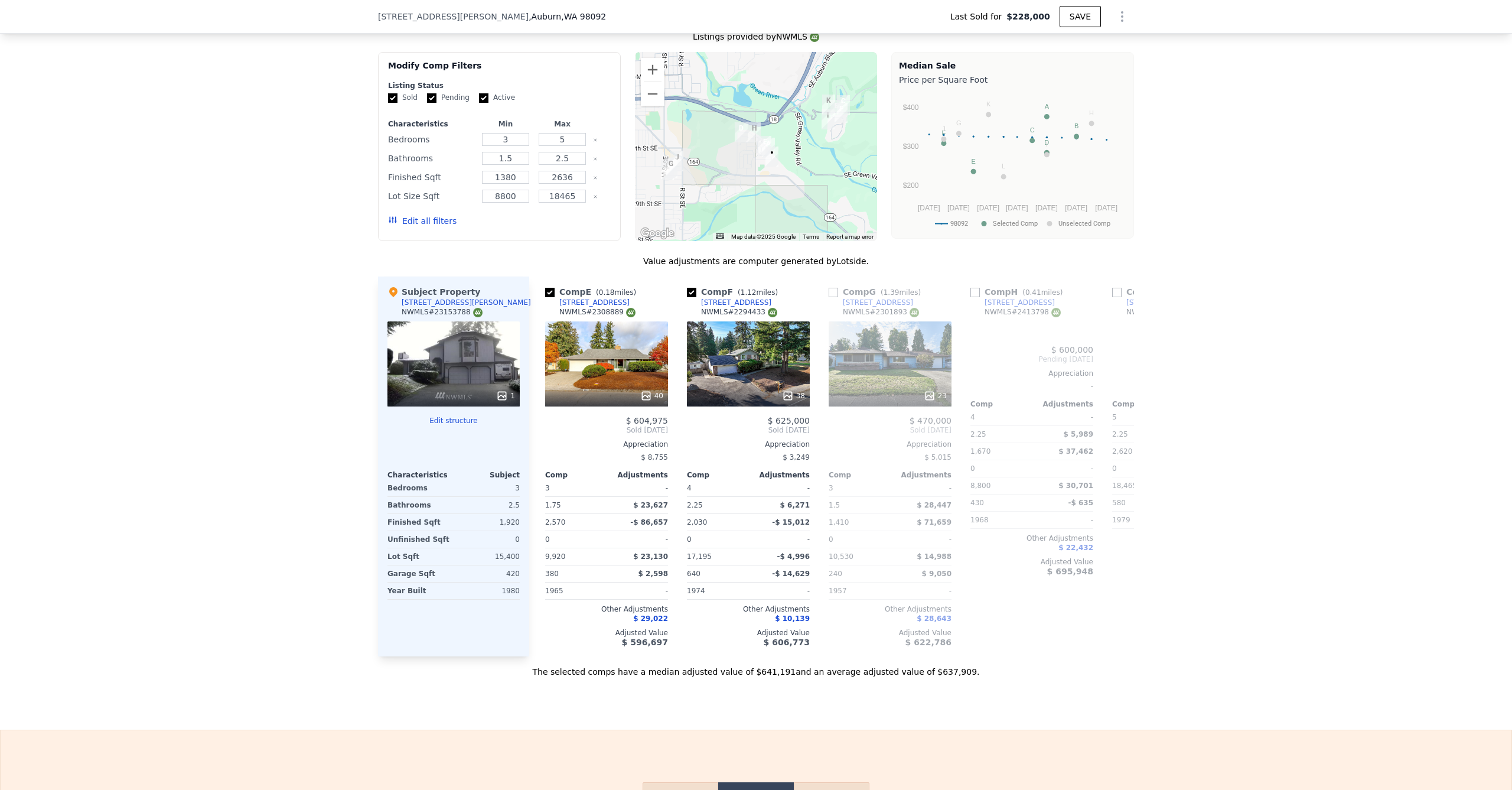
scroll to position [0, 567]
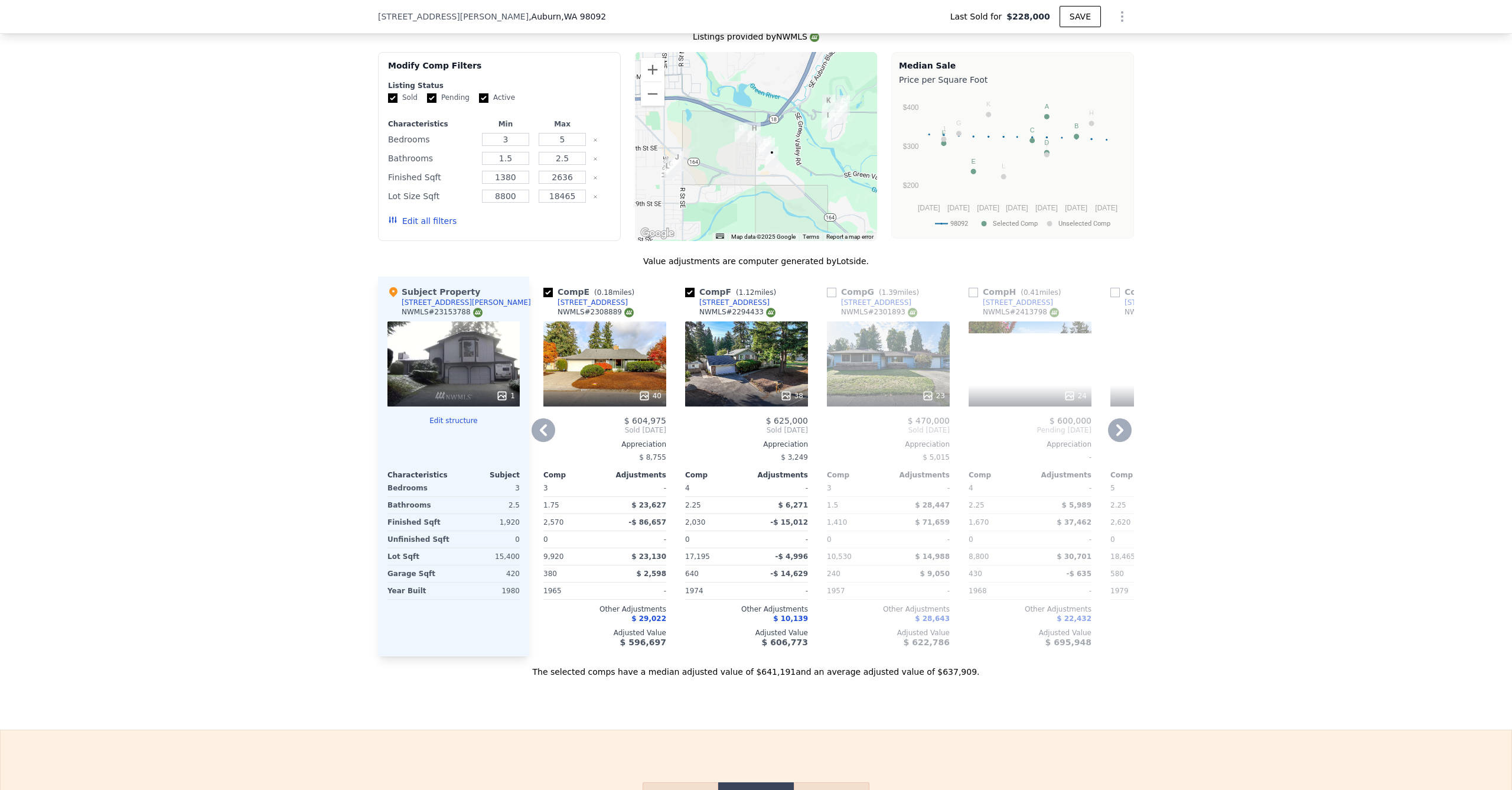
click at [1119, 437] on icon at bounding box center [1120, 430] width 24 height 24
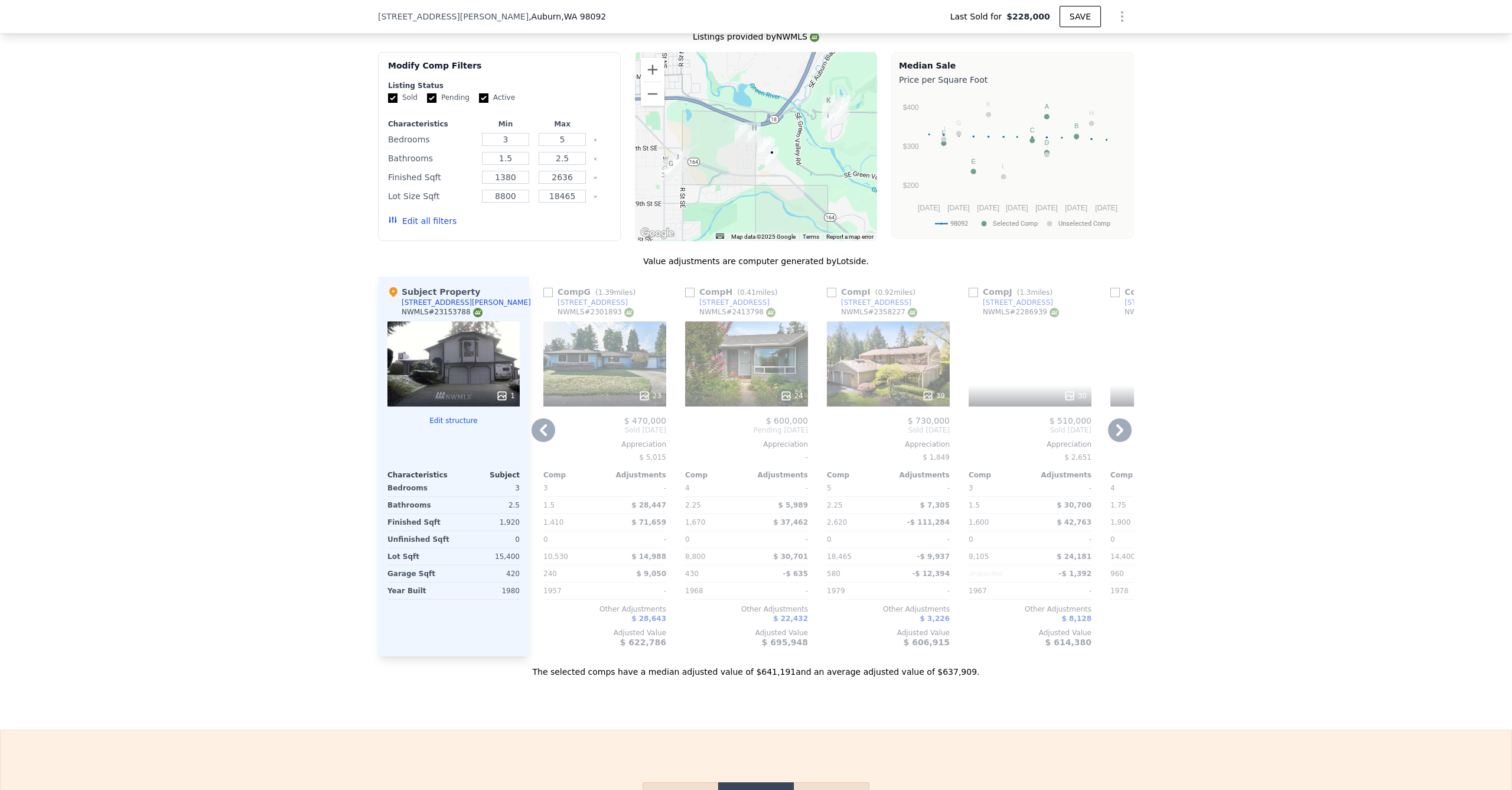
click at [540, 440] on icon at bounding box center [544, 430] width 24 height 24
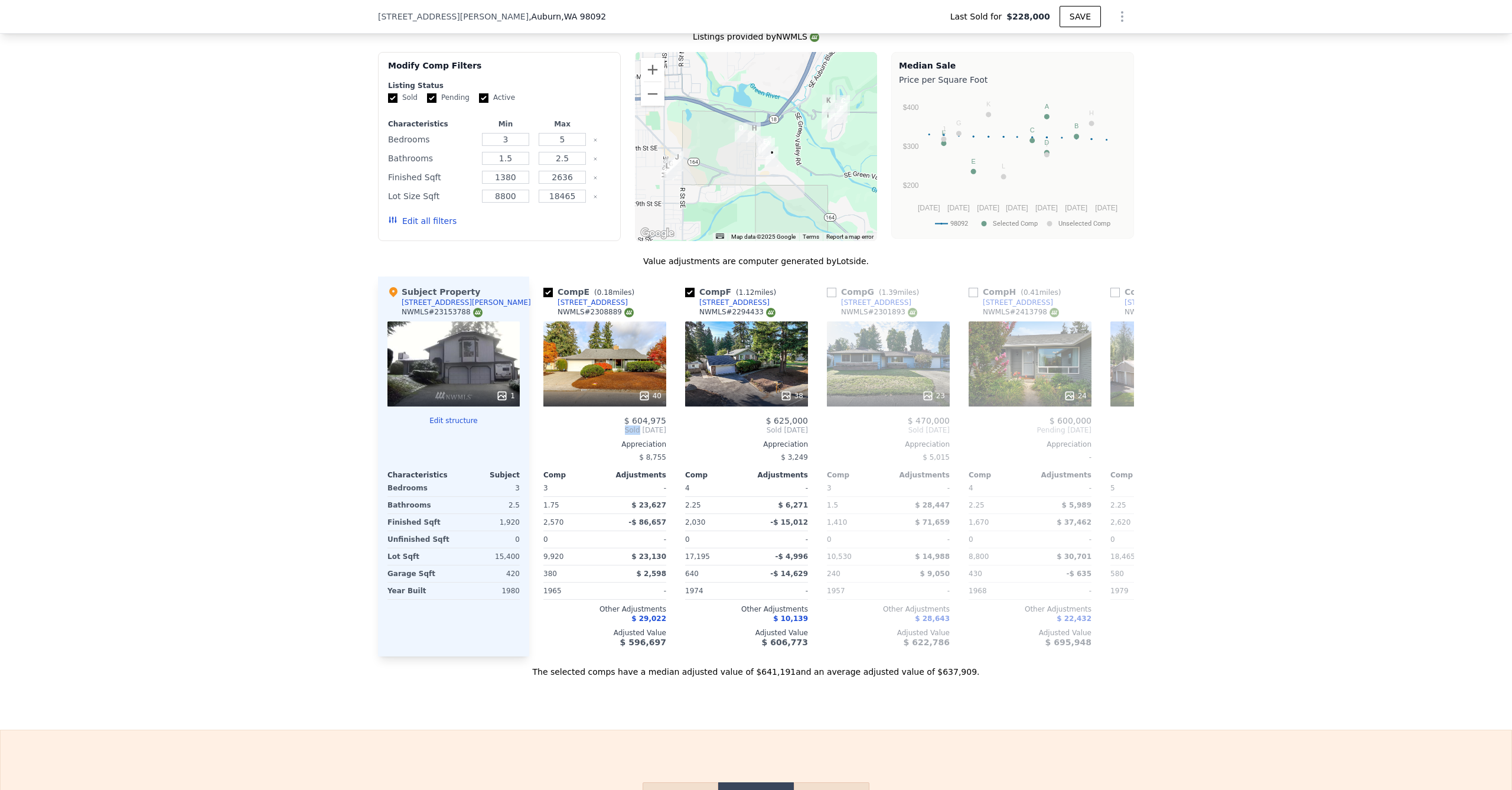
click at [544, 435] on span "Sold [DATE]" at bounding box center [605, 430] width 123 height 9
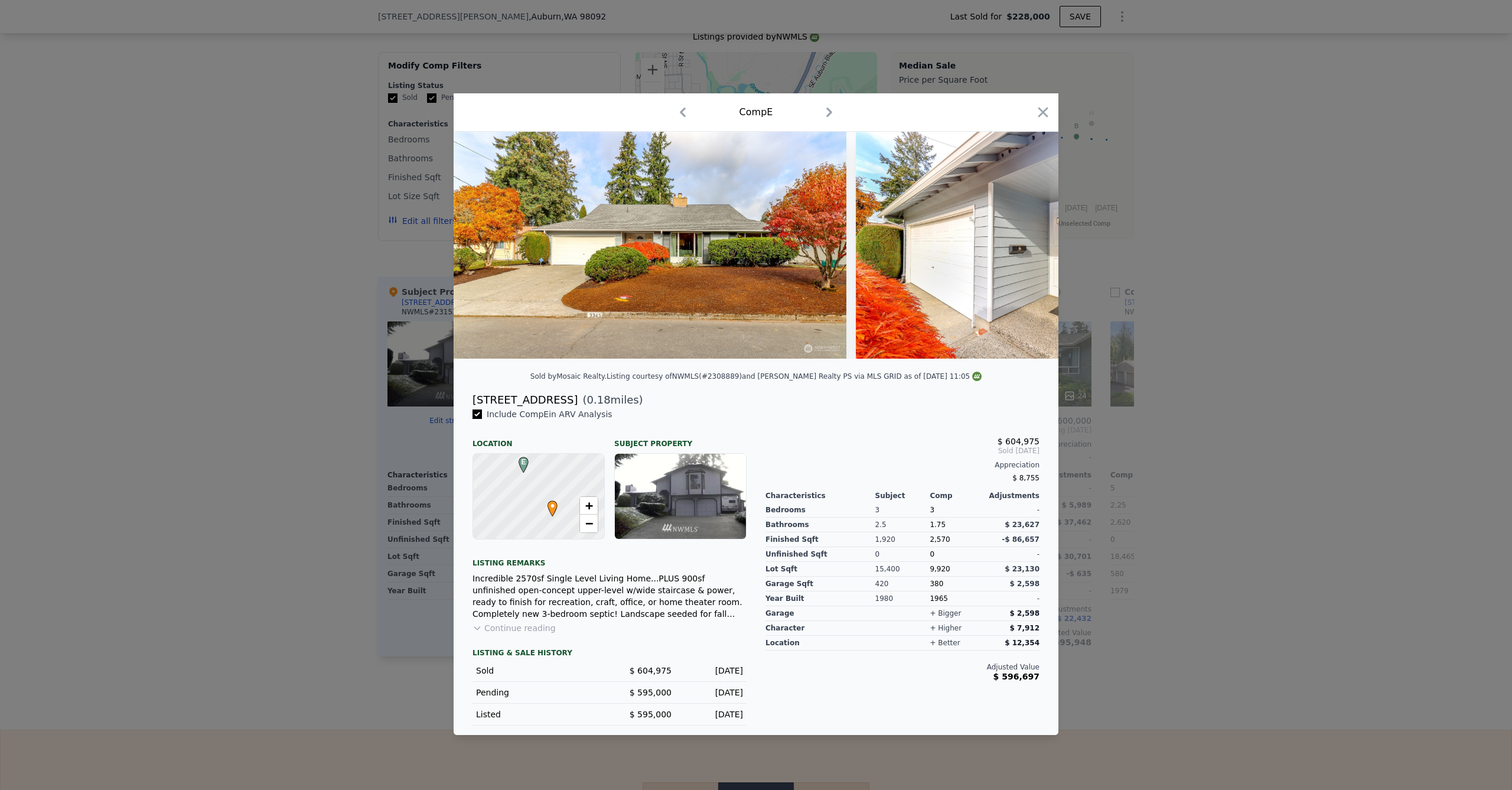
drag, startPoint x: 321, startPoint y: 432, endPoint x: 362, endPoint y: 431, distance: 41.0
click at [325, 432] on div at bounding box center [756, 395] width 1512 height 790
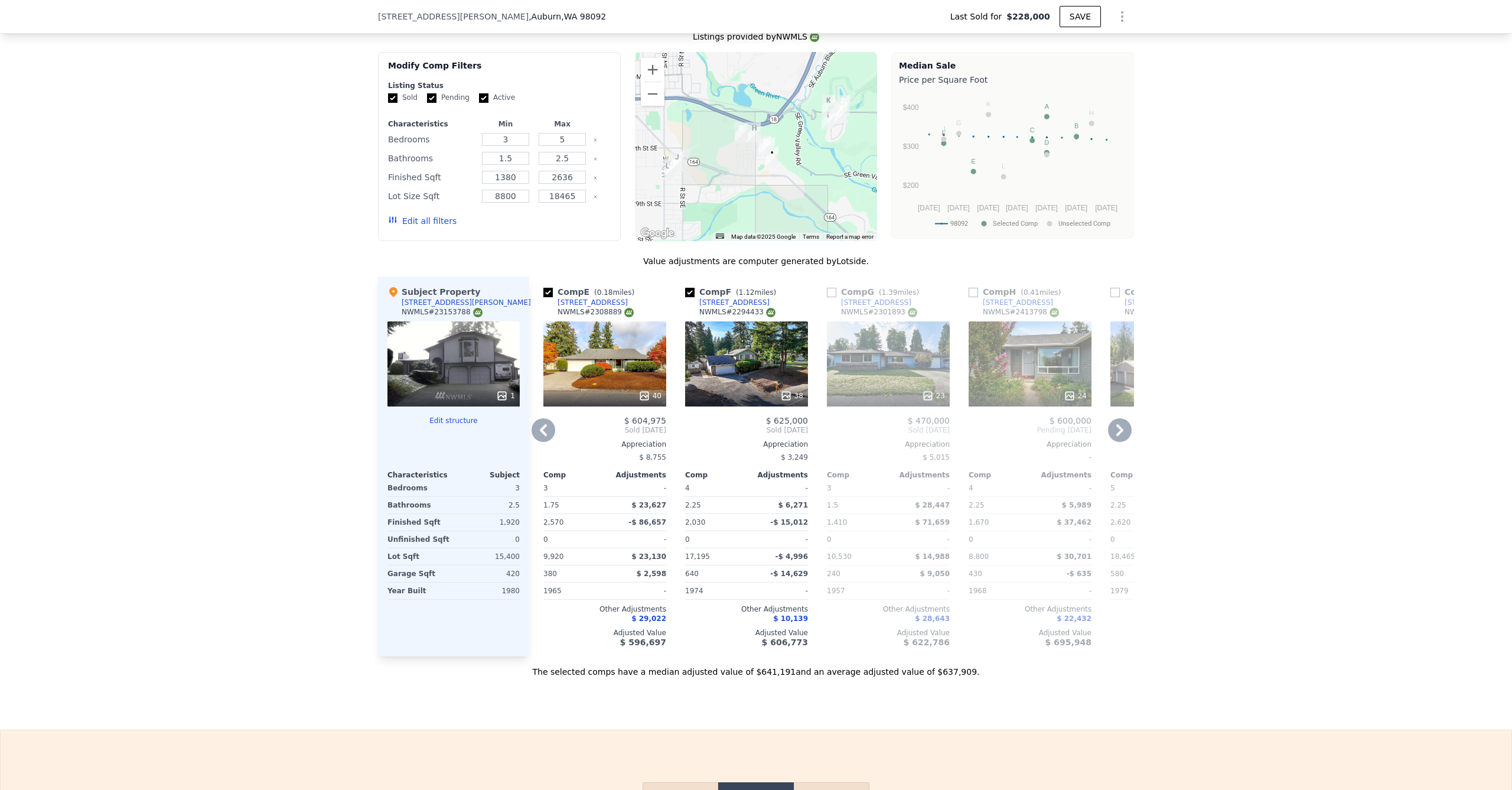
click at [532, 441] on icon at bounding box center [544, 430] width 24 height 24
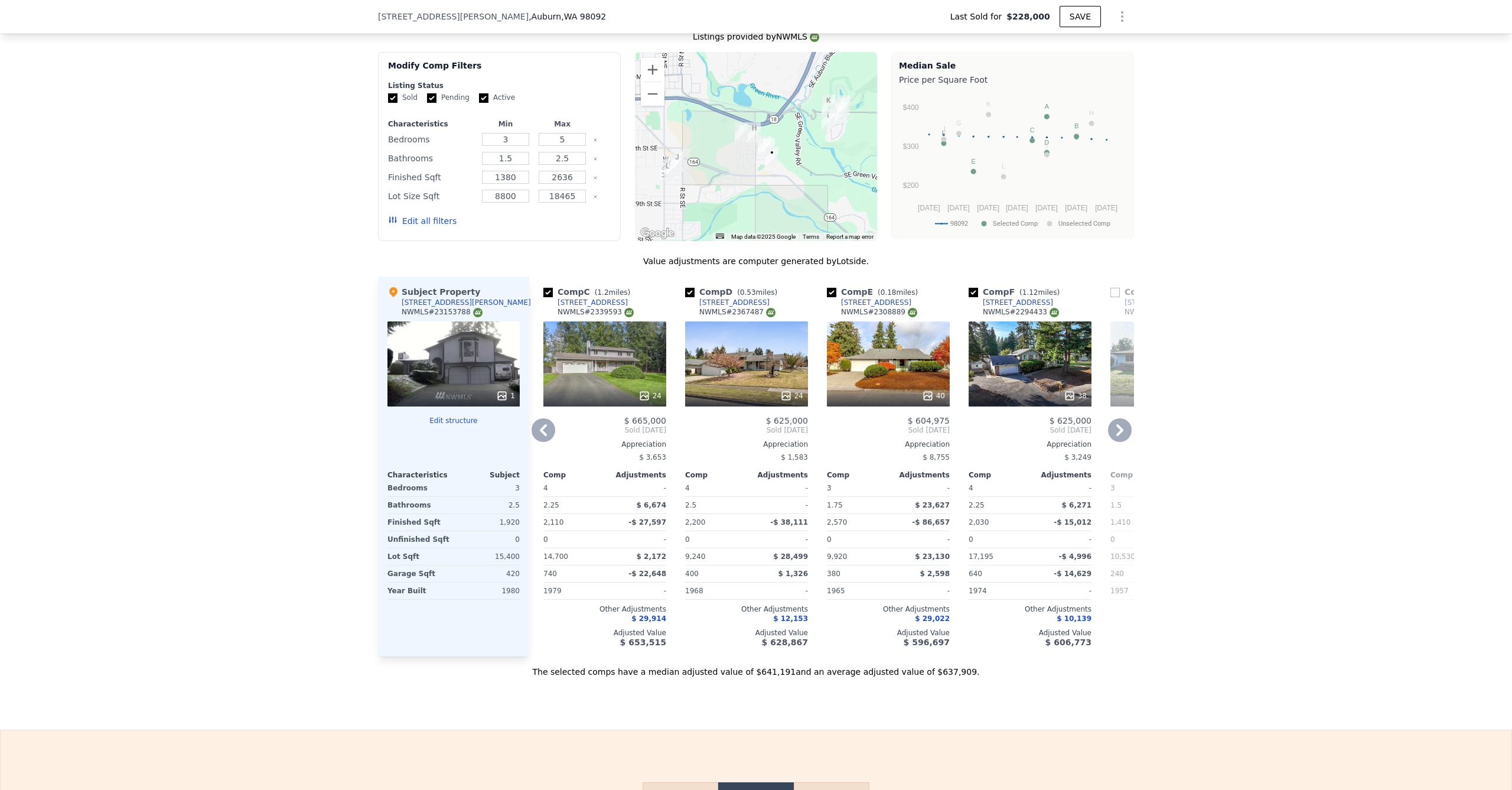
click at [540, 436] on icon at bounding box center [543, 430] width 7 height 12
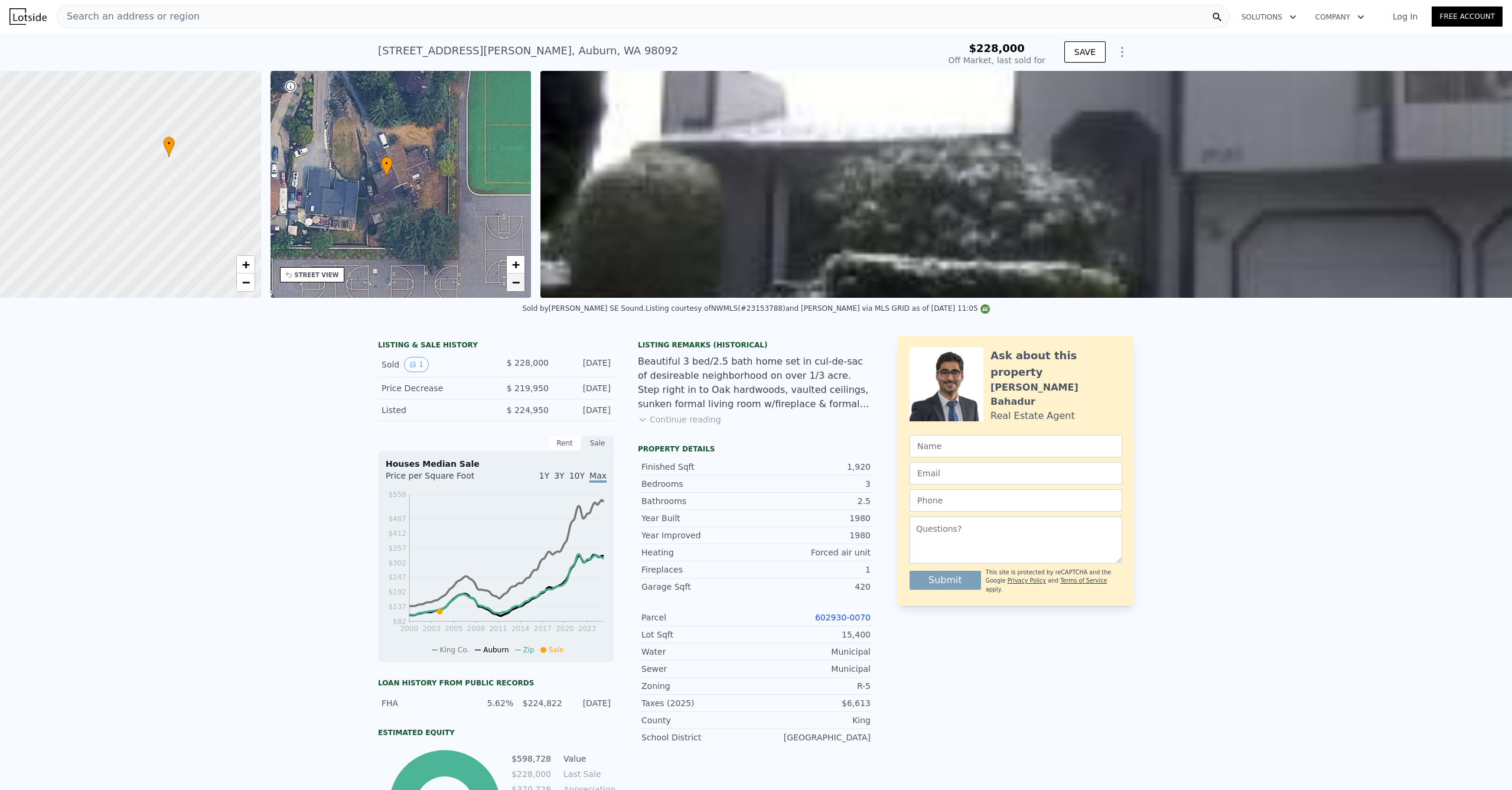
click at [521, 284] on link "−" at bounding box center [516, 282] width 17 height 17
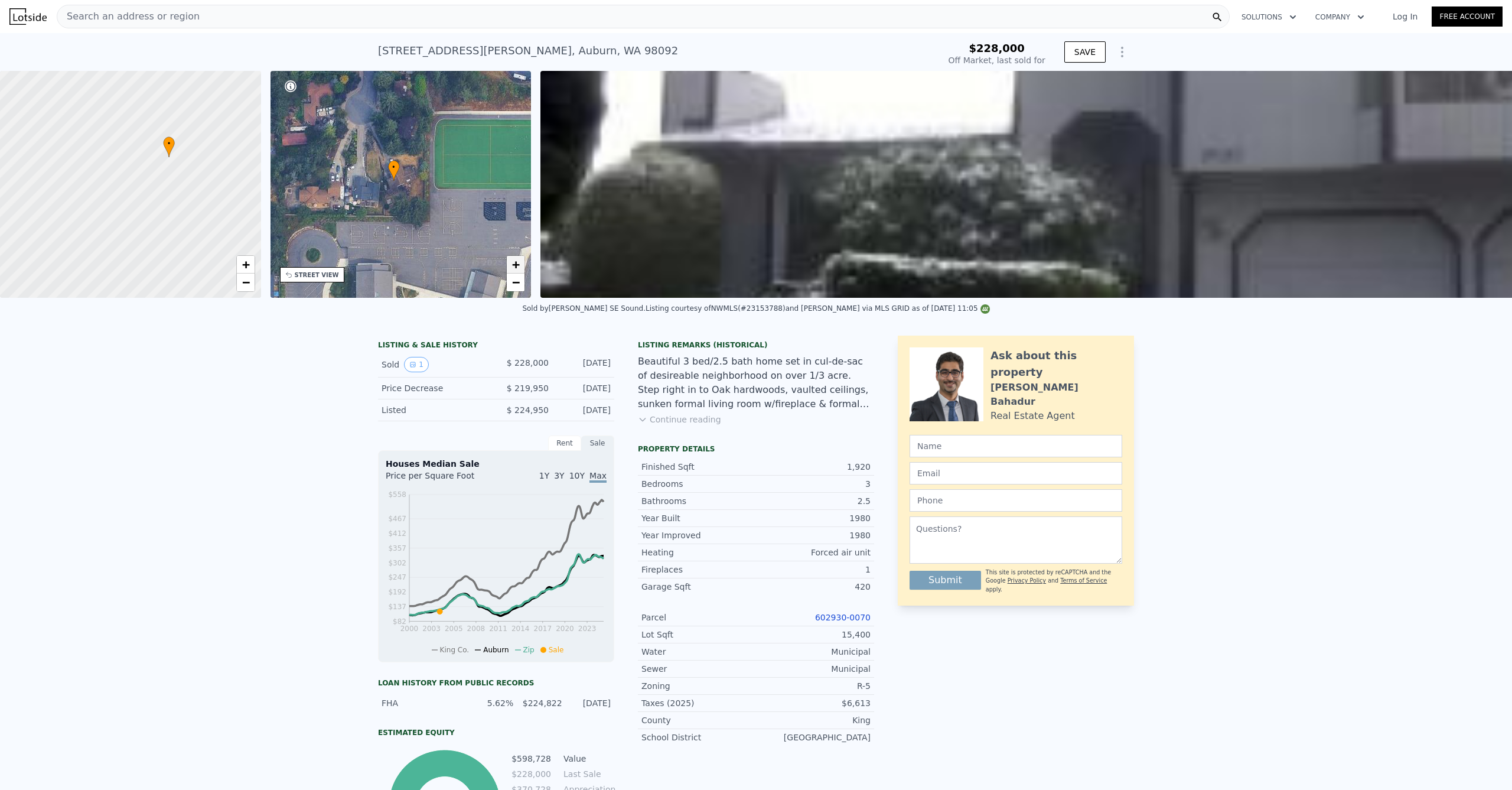
click at [515, 262] on span "+" at bounding box center [516, 264] width 7 height 15
